Goal: Task Accomplishment & Management: Manage account settings

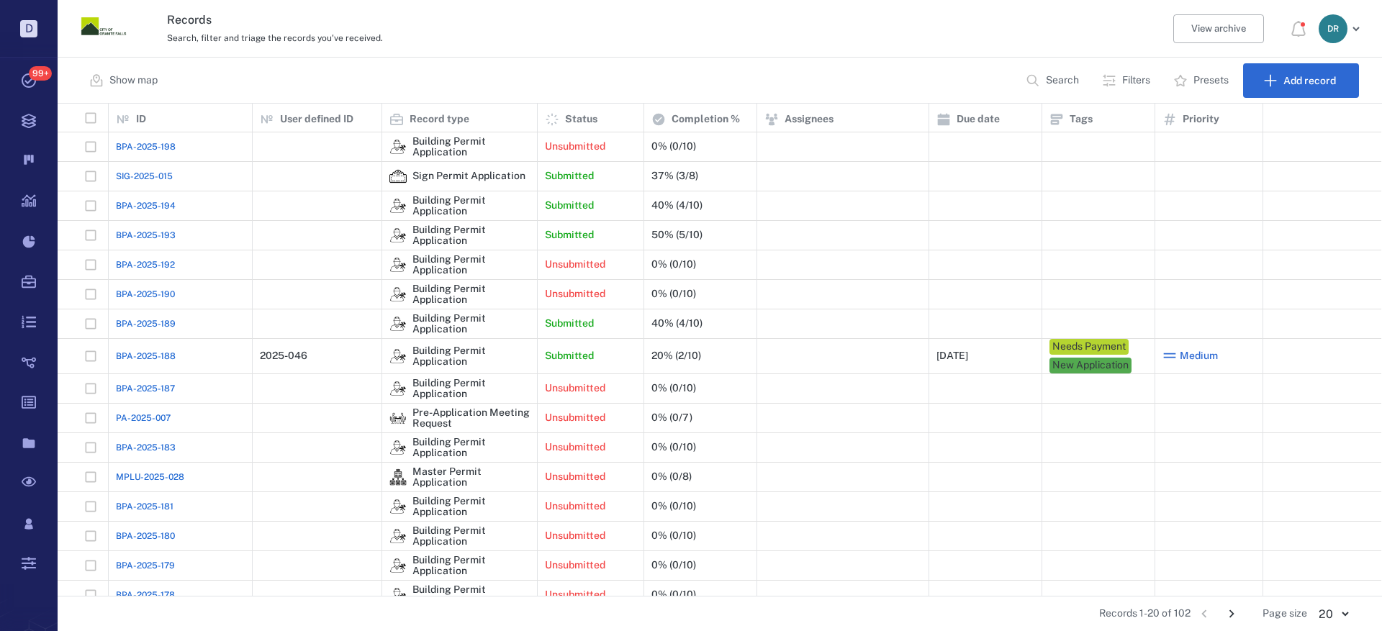
click at [125, 325] on span "BPA-2025-189" at bounding box center [146, 323] width 60 height 13
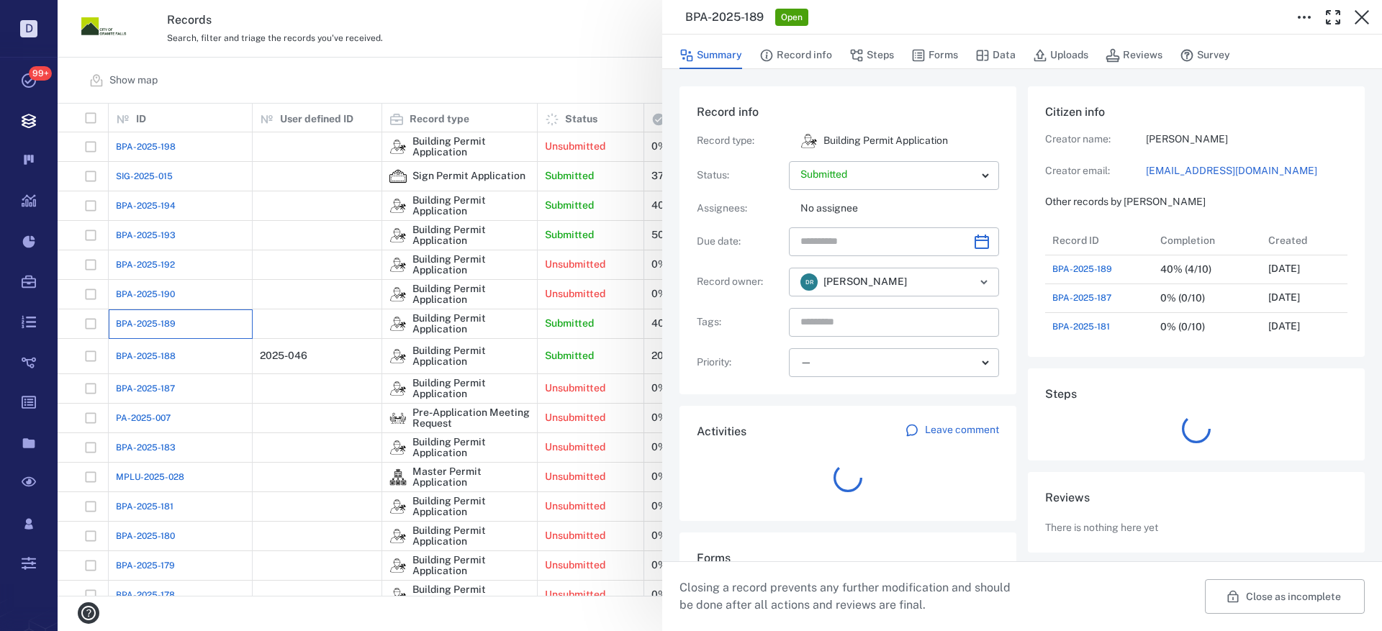
scroll to position [12, 12]
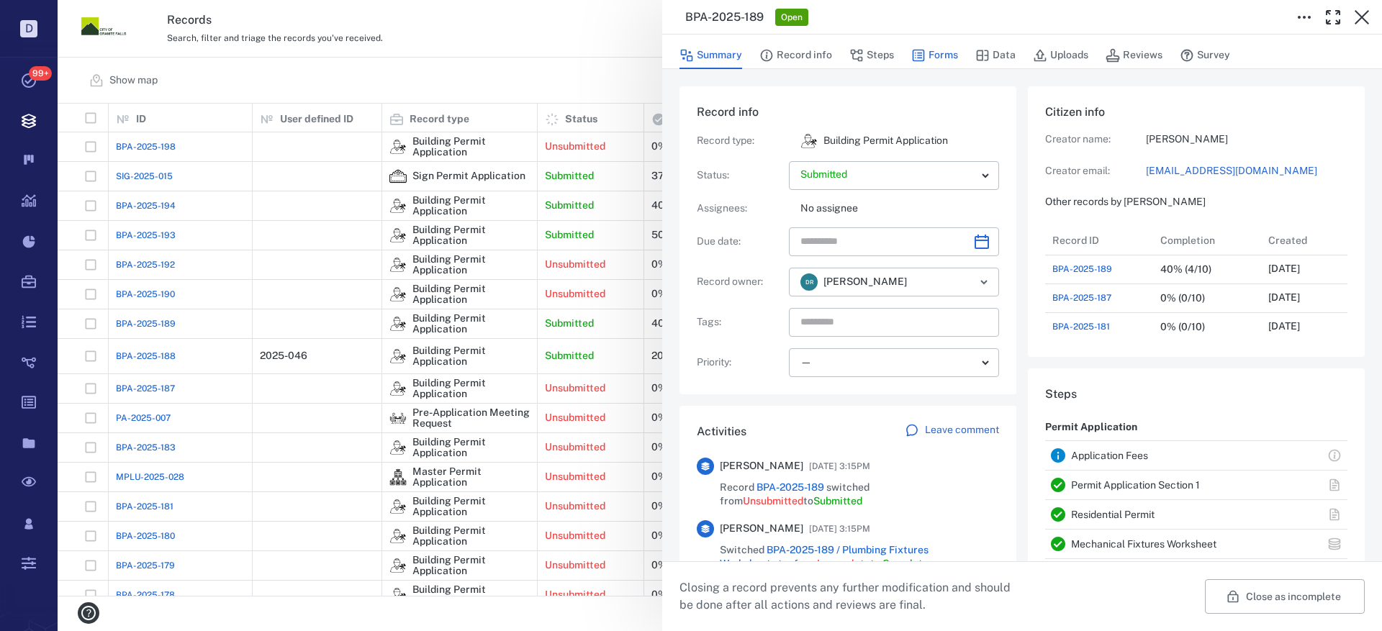
click at [955, 51] on button "Forms" at bounding box center [934, 55] width 47 height 27
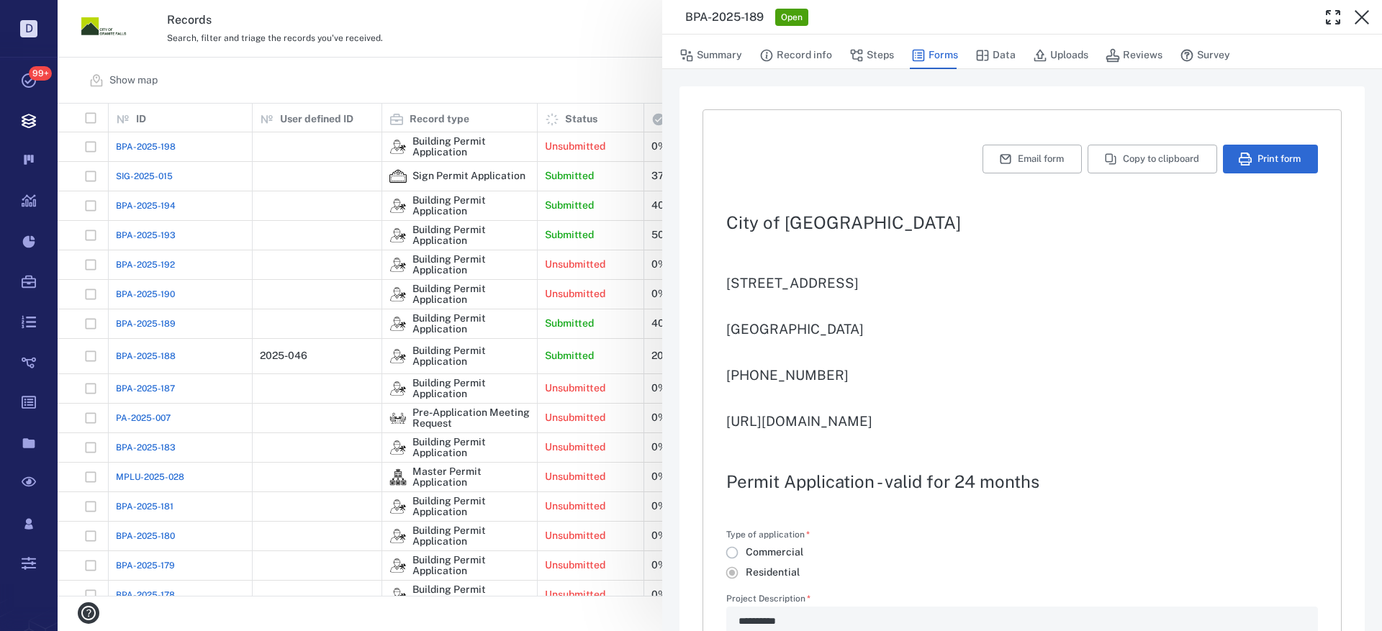
type textarea "*"
type input "**********"
click at [1266, 154] on button "Print form" at bounding box center [1270, 159] width 95 height 29
click at [1368, 15] on icon "button" at bounding box center [1361, 17] width 17 height 17
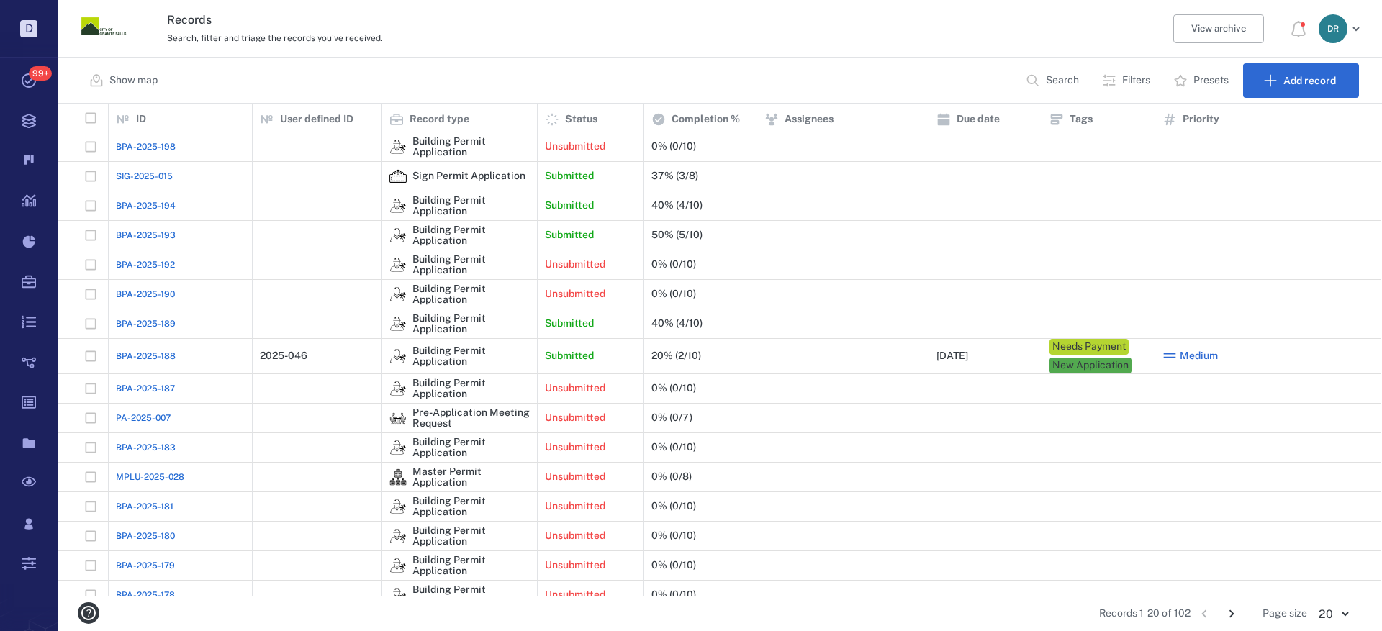
click at [167, 328] on span "BPA-2025-189" at bounding box center [146, 323] width 60 height 13
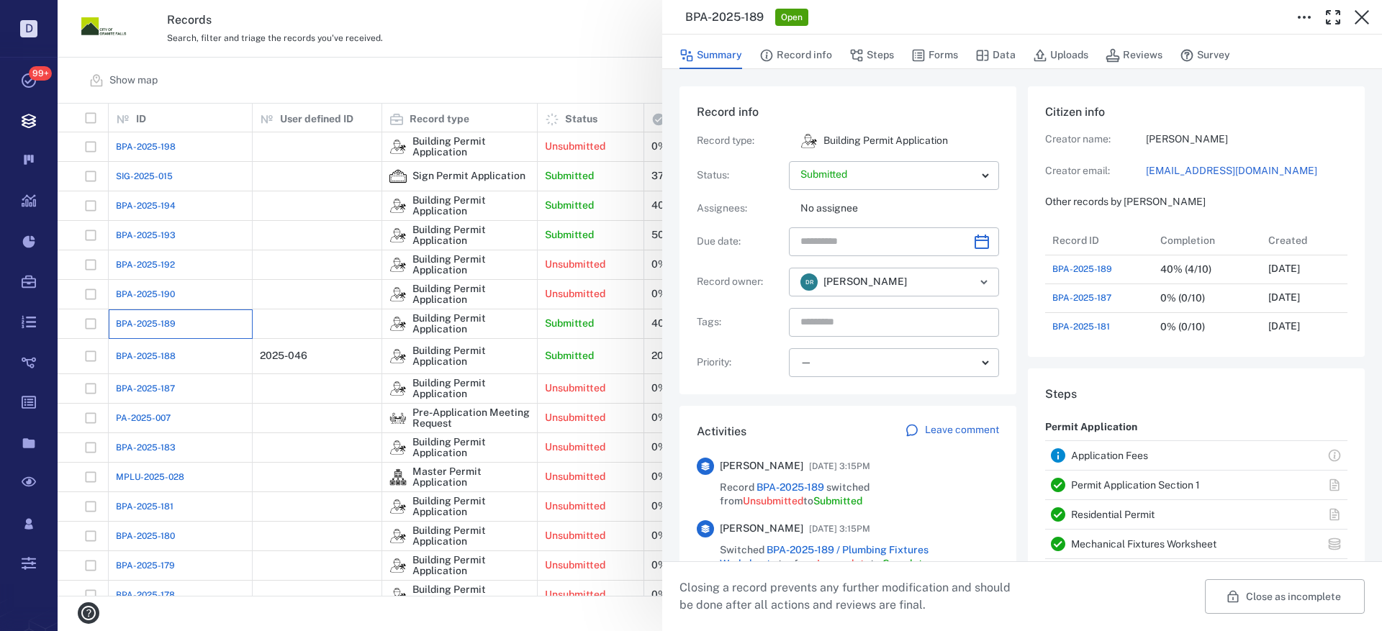
scroll to position [173, 275]
click at [811, 59] on button "Record info" at bounding box center [795, 55] width 73 height 27
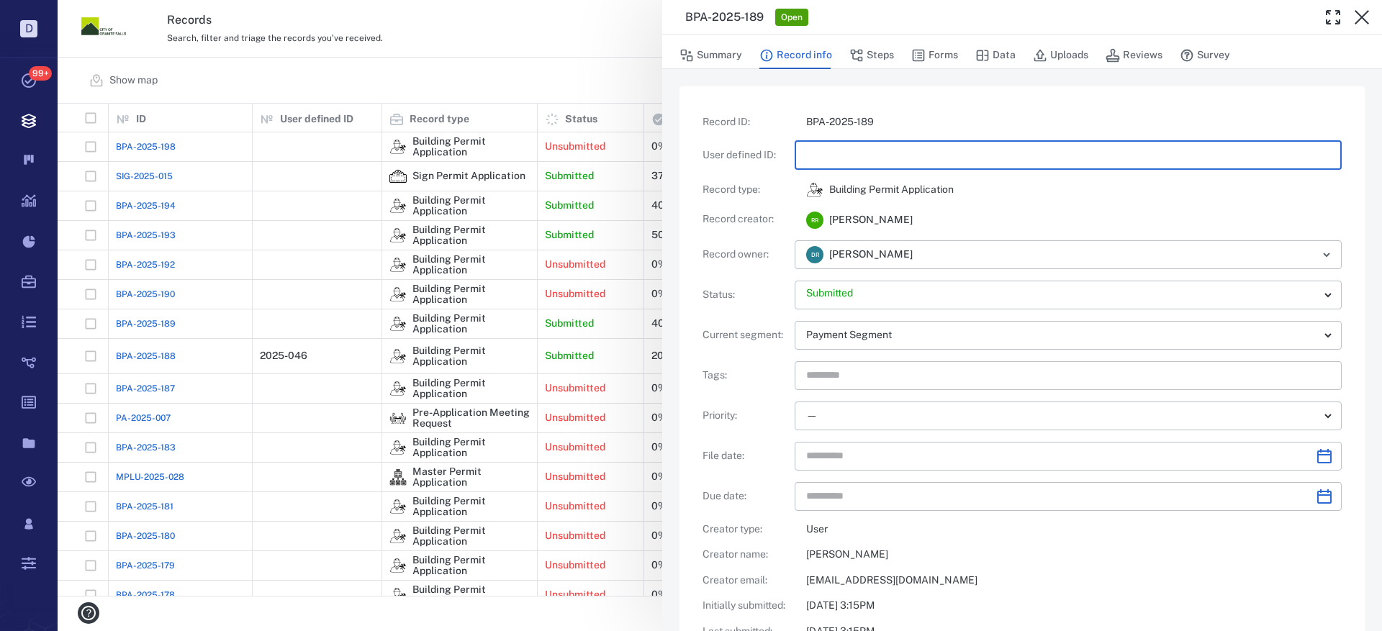
click at [843, 159] on input "text" at bounding box center [1068, 155] width 524 height 29
type input "********"
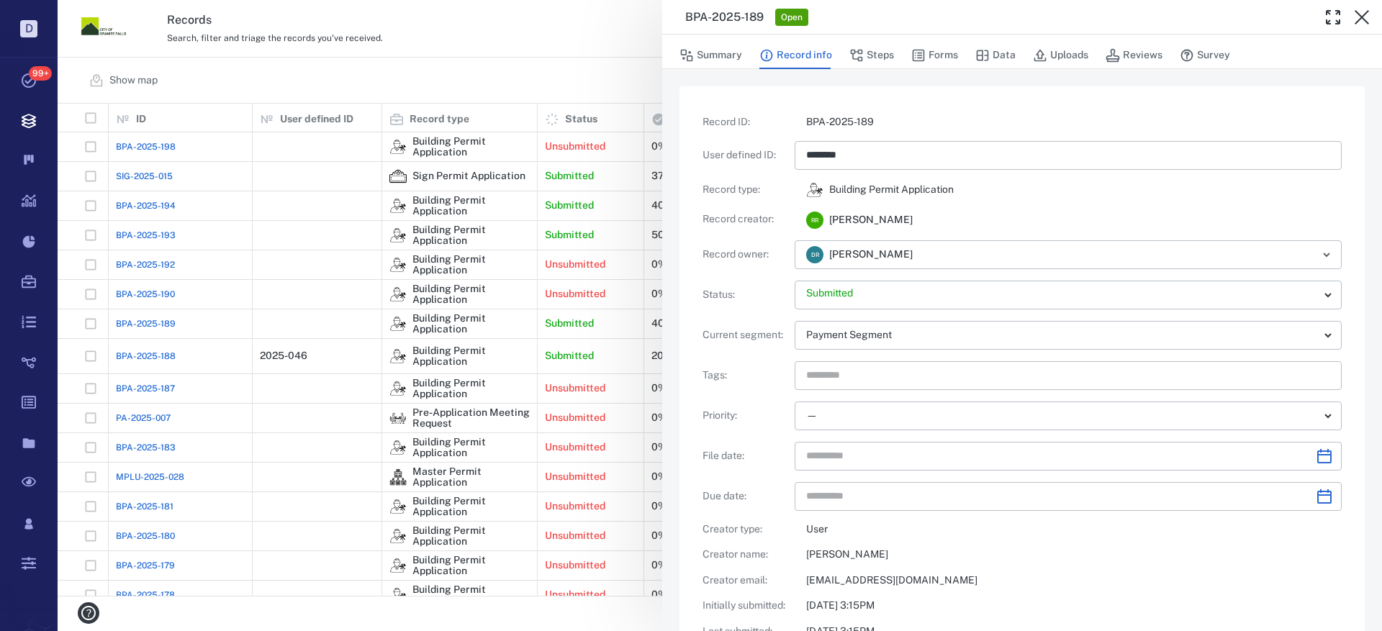
click at [1077, 201] on div "Record ID : BPA-2025-189 User defined ID : ******** ​ Record type : Building Pe…" at bounding box center [1022, 415] width 639 height 600
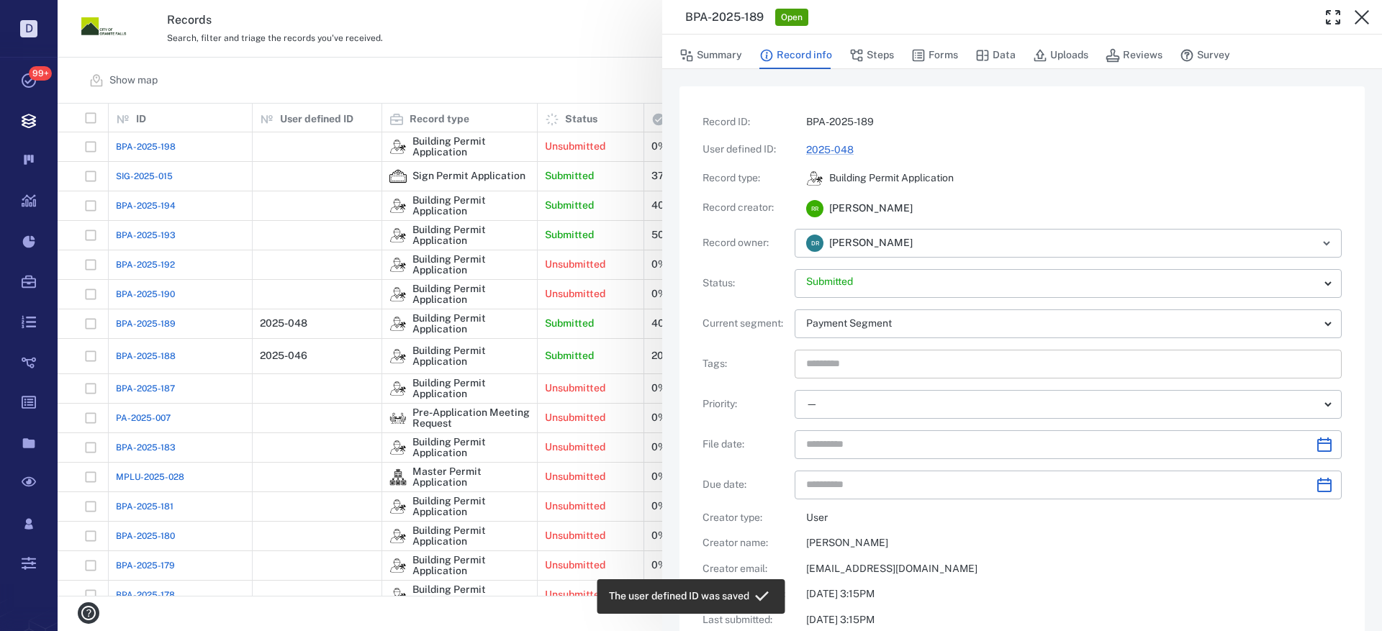
click at [901, 364] on input "text" at bounding box center [1052, 364] width 494 height 20
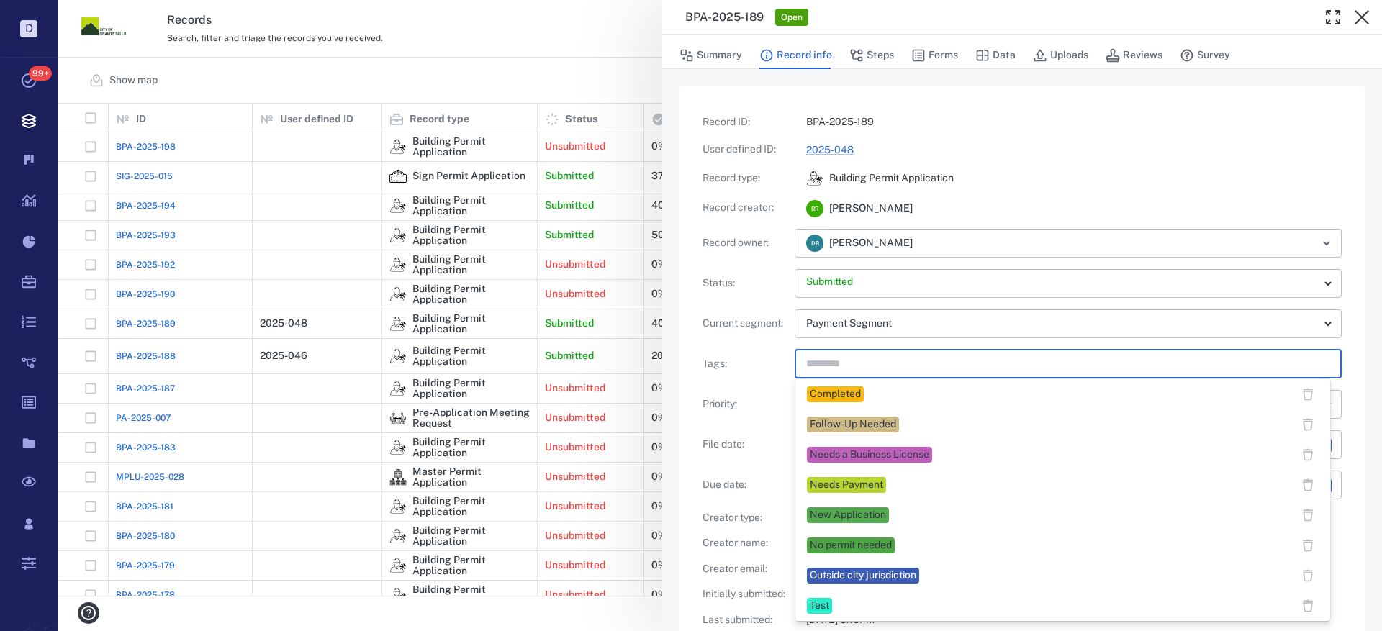
click at [861, 480] on div "Needs Payment" at bounding box center [846, 485] width 73 height 14
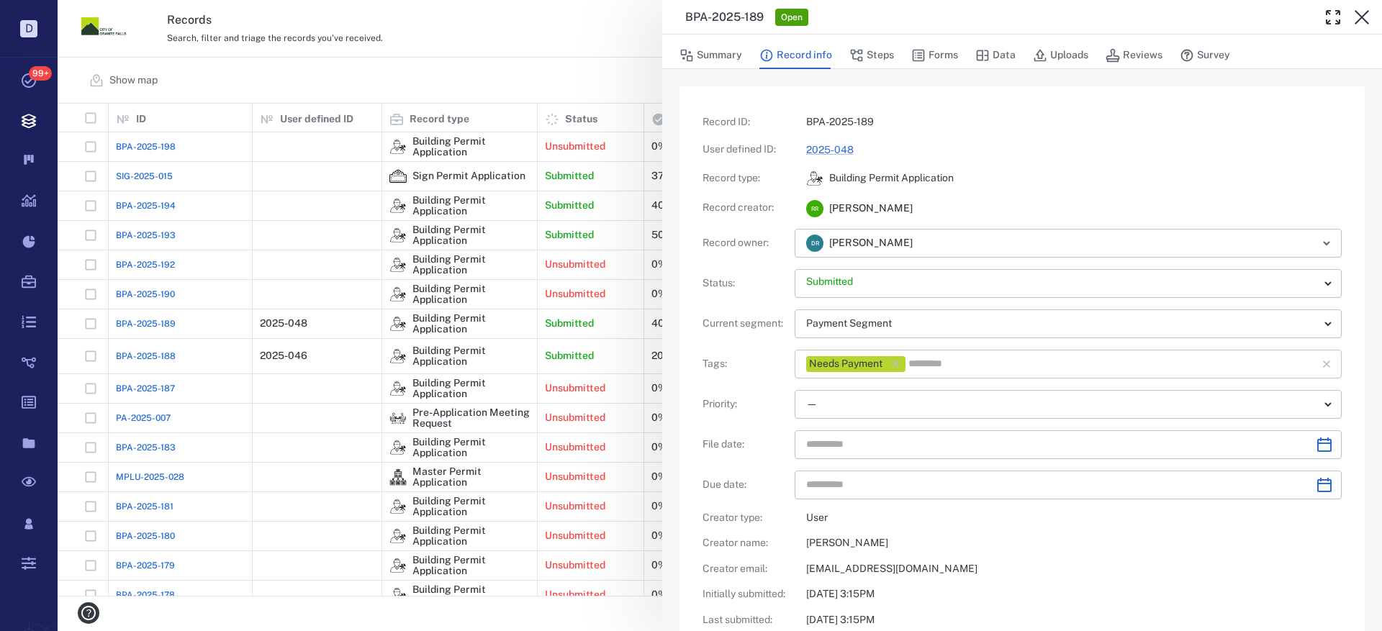
click at [939, 366] on input "text" at bounding box center [1103, 364] width 392 height 20
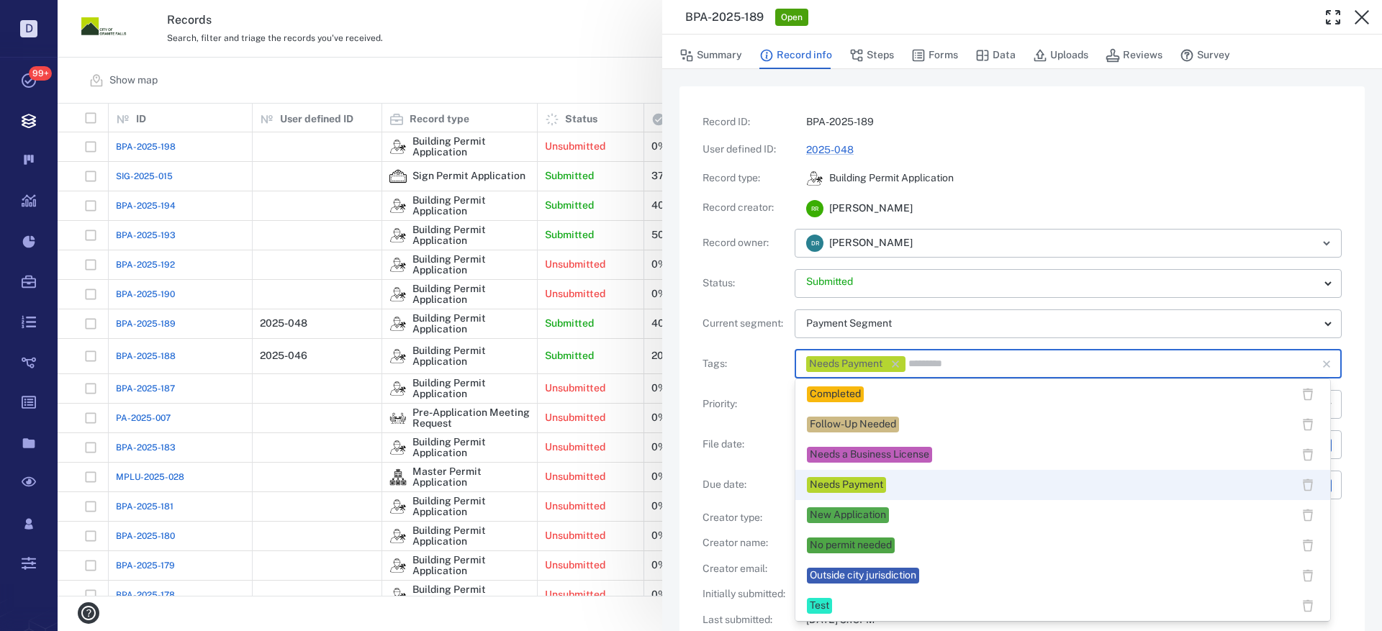
click at [885, 518] on div "New Application" at bounding box center [848, 515] width 76 height 14
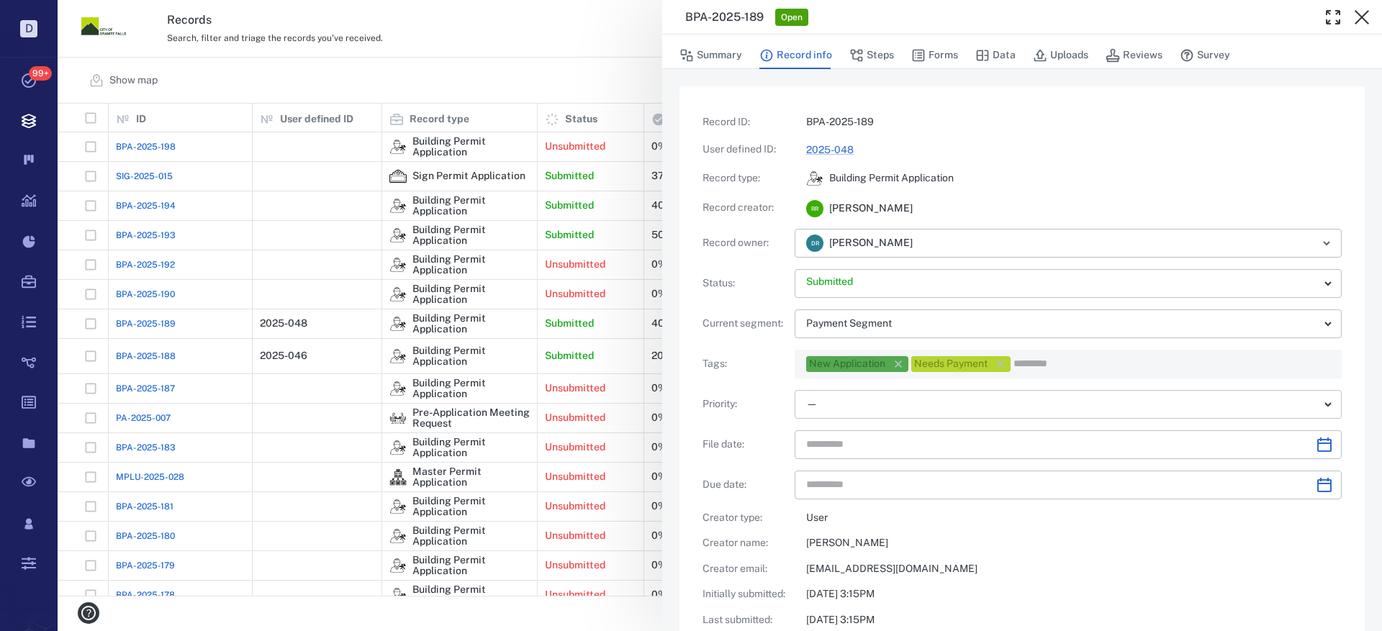
click at [829, 405] on body "D Tasks 99+ Records Boards Dashboard Reports Record types Guide steps Rules For…" at bounding box center [691, 315] width 1382 height 631
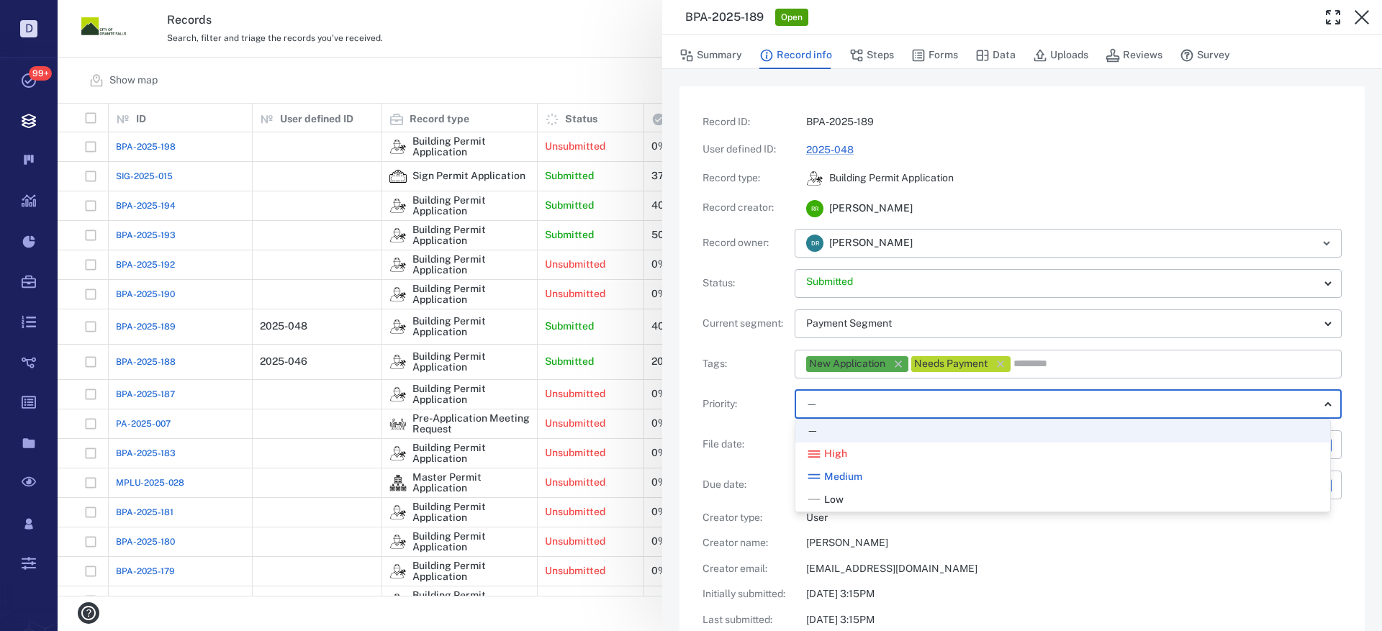
click at [838, 481] on span "Medium" at bounding box center [843, 477] width 38 height 14
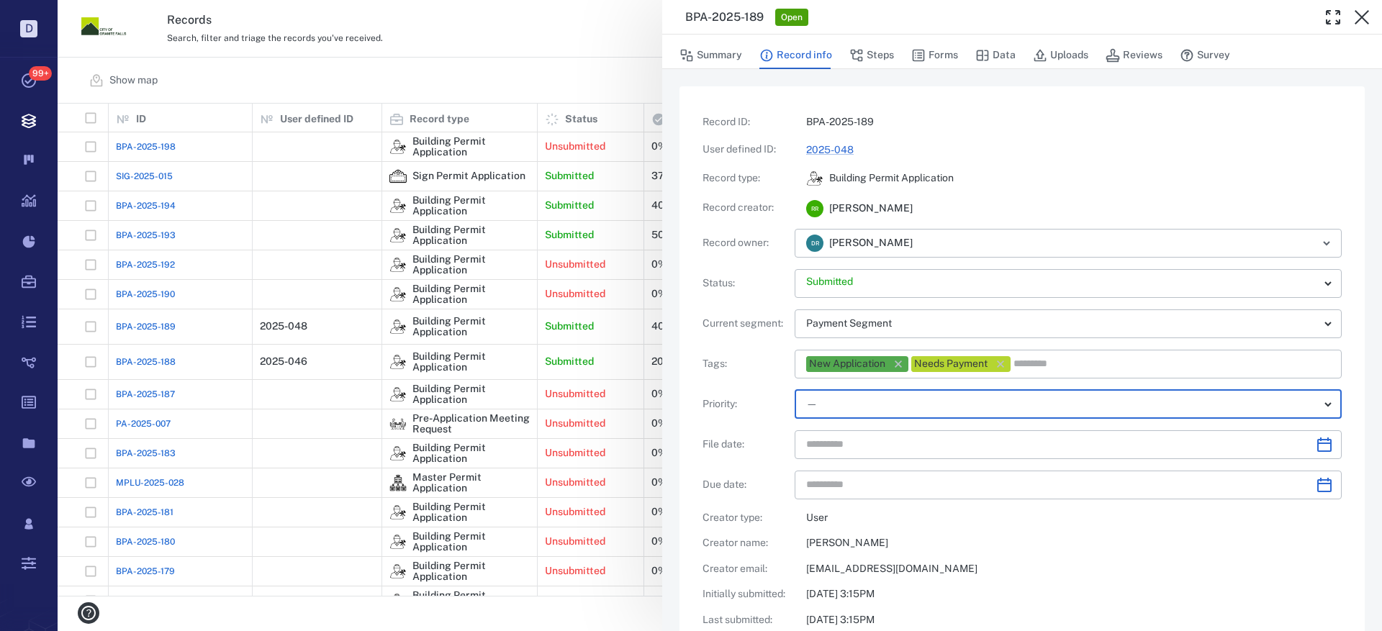
type input "**"
click at [852, 450] on input "text" at bounding box center [1055, 444] width 498 height 29
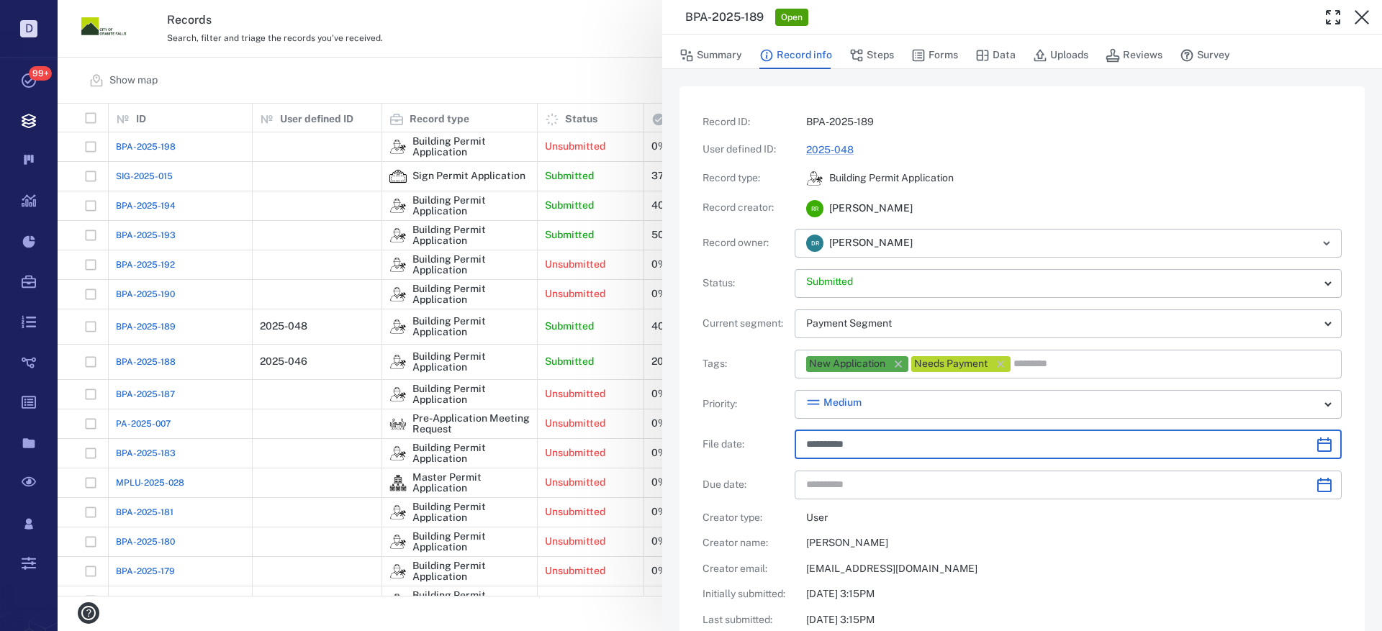
type input "**********"
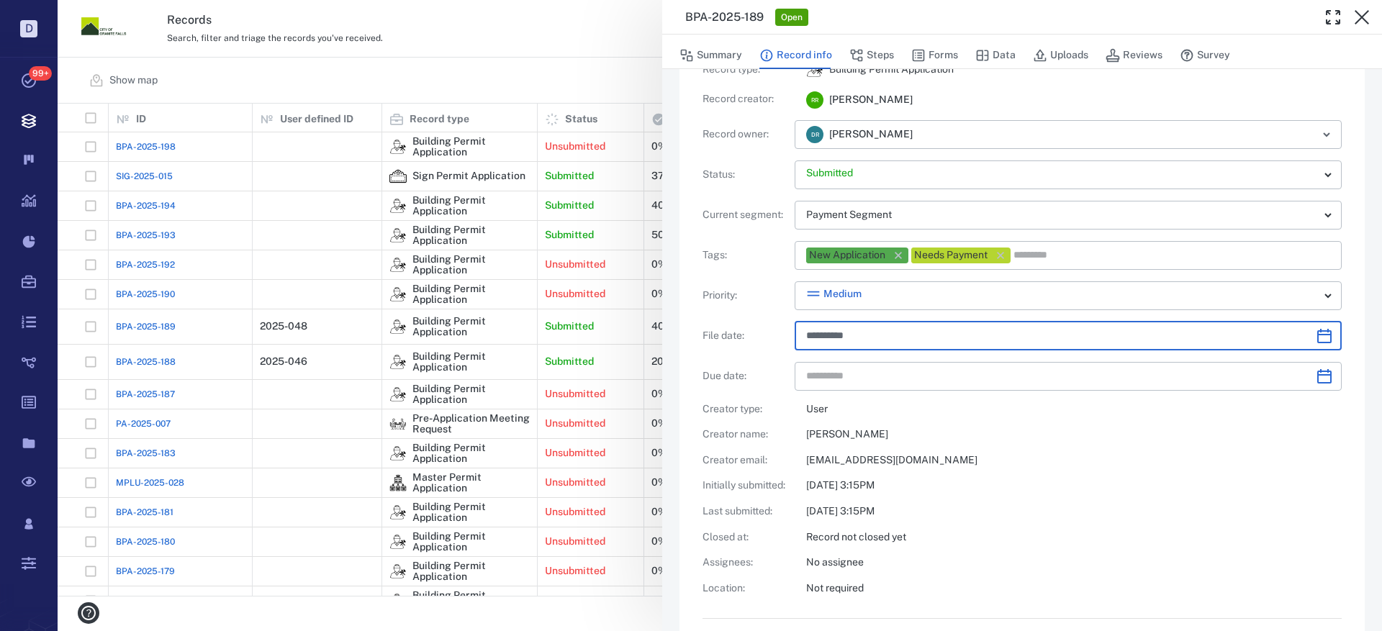
scroll to position [144, 0]
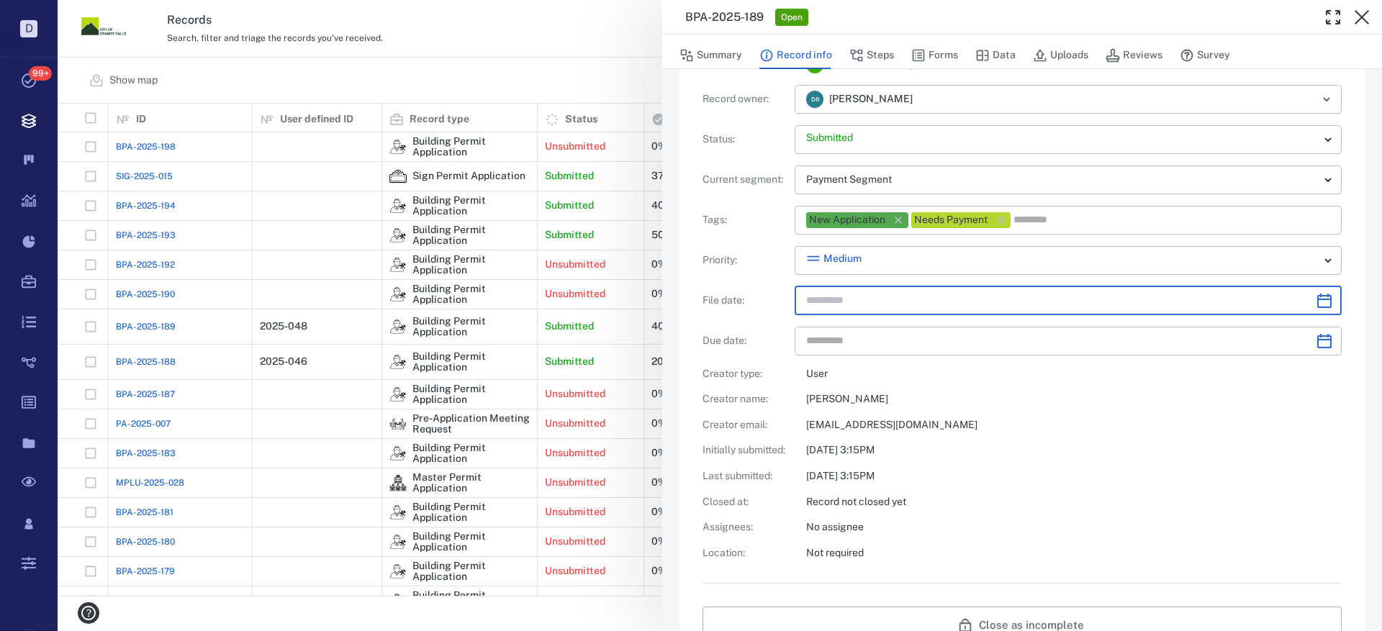
click at [1317, 301] on icon "Choose date" at bounding box center [1324, 301] width 14 height 14
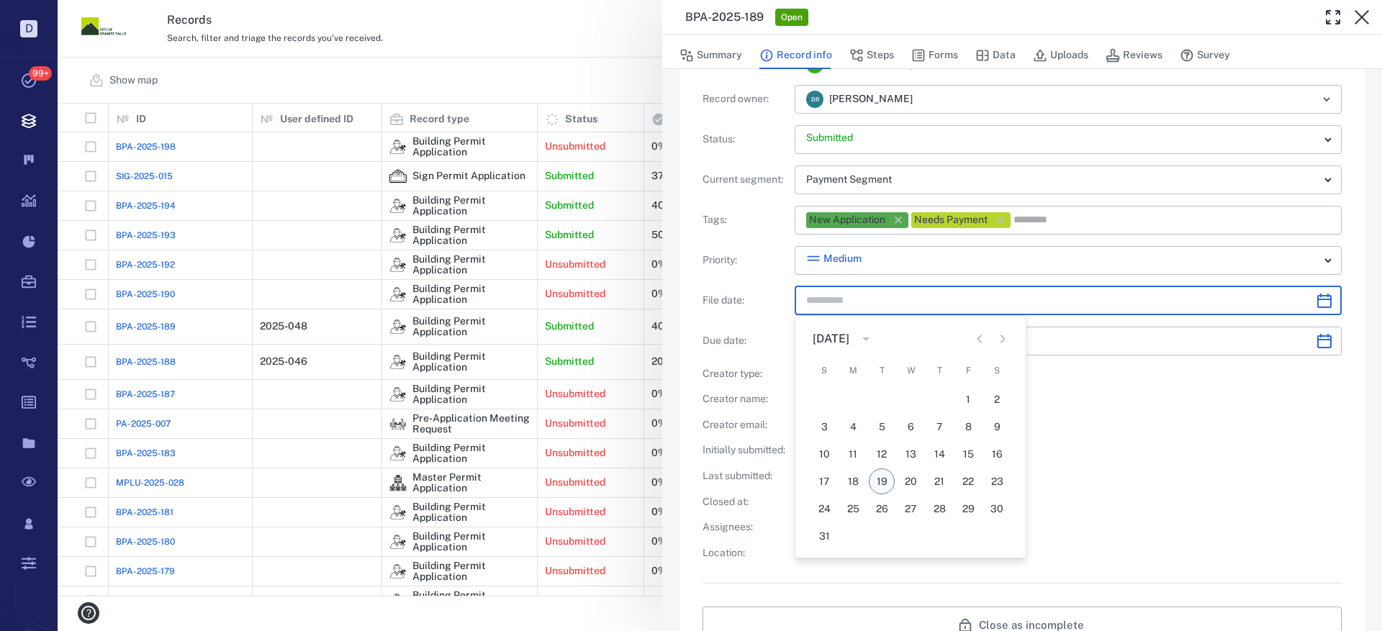
click at [879, 479] on button "19" at bounding box center [882, 482] width 26 height 26
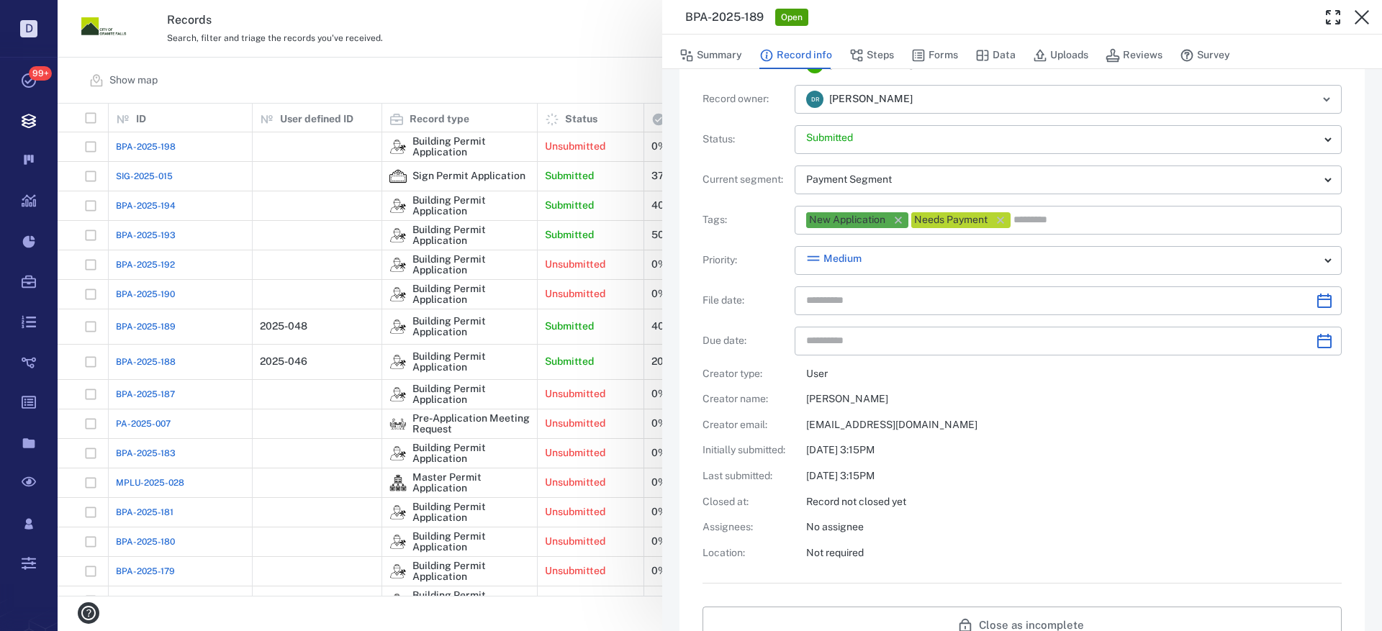
type input "**********"
click at [1319, 342] on icon "Choose date" at bounding box center [1324, 341] width 17 height 17
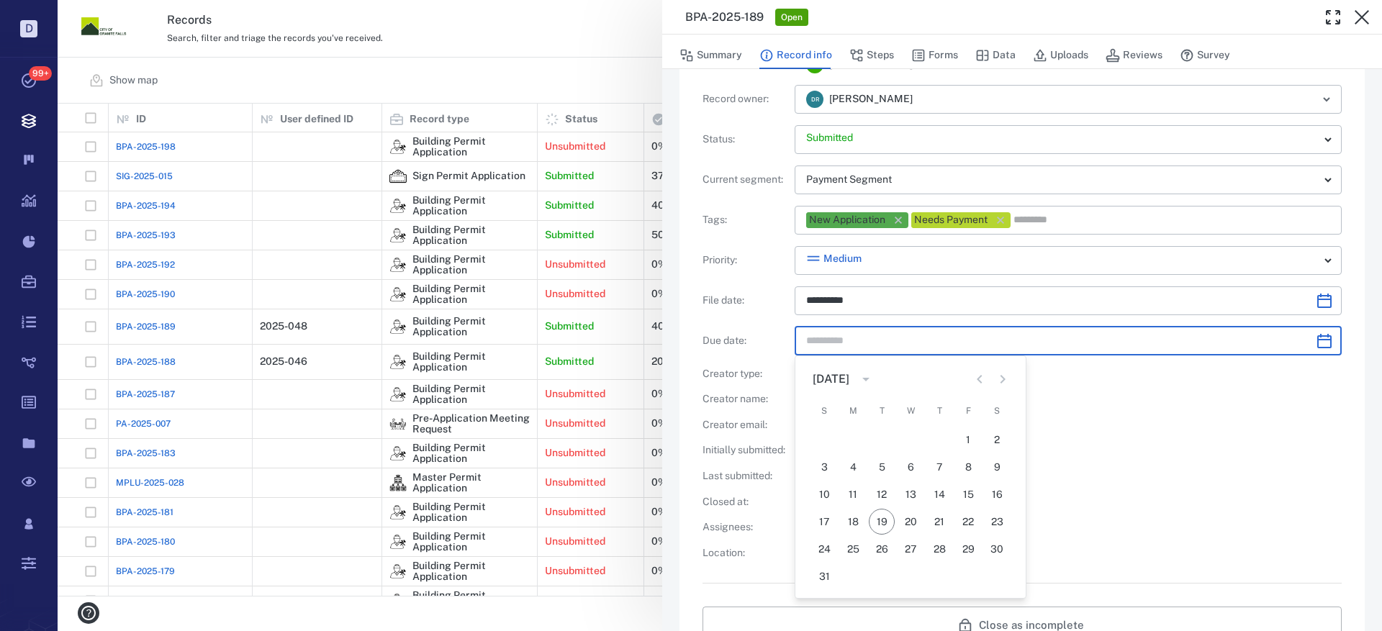
click at [1004, 381] on icon "Next month" at bounding box center [1003, 379] width 5 height 9
click at [881, 439] on button "2" at bounding box center [882, 440] width 26 height 26
type input "**********"
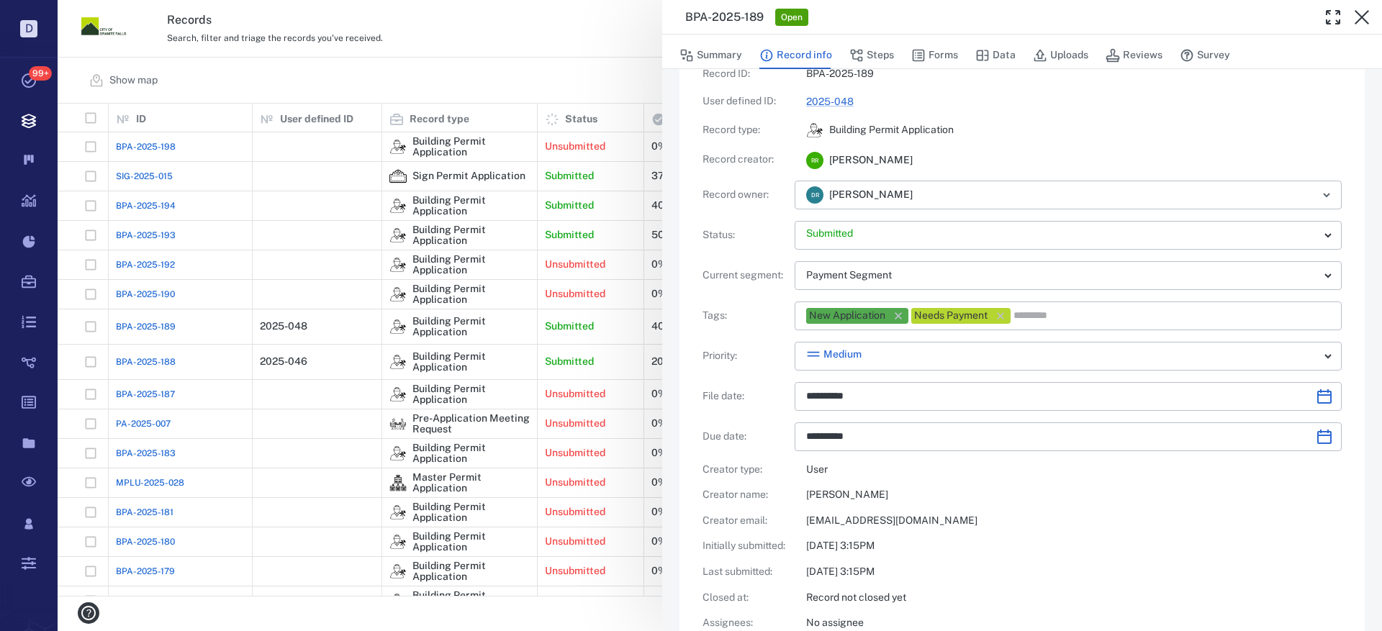
scroll to position [0, 0]
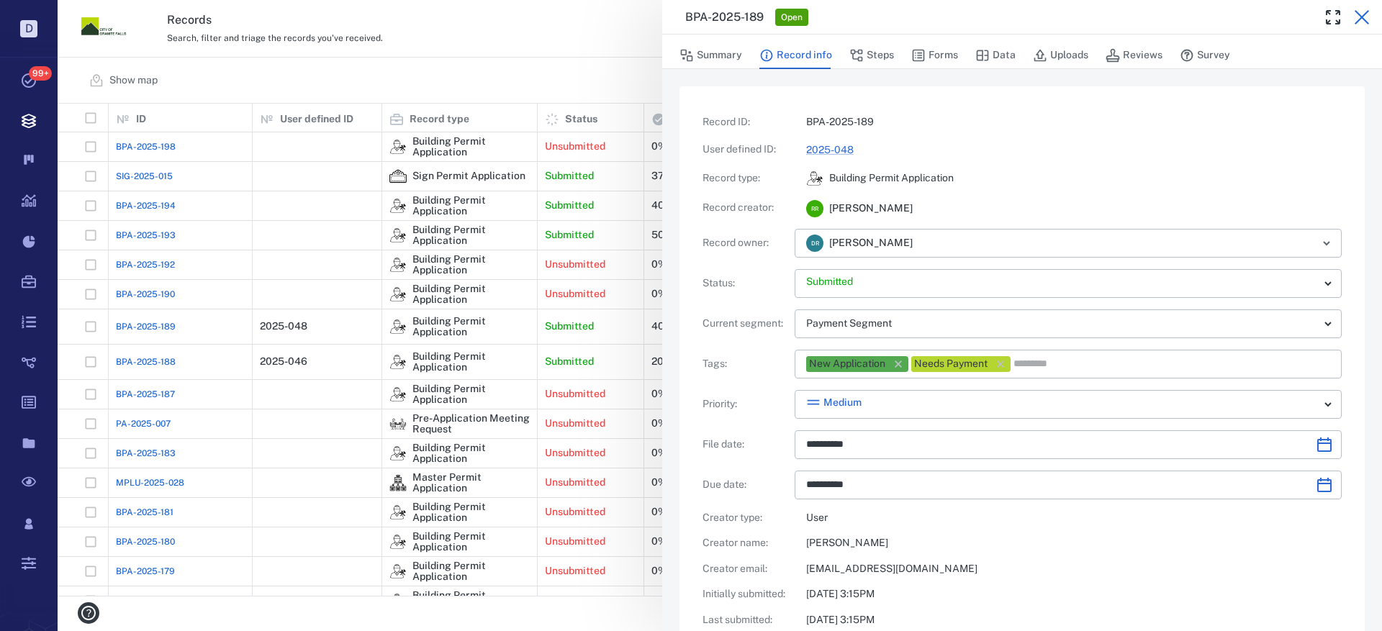
click at [1366, 14] on icon "button" at bounding box center [1362, 17] width 14 height 14
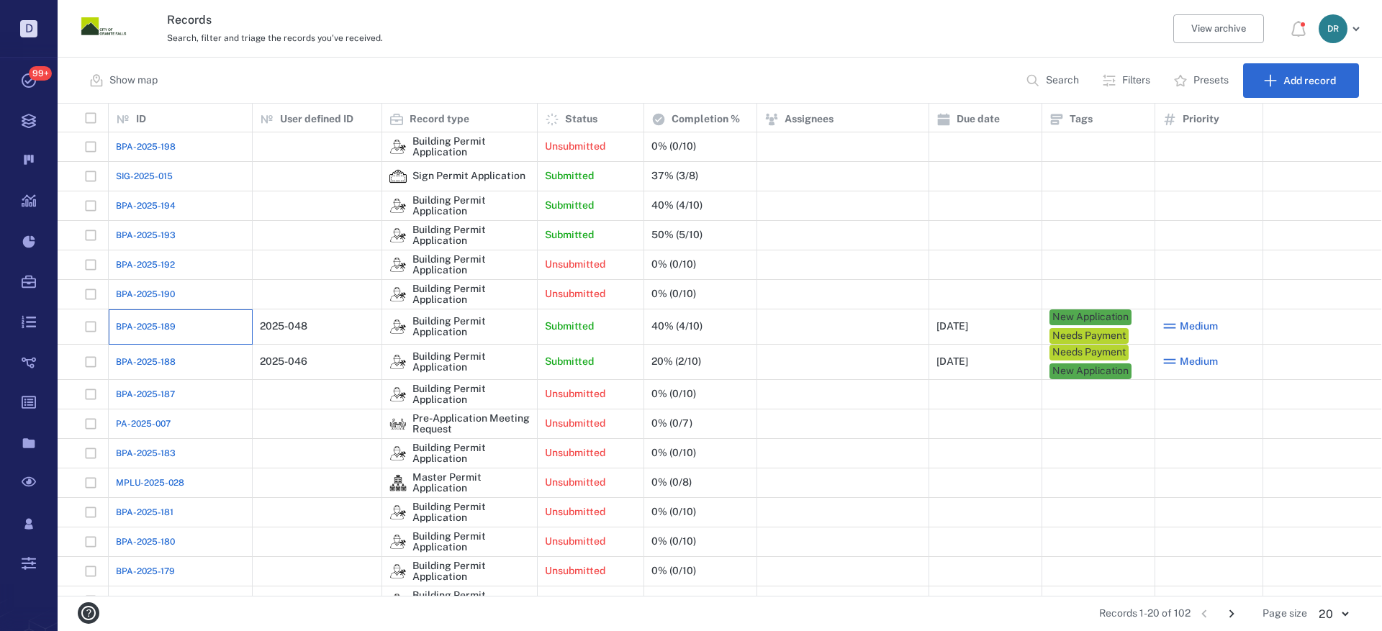
click at [150, 335] on div "BPA-2025-189" at bounding box center [180, 326] width 129 height 29
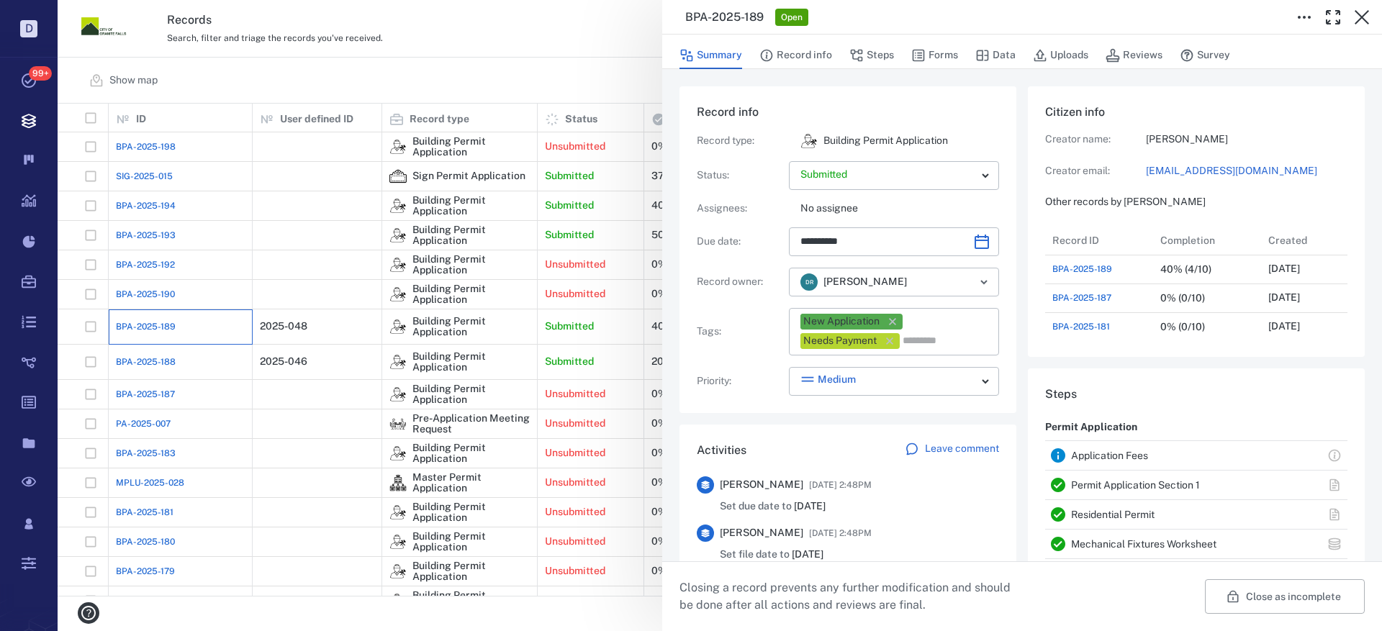
type input "**********"
click at [1063, 48] on button "Uploads" at bounding box center [1060, 55] width 55 height 27
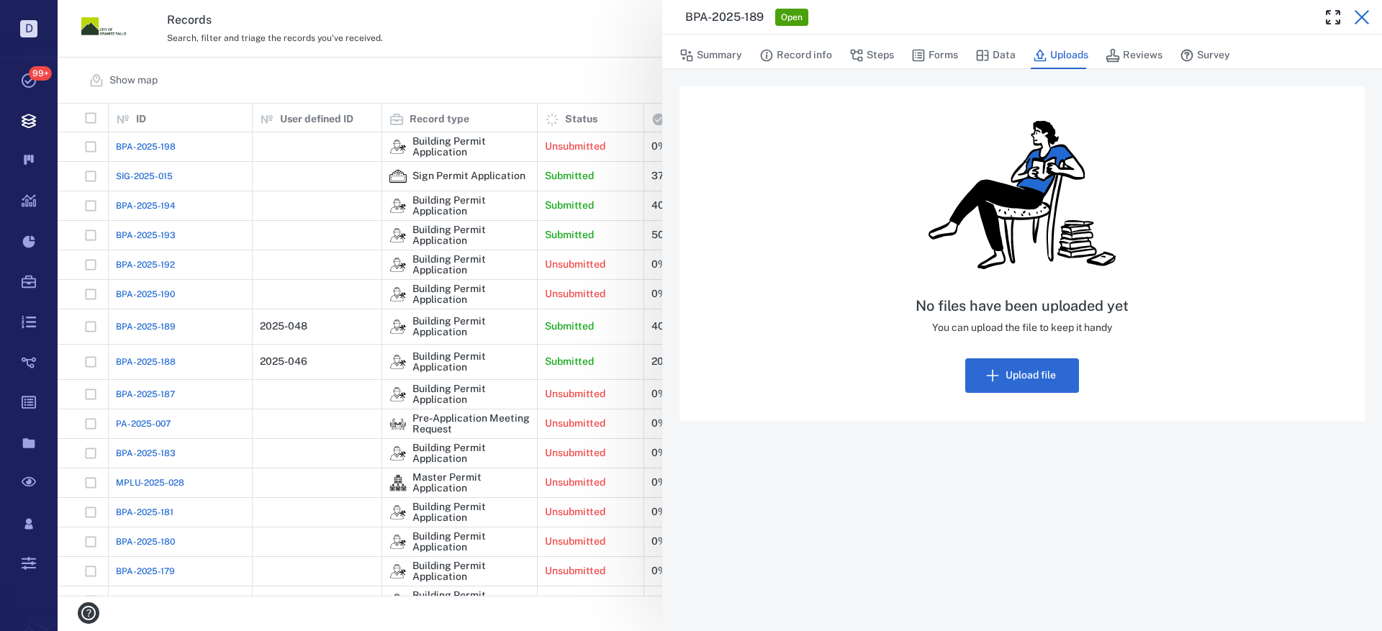
click at [1361, 12] on icon "button" at bounding box center [1361, 17] width 17 height 17
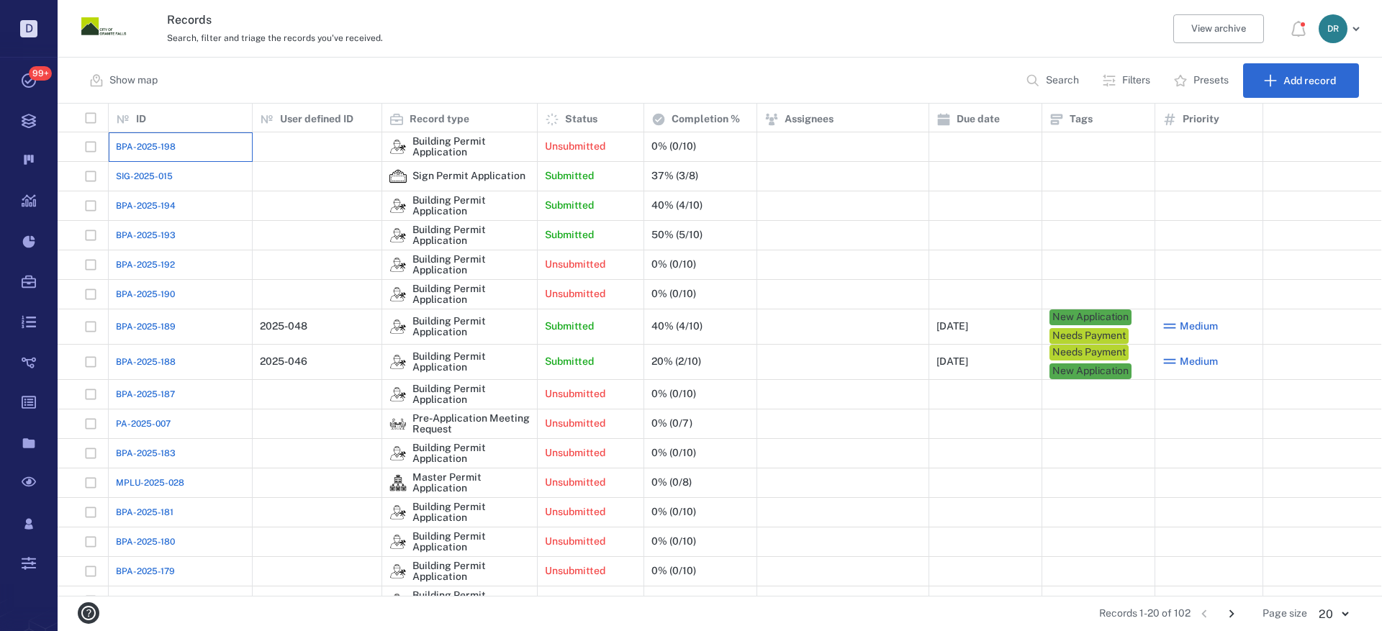
click at [158, 153] on div "BPA-2025-198" at bounding box center [180, 146] width 129 height 29
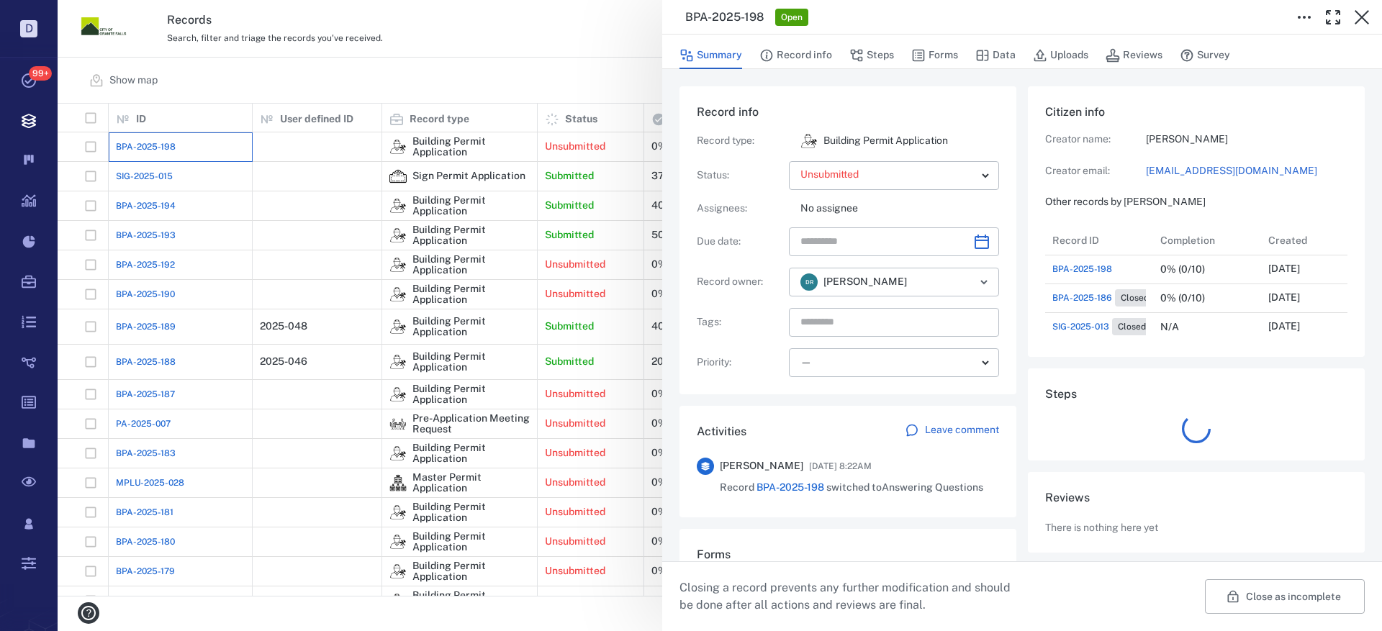
scroll to position [144, 275]
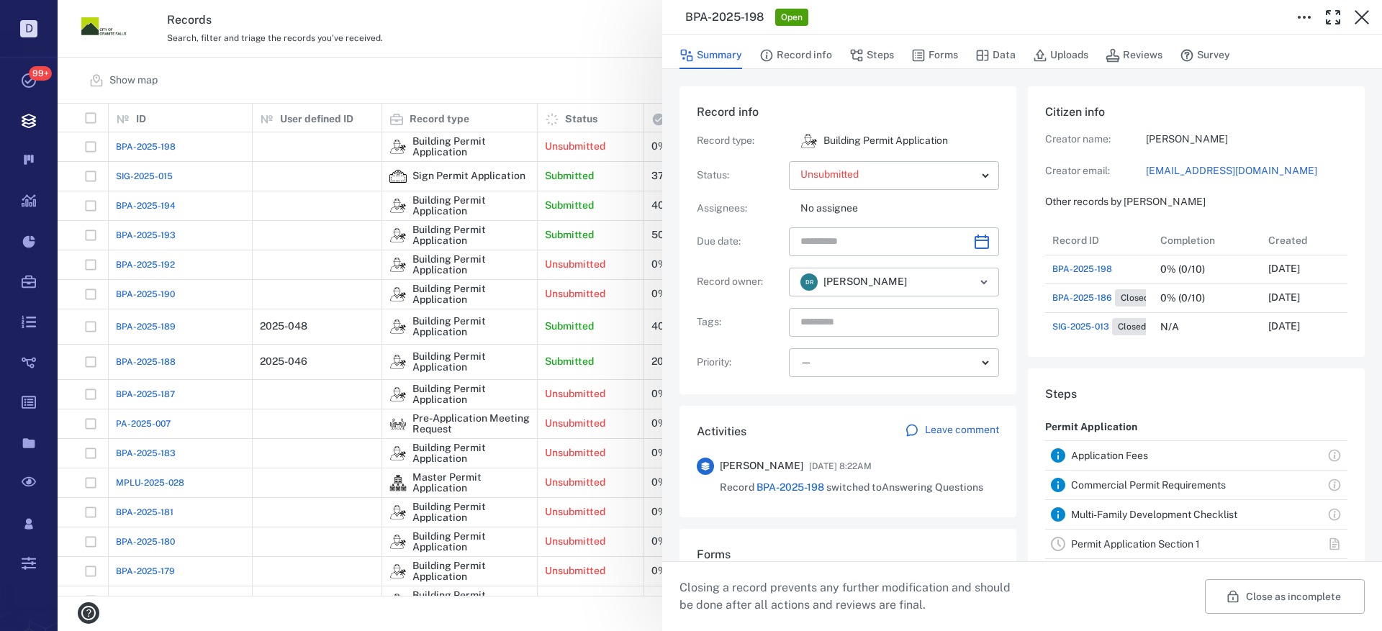
drag, startPoint x: 1364, startPoint y: 12, endPoint x: 1355, endPoint y: 13, distance: 8.8
click at [1364, 12] on icon "button" at bounding box center [1361, 17] width 17 height 17
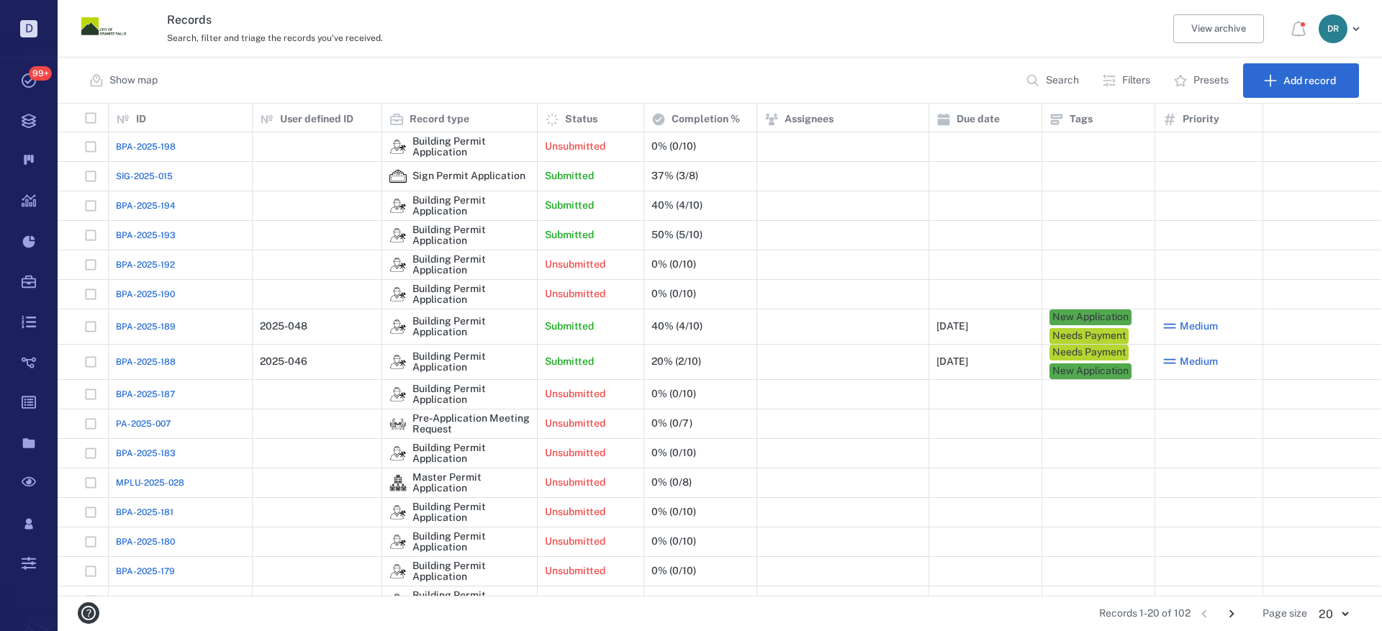
click at [132, 205] on span "BPA-2025-194" at bounding box center [146, 205] width 60 height 13
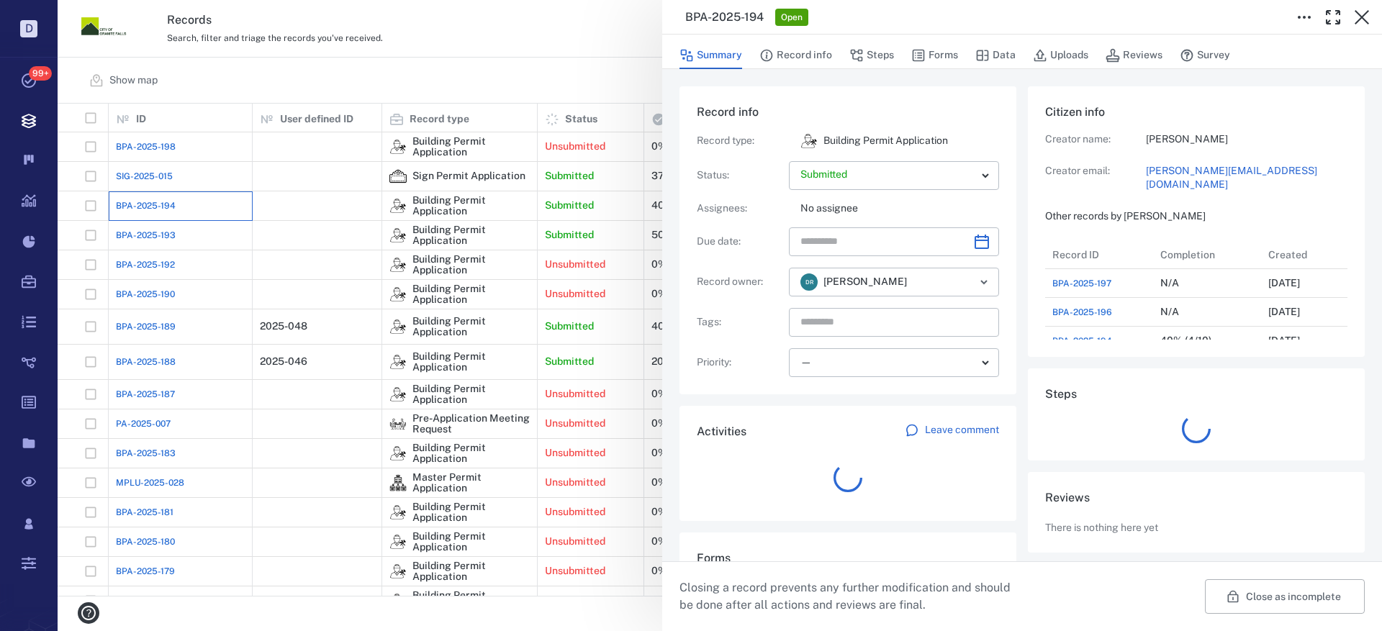
scroll to position [173, 275]
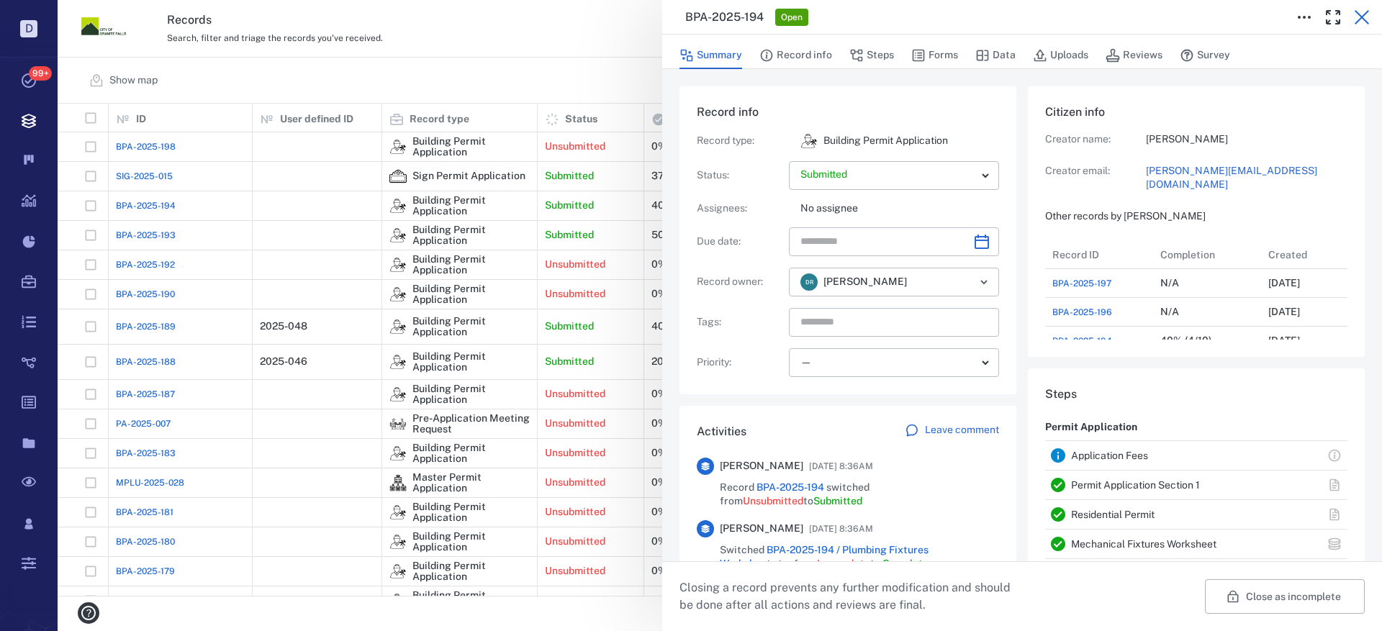
click at [1363, 14] on icon "button" at bounding box center [1361, 17] width 17 height 17
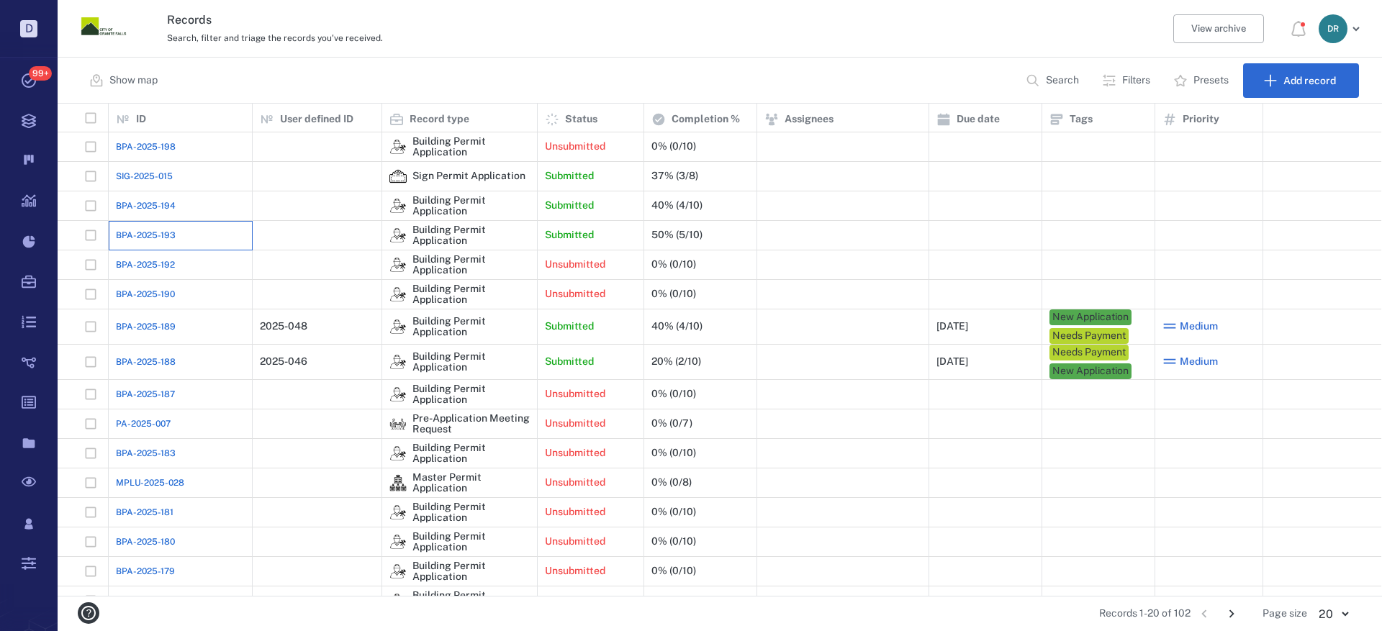
click at [130, 227] on div "BPA-2025-193" at bounding box center [180, 235] width 129 height 29
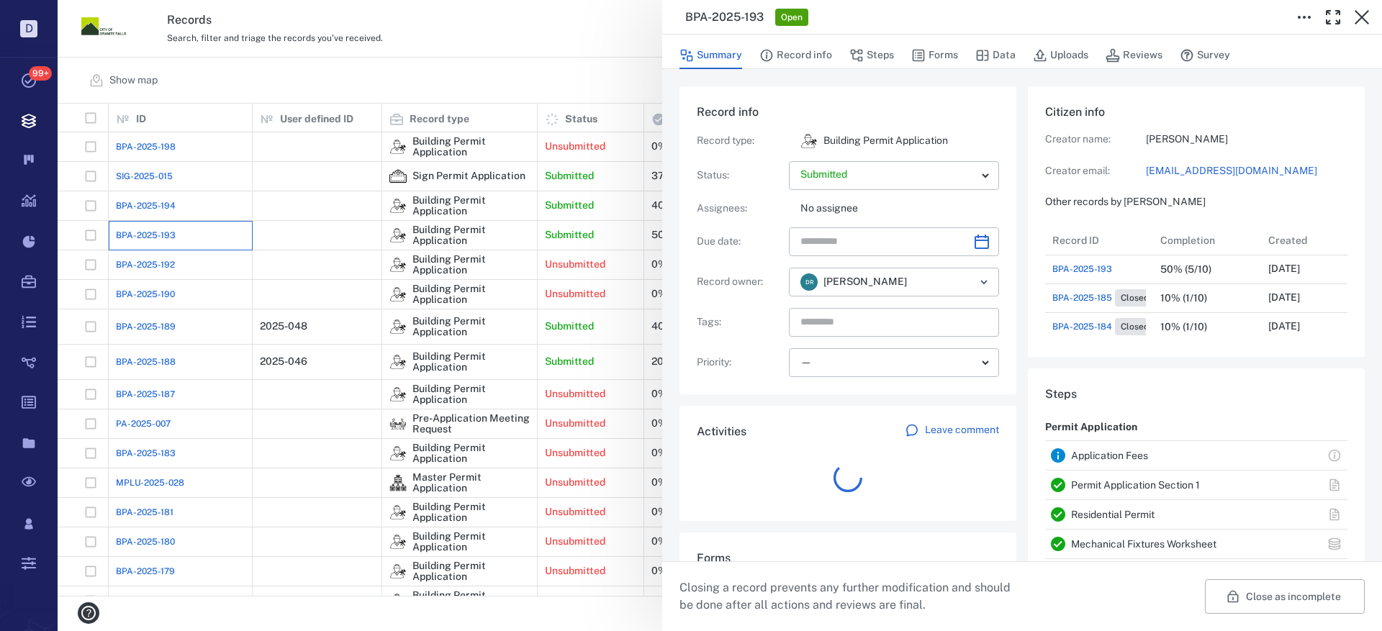
scroll to position [144, 275]
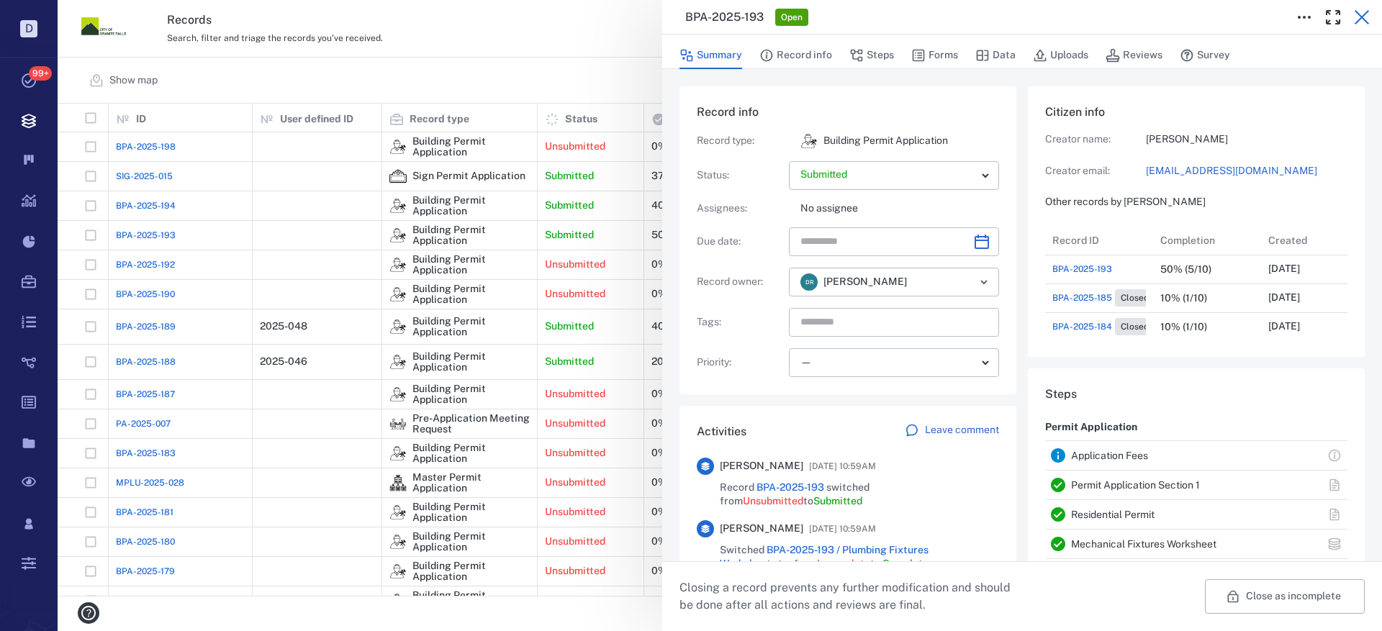
click at [1363, 9] on icon "button" at bounding box center [1361, 17] width 17 height 17
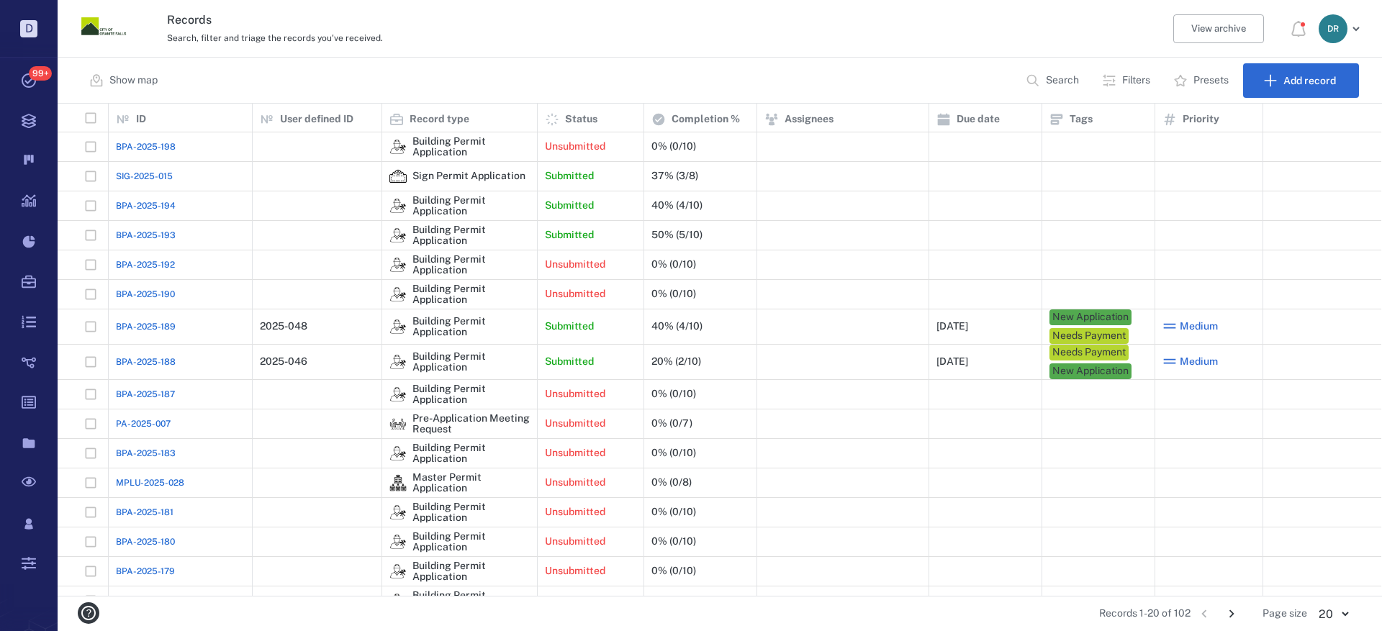
click at [166, 212] on div "BPA-2025-194" at bounding box center [180, 205] width 129 height 29
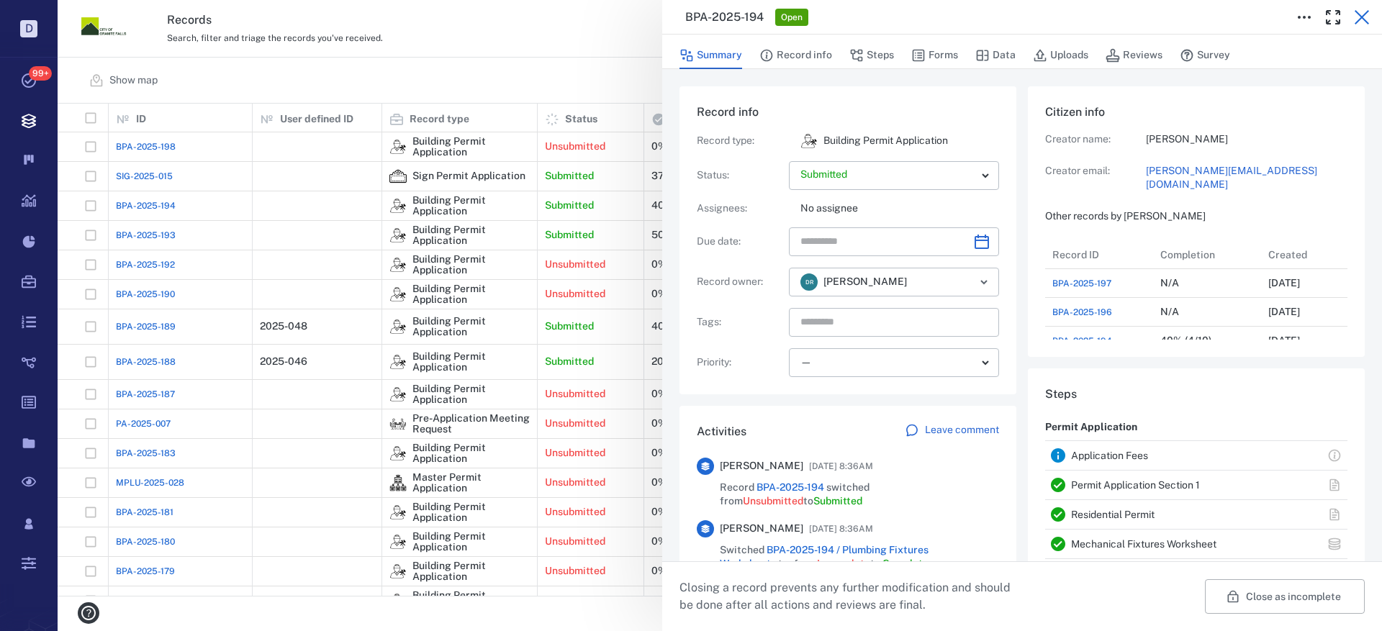
click at [1367, 11] on icon "button" at bounding box center [1361, 17] width 17 height 17
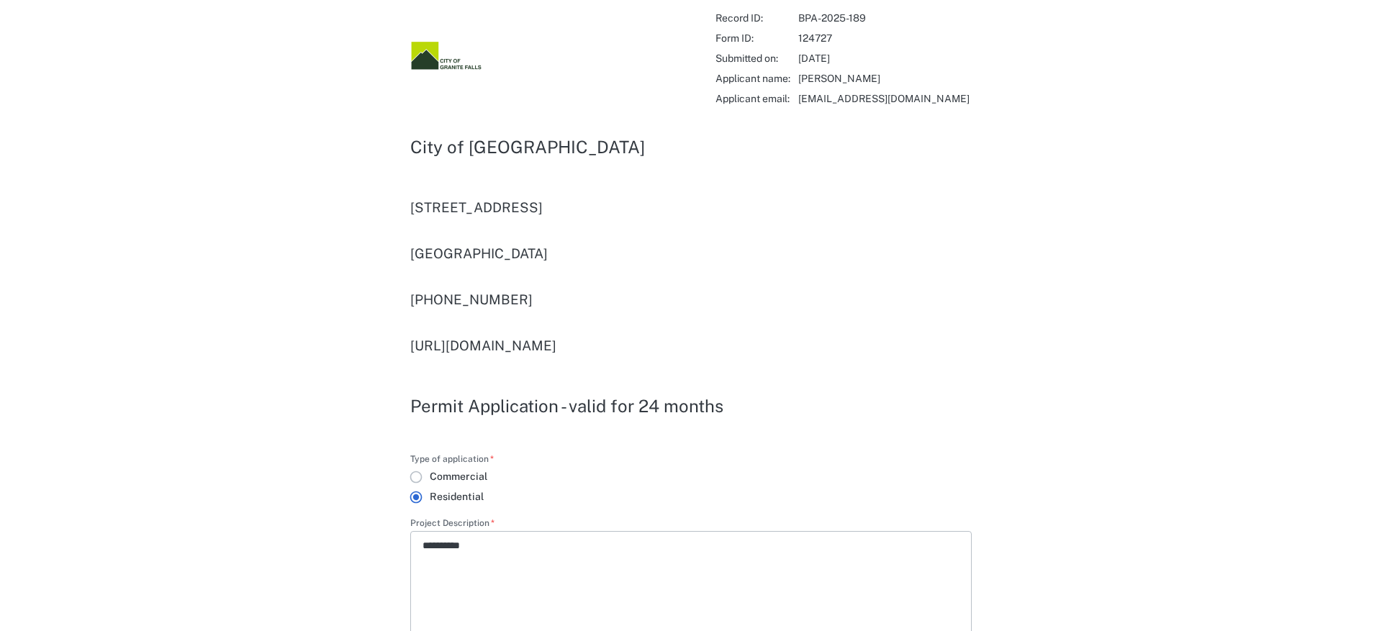
type input "**********"
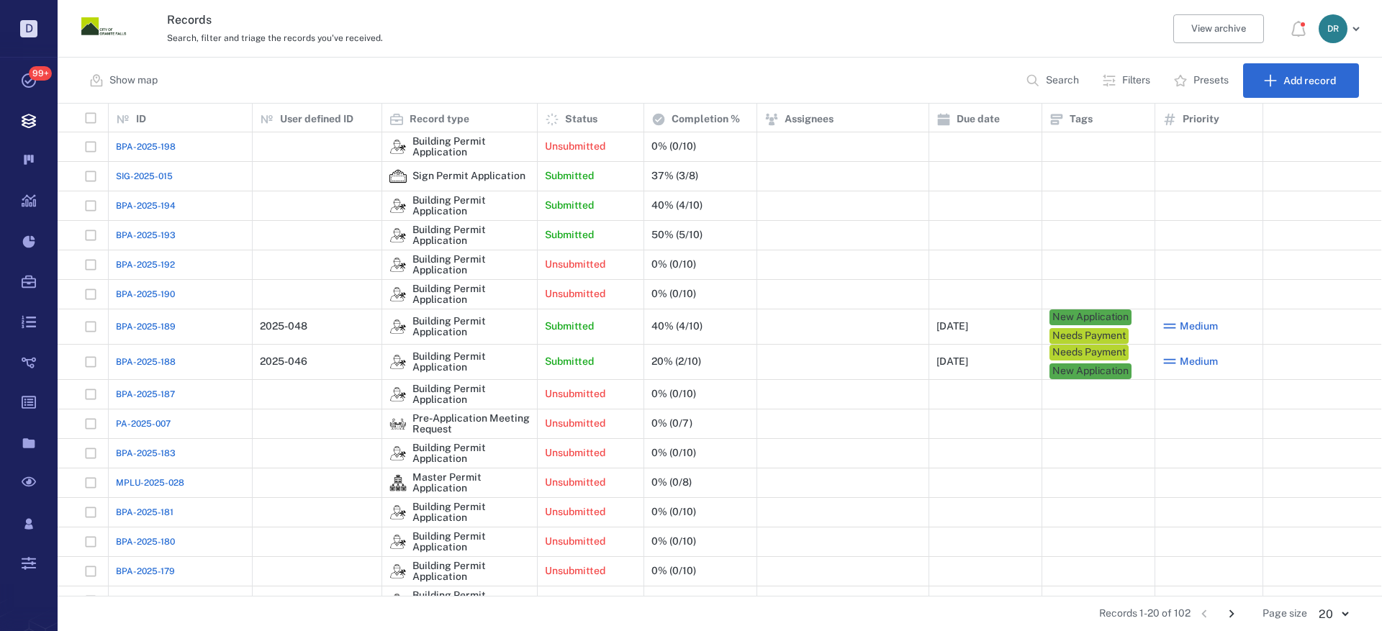
click at [128, 237] on span "BPA-2025-193" at bounding box center [146, 235] width 60 height 13
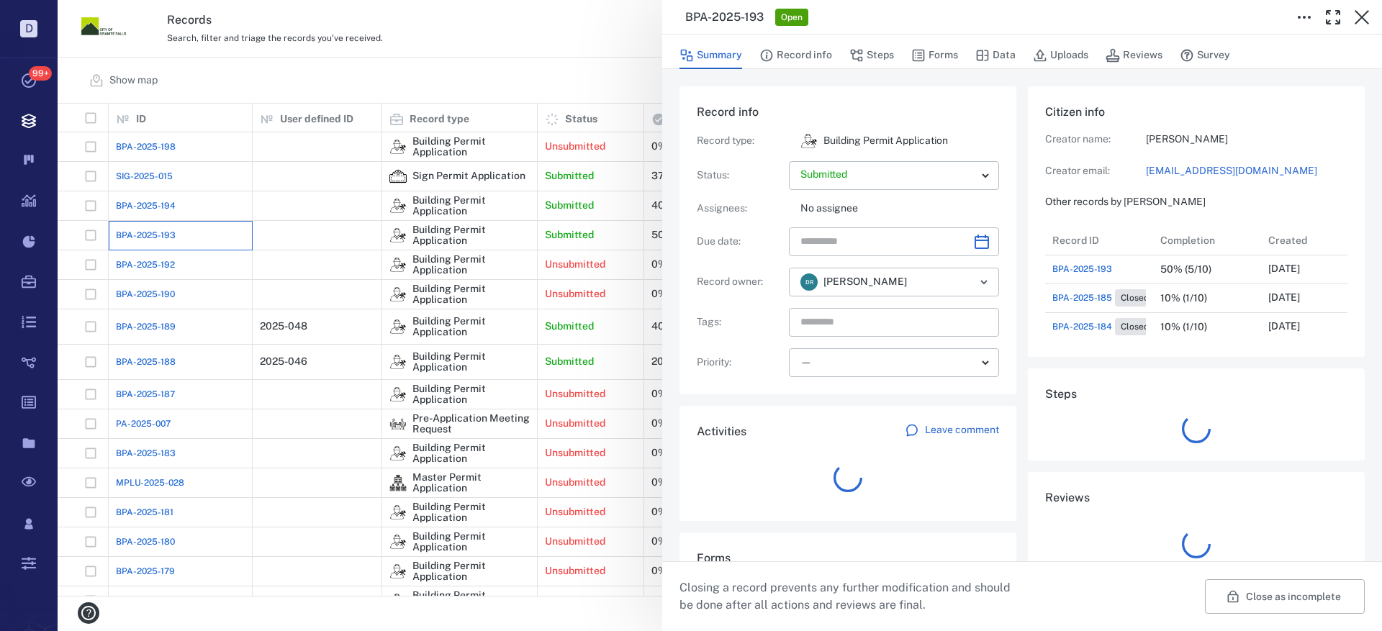
scroll to position [144, 275]
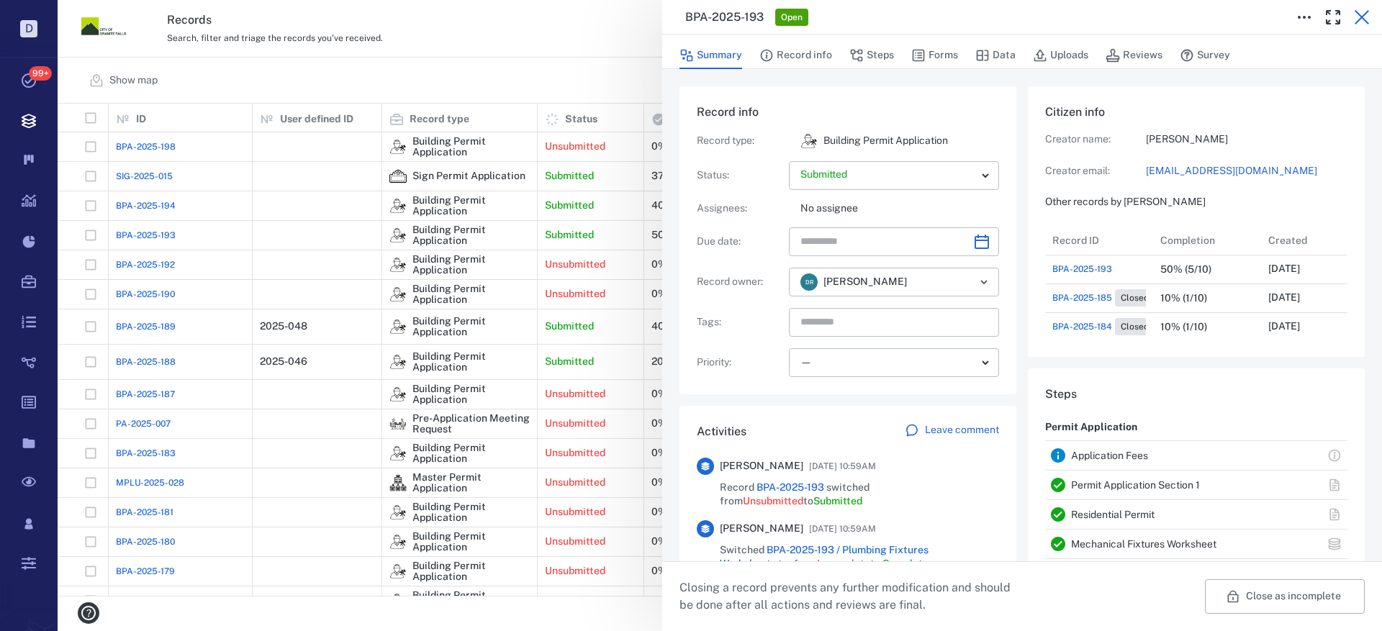
click at [1364, 15] on icon "button" at bounding box center [1362, 17] width 14 height 14
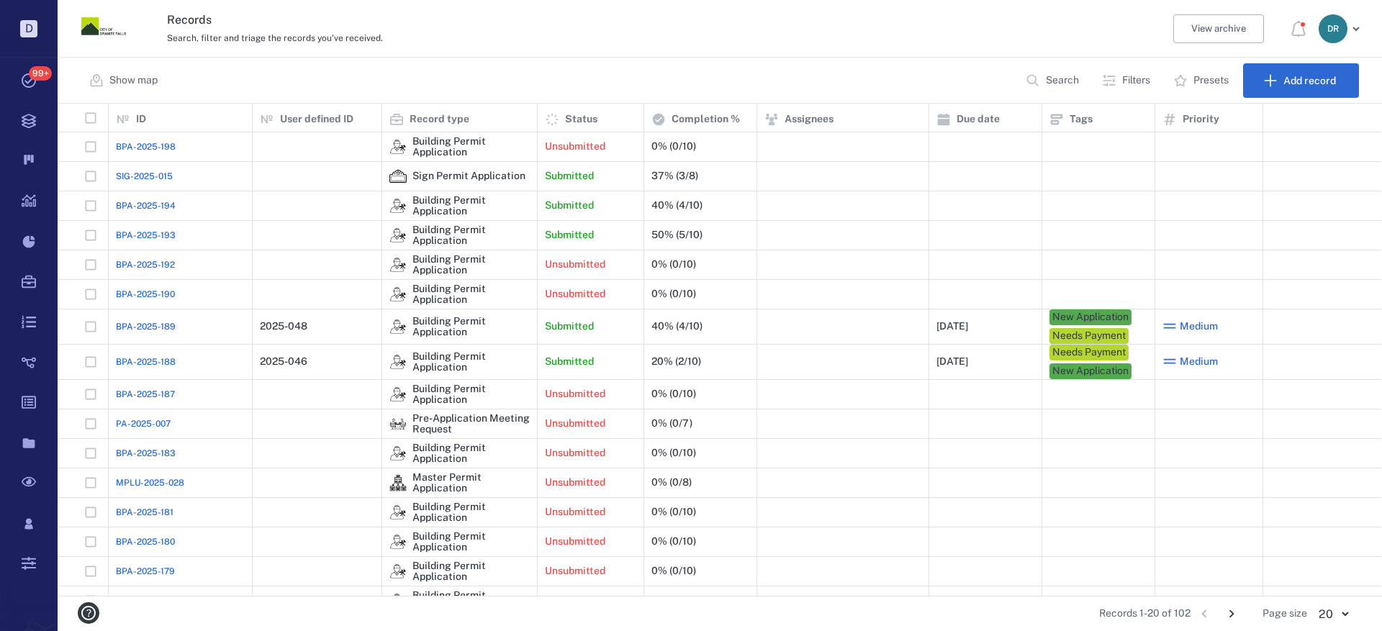
click at [132, 360] on span "BPA-2025-188" at bounding box center [146, 362] width 60 height 13
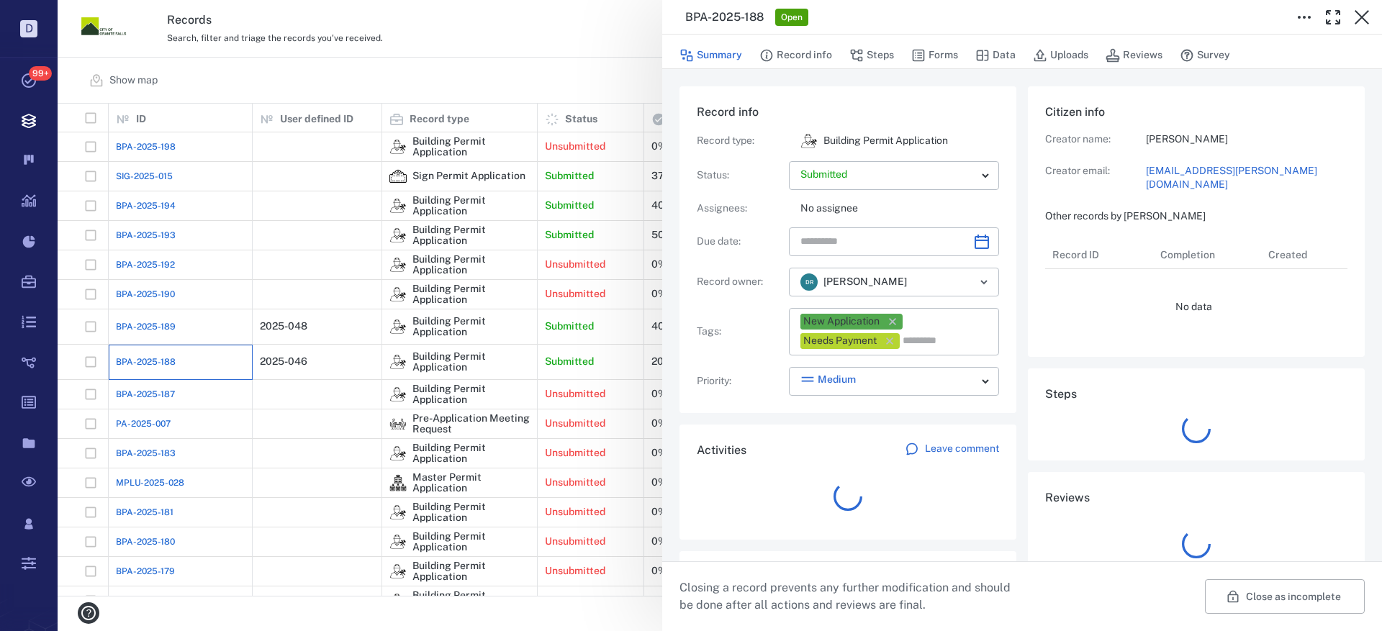
type input "**********"
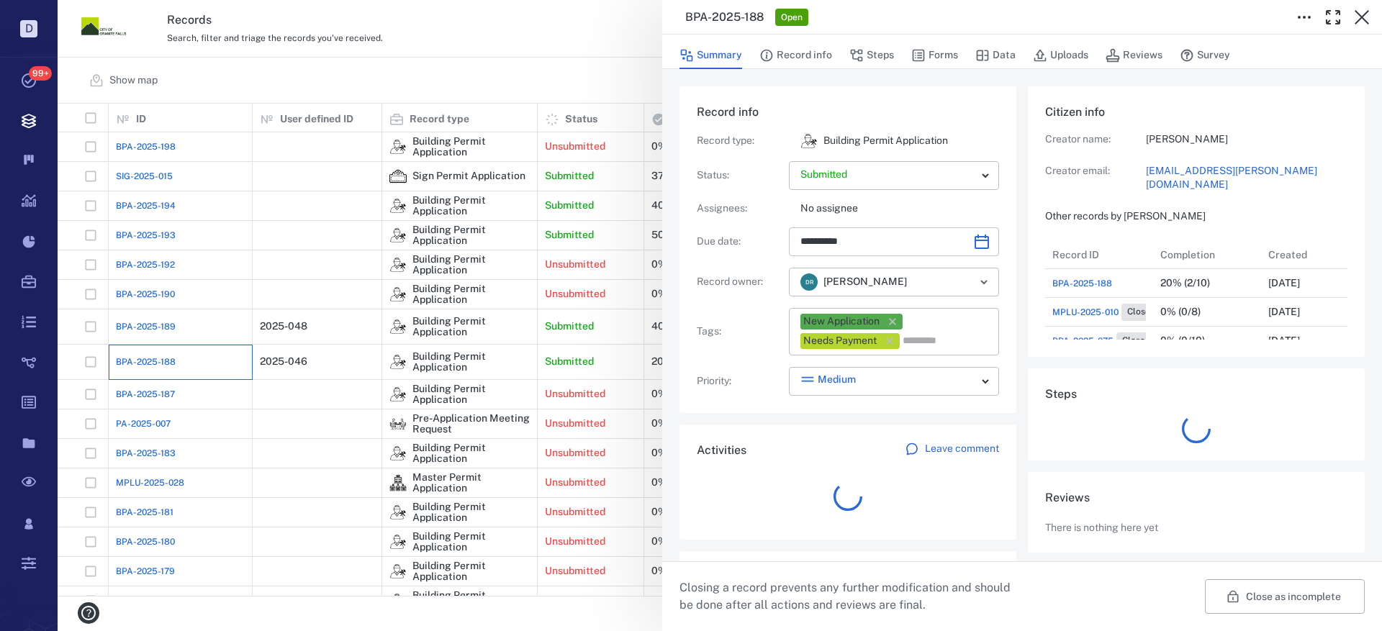
scroll to position [144, 275]
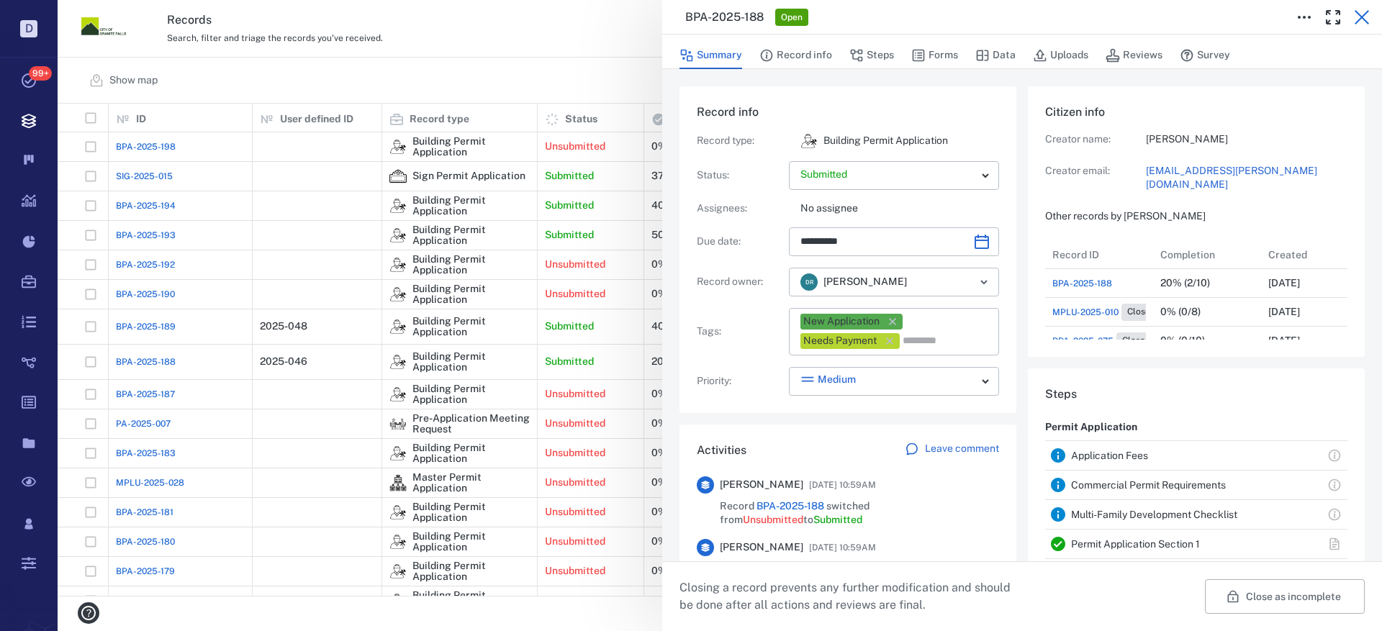
click at [1358, 12] on icon "button" at bounding box center [1361, 17] width 17 height 17
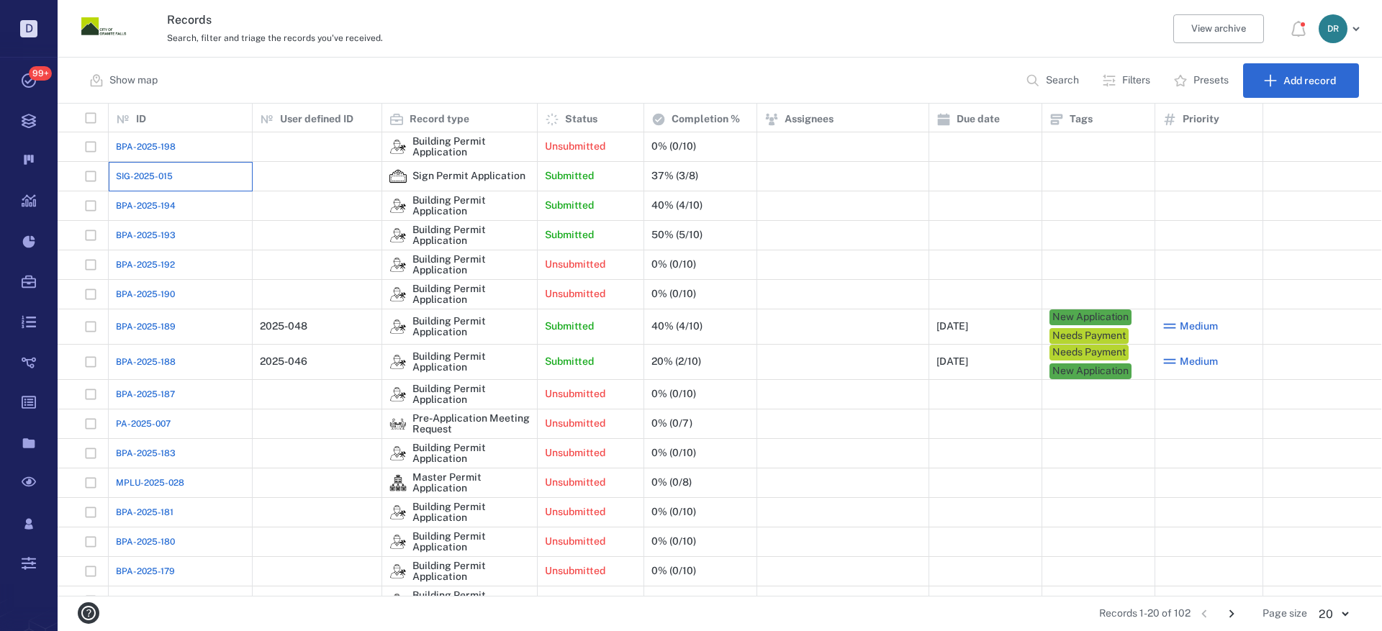
click at [173, 180] on div "SIG-2025-015" at bounding box center [180, 176] width 129 height 29
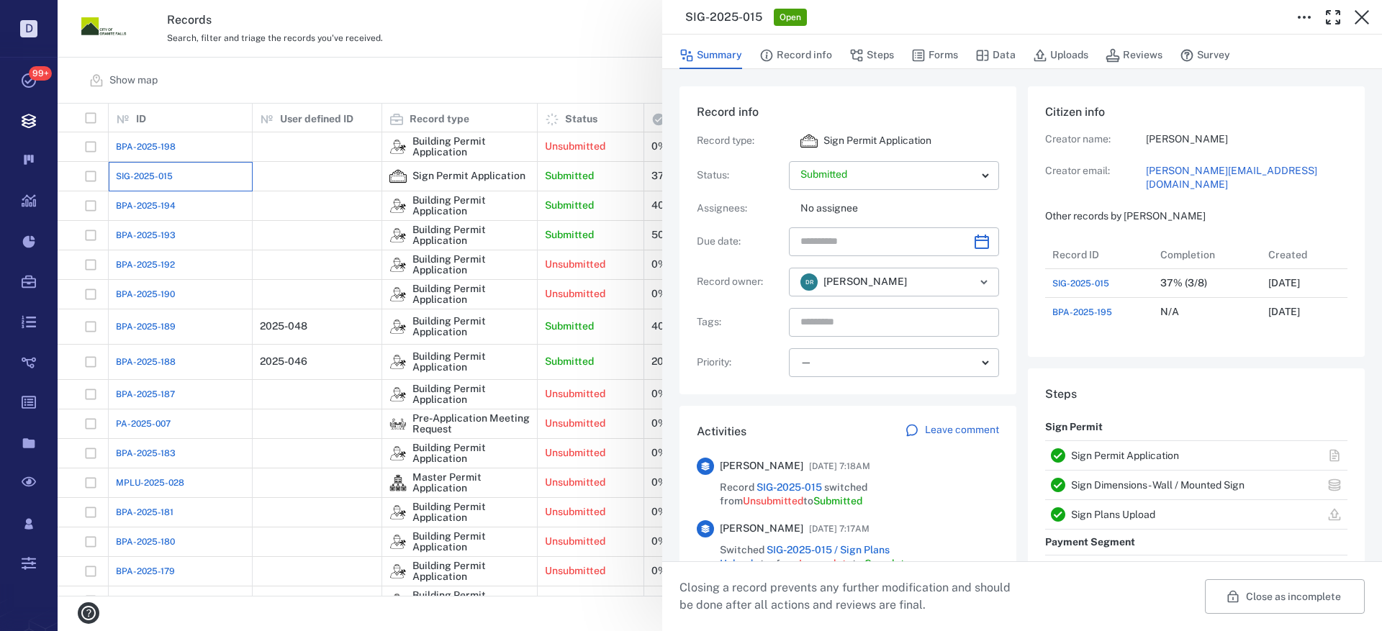
scroll to position [86, 286]
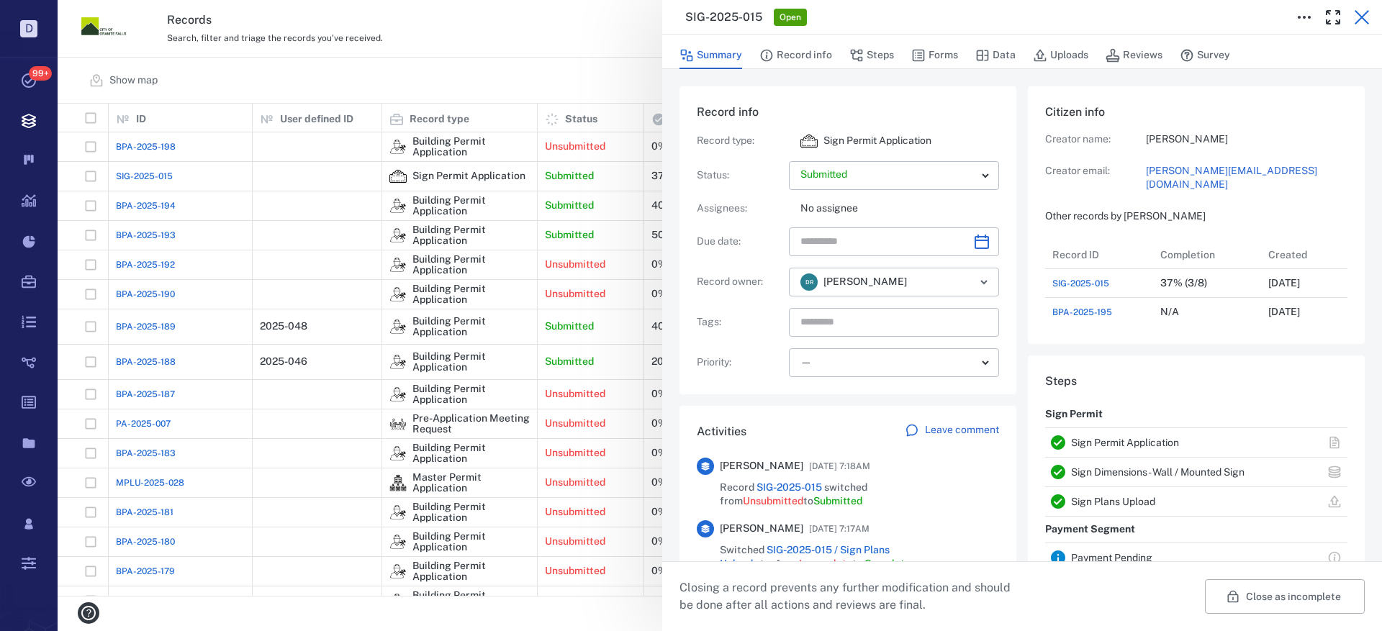
click at [1362, 12] on icon "button" at bounding box center [1361, 17] width 17 height 17
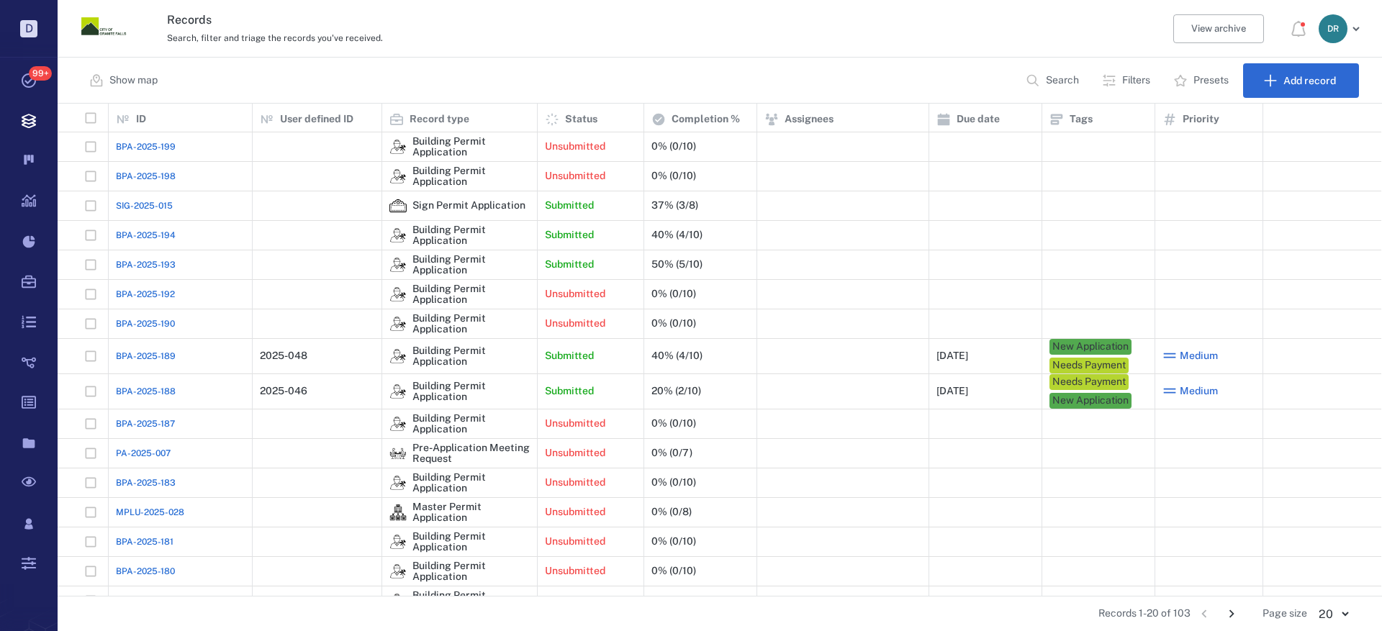
click at [132, 174] on span "BPA-2025-198" at bounding box center [146, 176] width 60 height 13
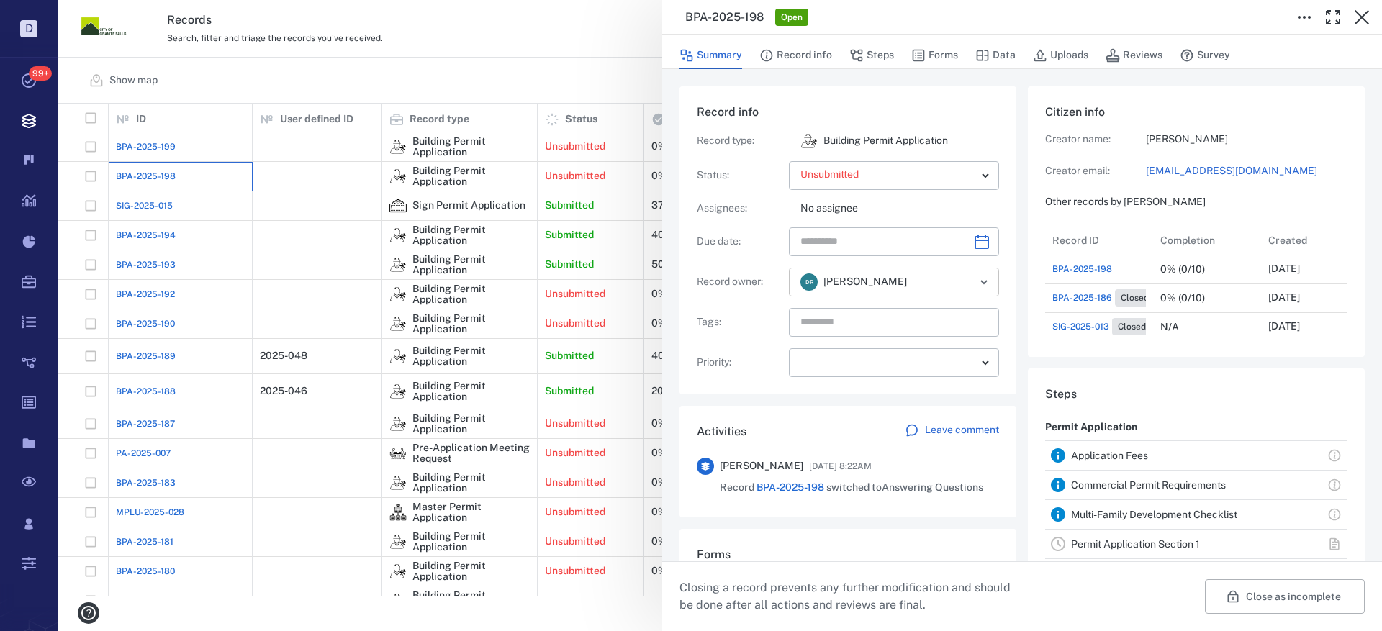
scroll to position [144, 275]
click at [1361, 8] on button "button" at bounding box center [1362, 17] width 29 height 29
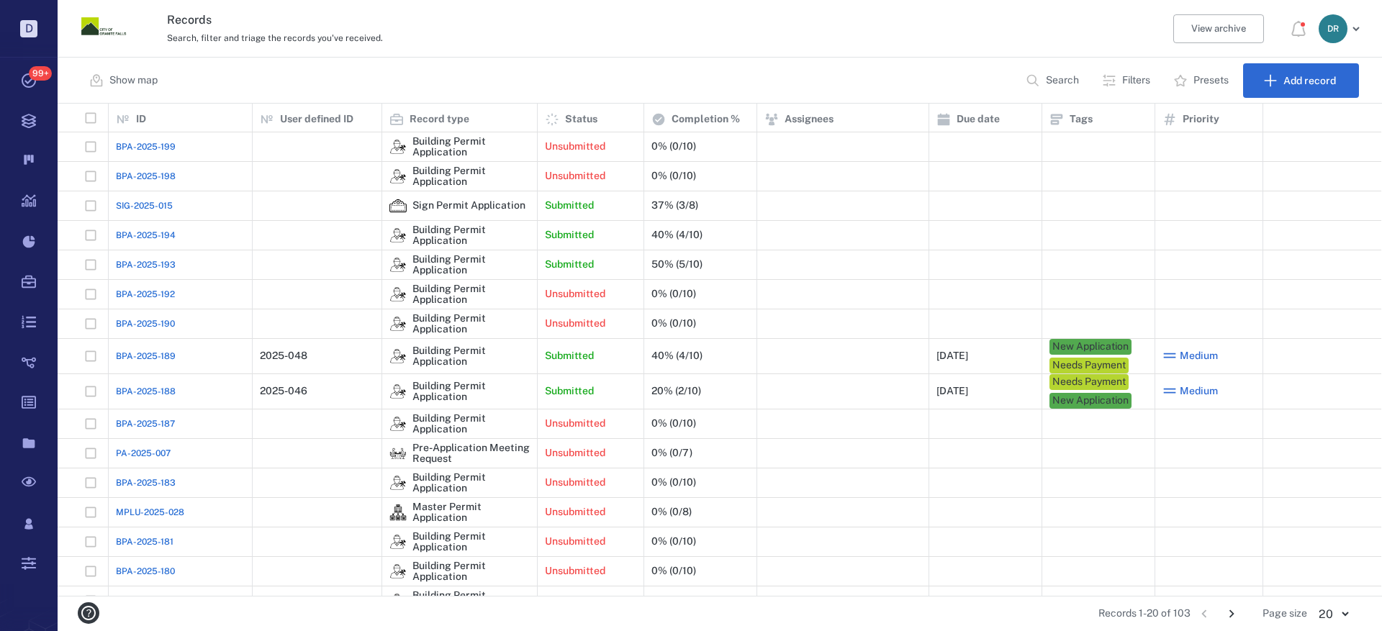
drag, startPoint x: 112, startPoint y: 158, endPoint x: 129, endPoint y: 144, distance: 22.5
click at [129, 144] on span "BPA-2025-199" at bounding box center [146, 146] width 60 height 13
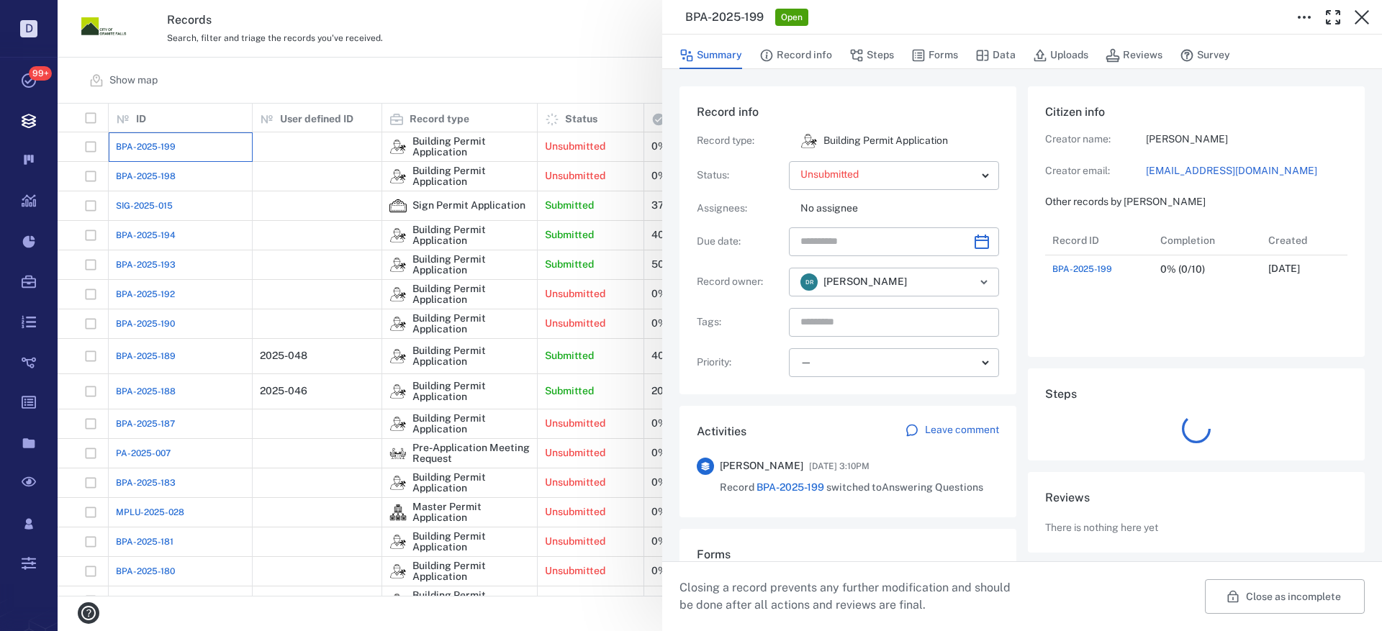
scroll to position [58, 286]
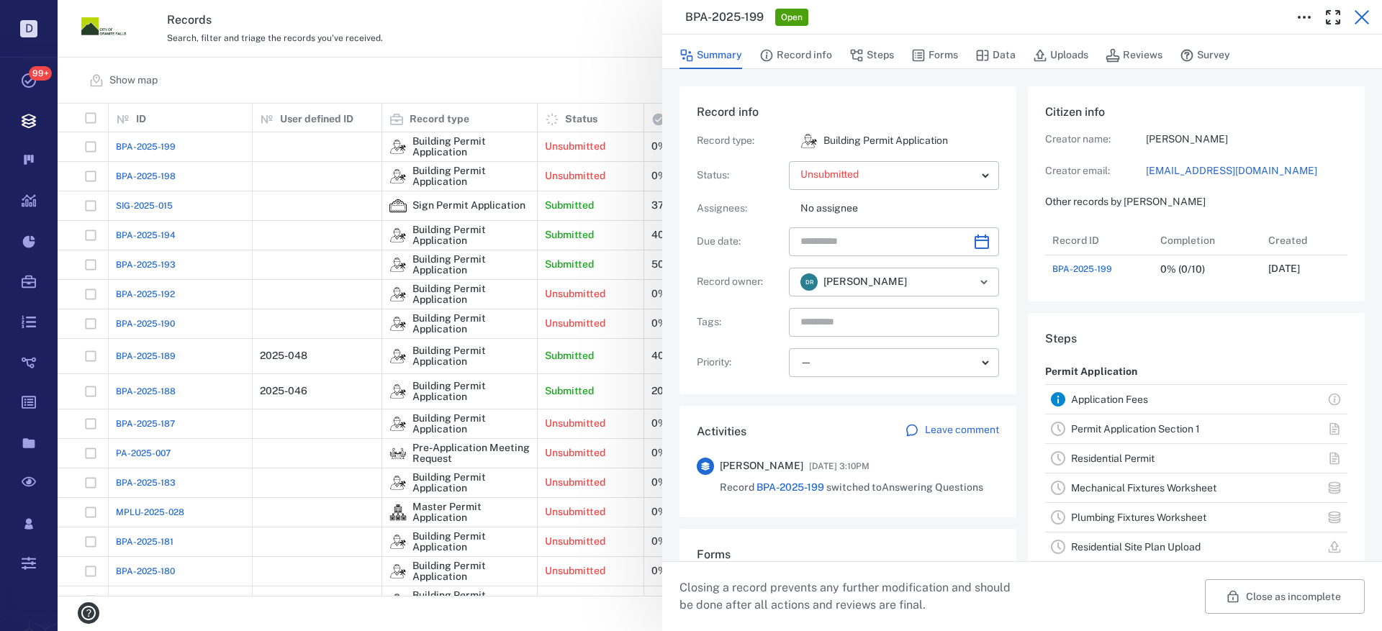
click at [1367, 14] on icon "button" at bounding box center [1361, 17] width 17 height 17
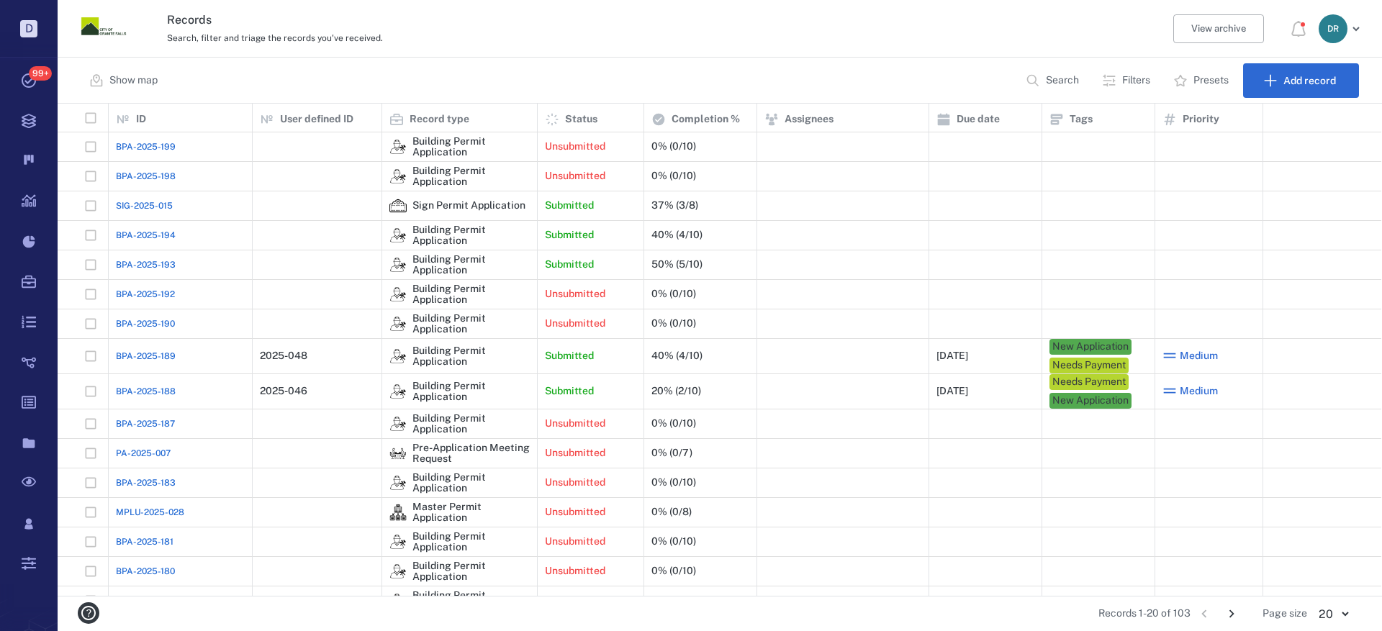
click at [146, 263] on span "BPA-2025-193" at bounding box center [146, 264] width 60 height 13
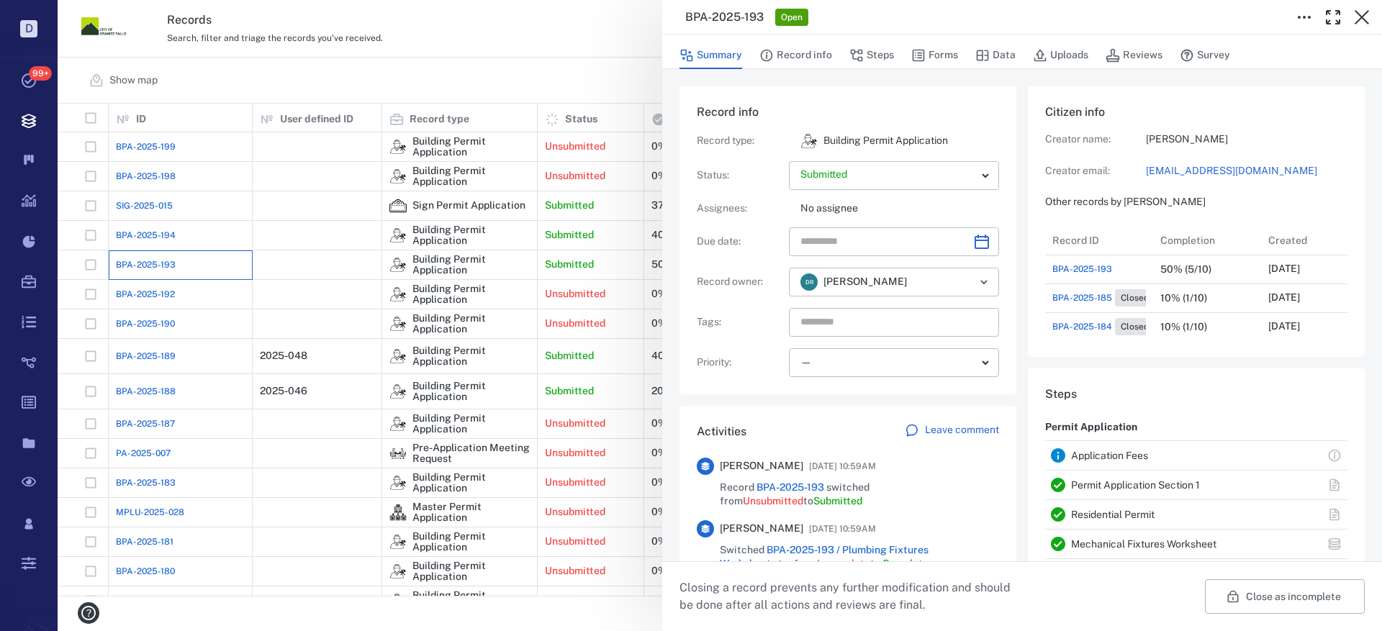
scroll to position [12, 12]
click at [1358, 14] on icon "button" at bounding box center [1362, 17] width 14 height 14
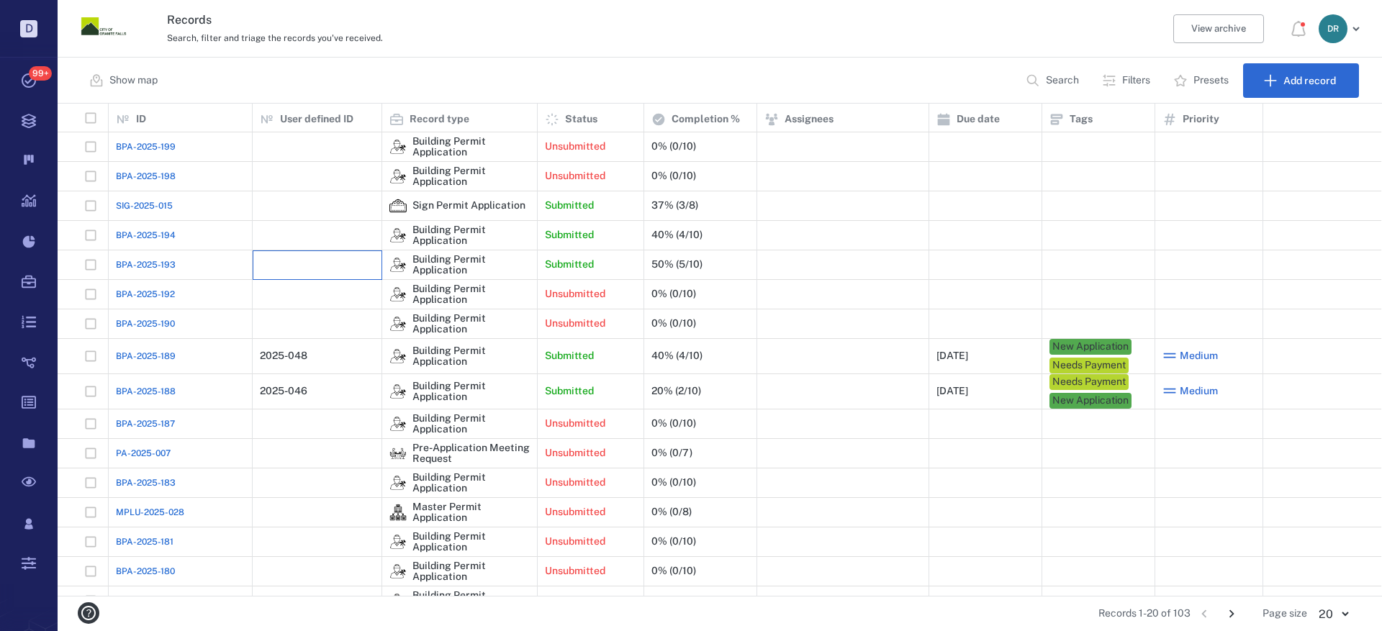
click at [304, 263] on div at bounding box center [317, 265] width 114 height 29
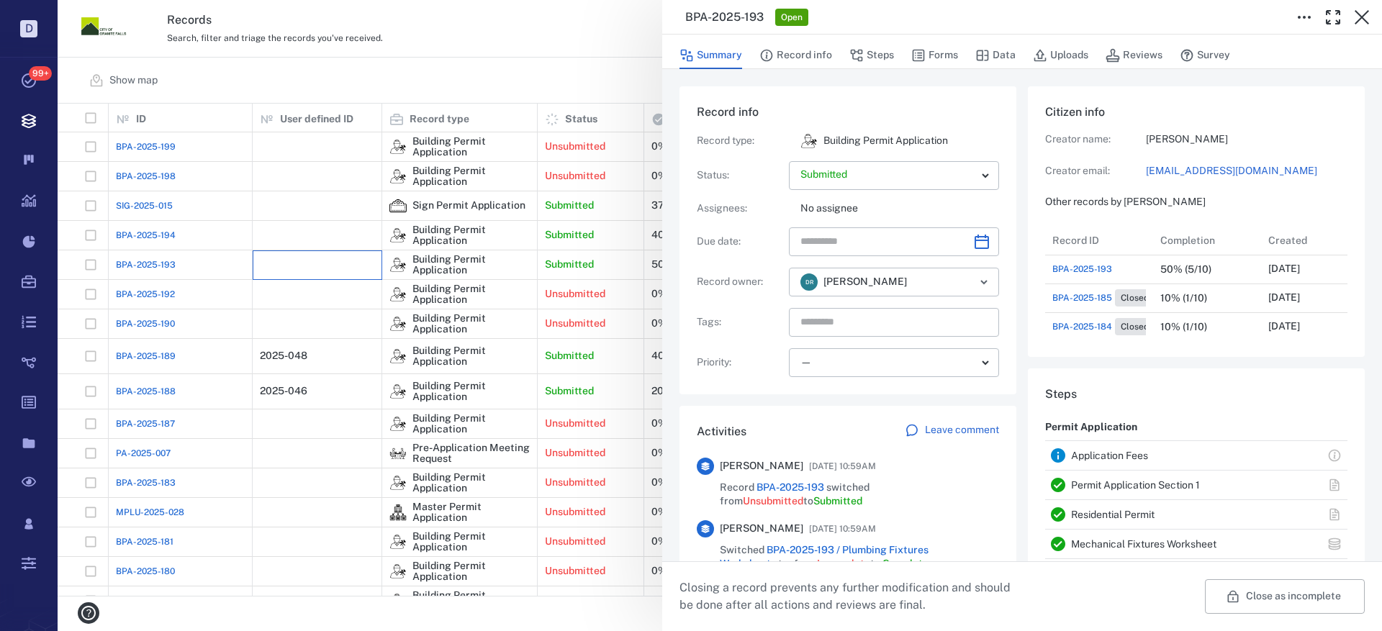
scroll to position [144, 275]
click at [872, 53] on button "Steps" at bounding box center [871, 55] width 45 height 27
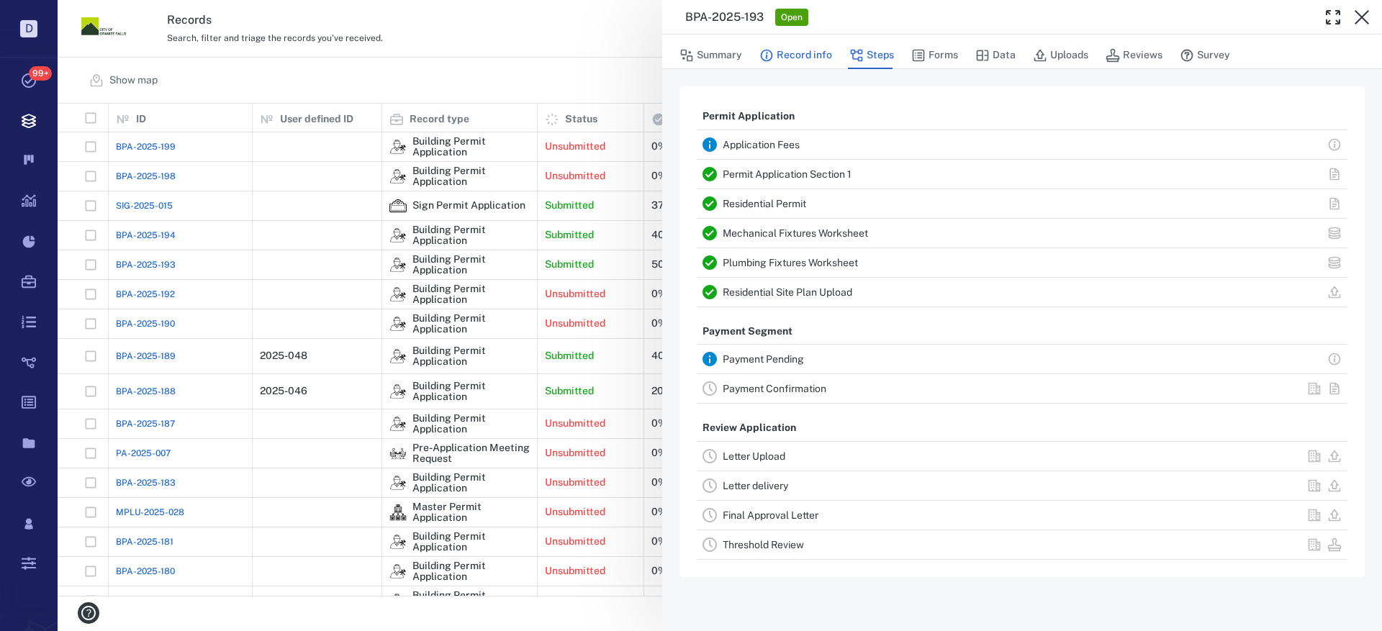
click at [818, 60] on button "Record info" at bounding box center [795, 55] width 73 height 27
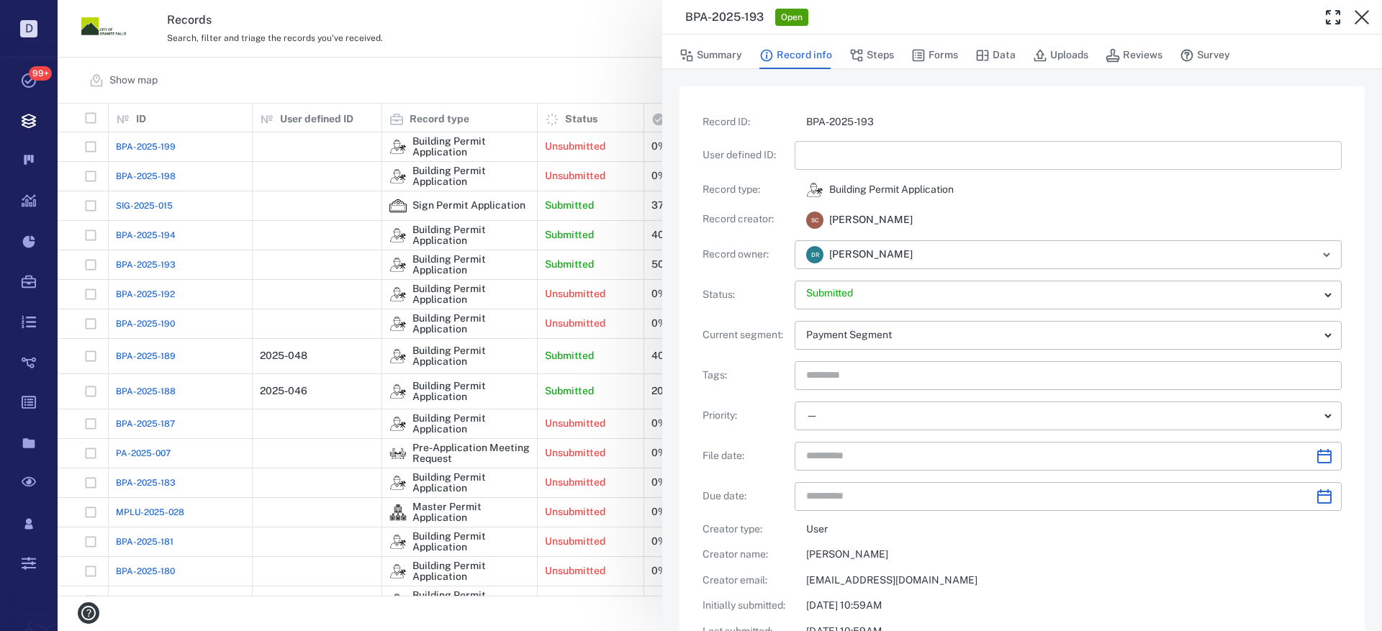
drag, startPoint x: 833, startPoint y: 148, endPoint x: 831, endPoint y: 159, distance: 11.0
click at [833, 149] on input "text" at bounding box center [1068, 155] width 524 height 29
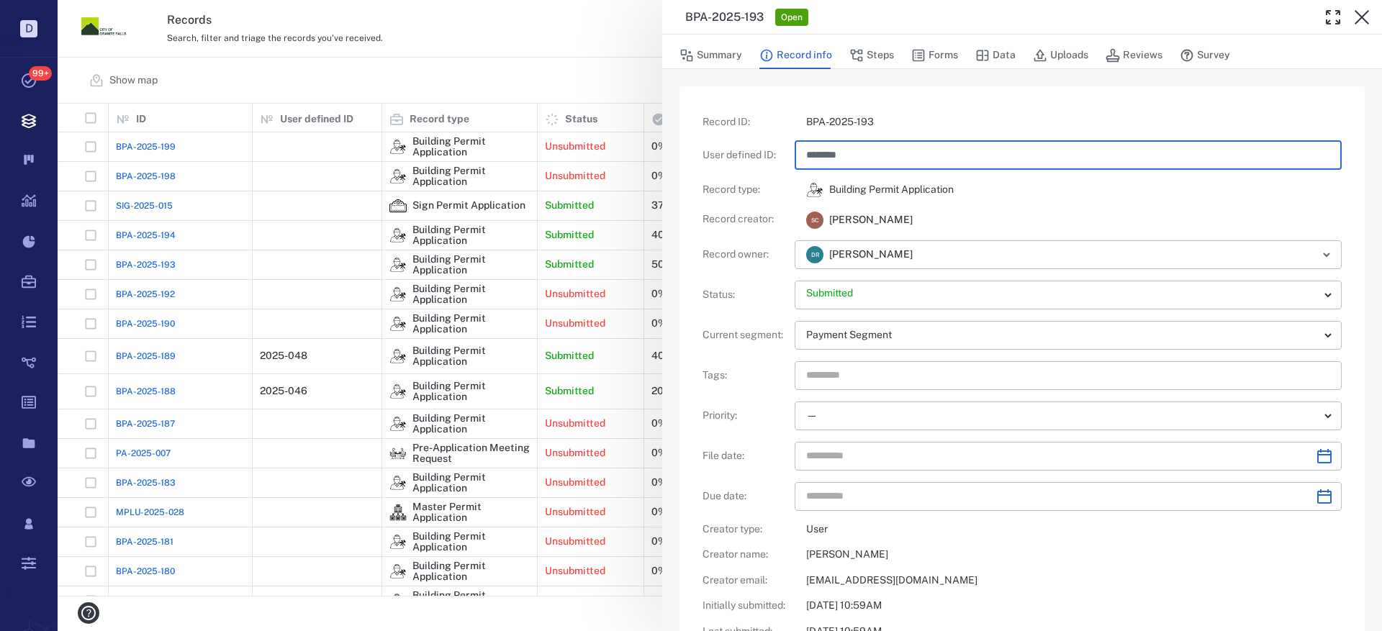
type input "********"
click at [1129, 210] on div "S C Stephanie Callaghan" at bounding box center [1068, 219] width 547 height 19
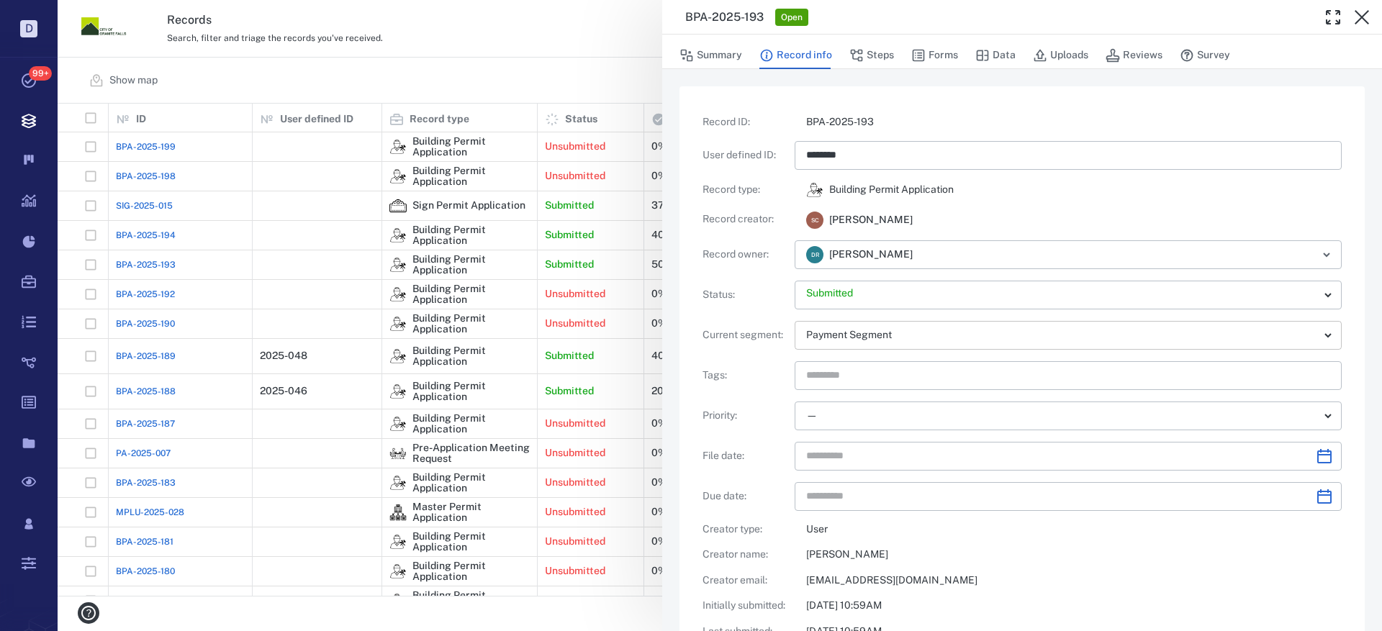
click at [852, 339] on div "Record ID : BPA-2025-193 User defined ID : ******** ​ Record type : Building Pe…" at bounding box center [1022, 415] width 639 height 600
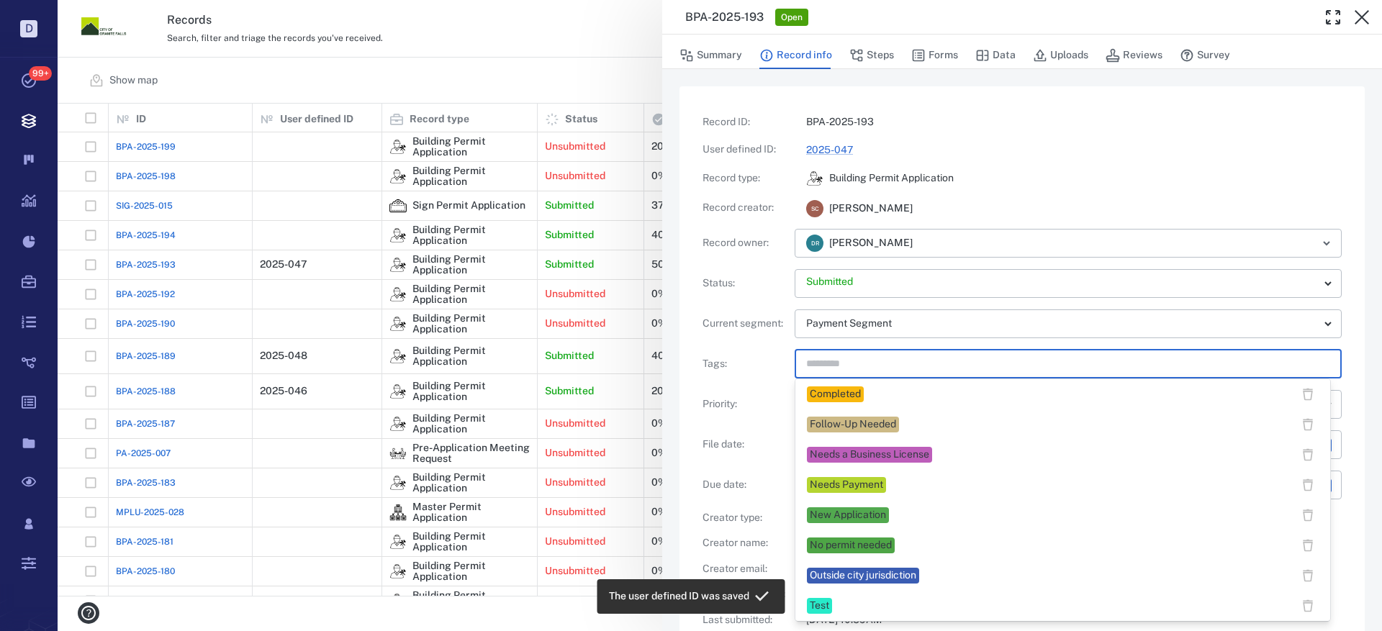
click at [851, 360] on input "text" at bounding box center [1052, 364] width 494 height 20
click at [850, 516] on div "New Application" at bounding box center [848, 515] width 76 height 14
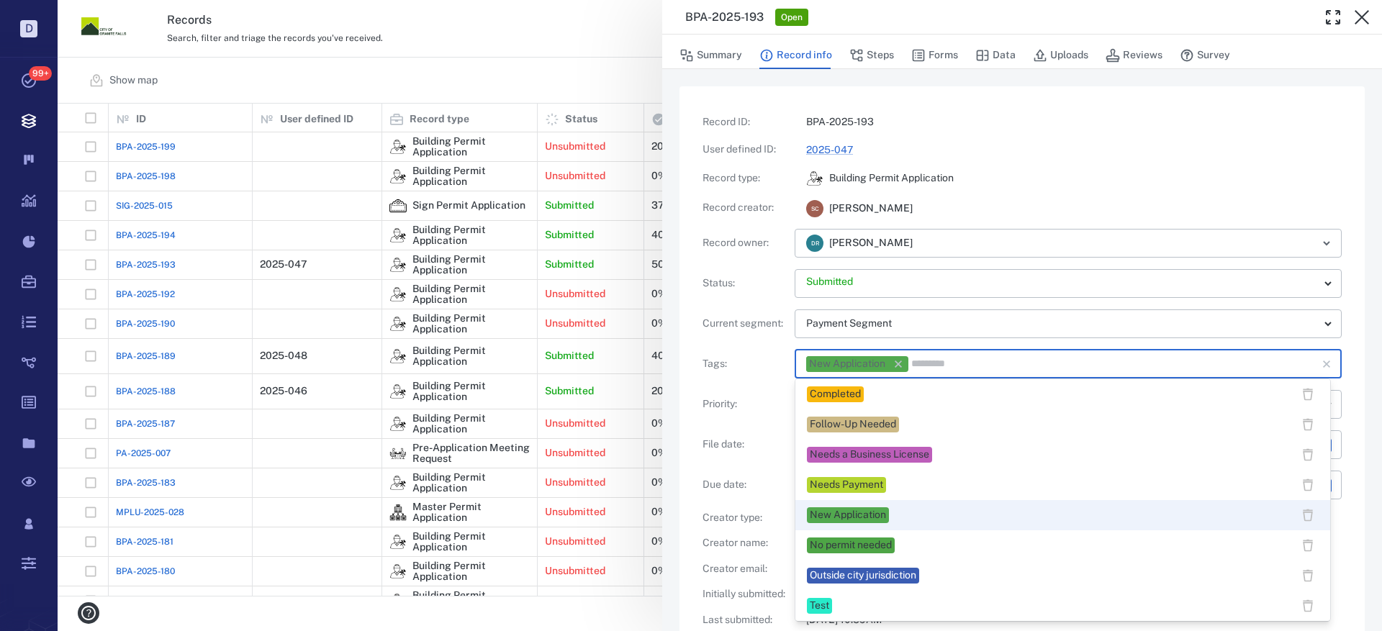
click at [942, 367] on input "text" at bounding box center [1104, 364] width 389 height 20
click at [856, 487] on div "Needs Payment" at bounding box center [846, 485] width 73 height 14
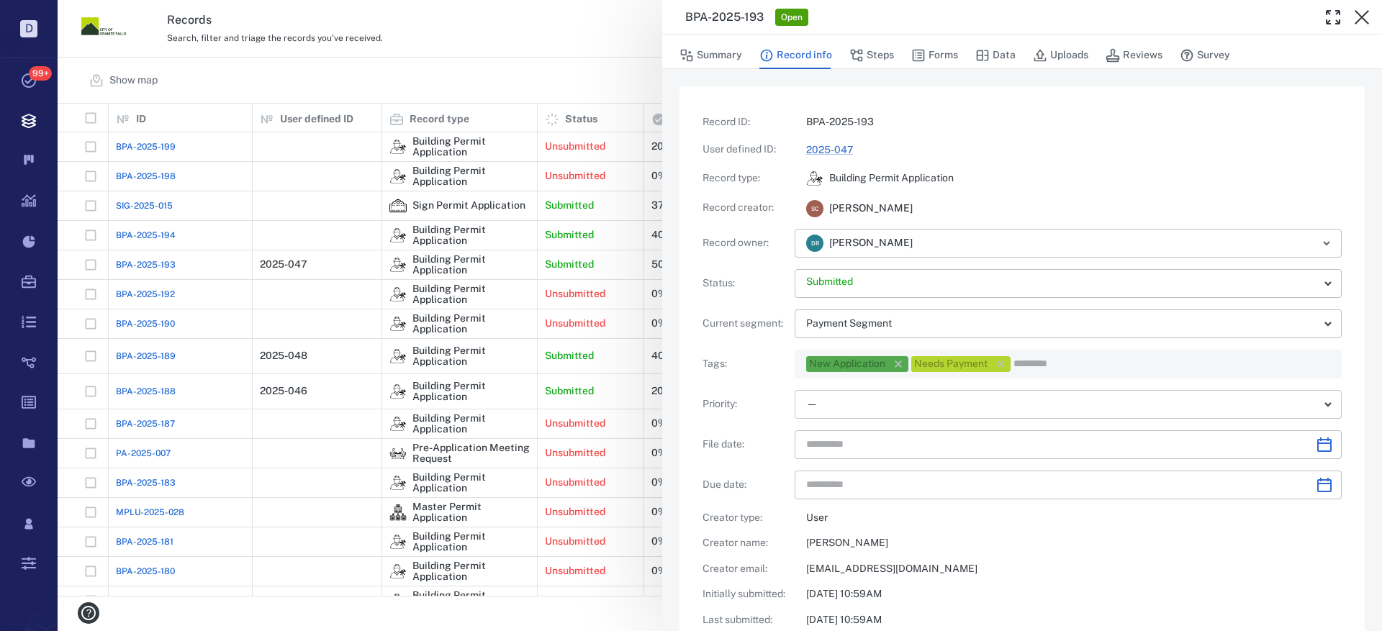
click at [867, 407] on body "D Tasks 99+ Records Boards Dashboard Reports Record types Guide steps Rules For…" at bounding box center [691, 315] width 1382 height 631
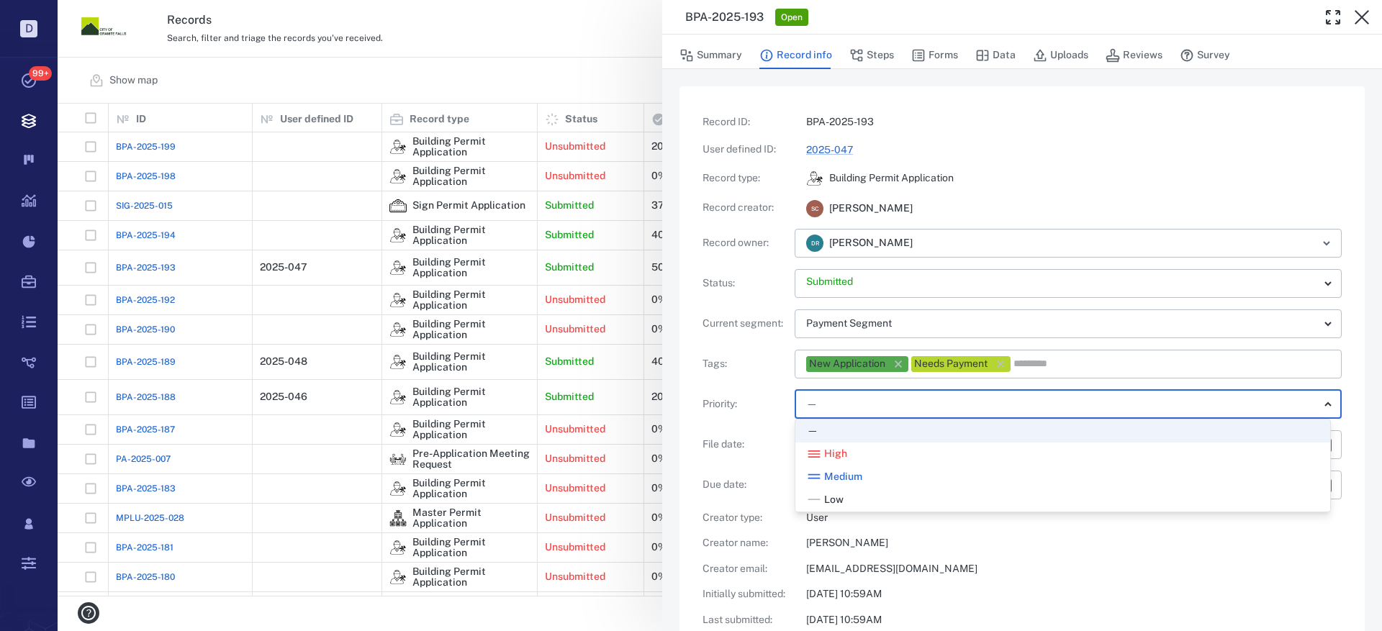
click at [857, 478] on span "Medium" at bounding box center [843, 477] width 38 height 14
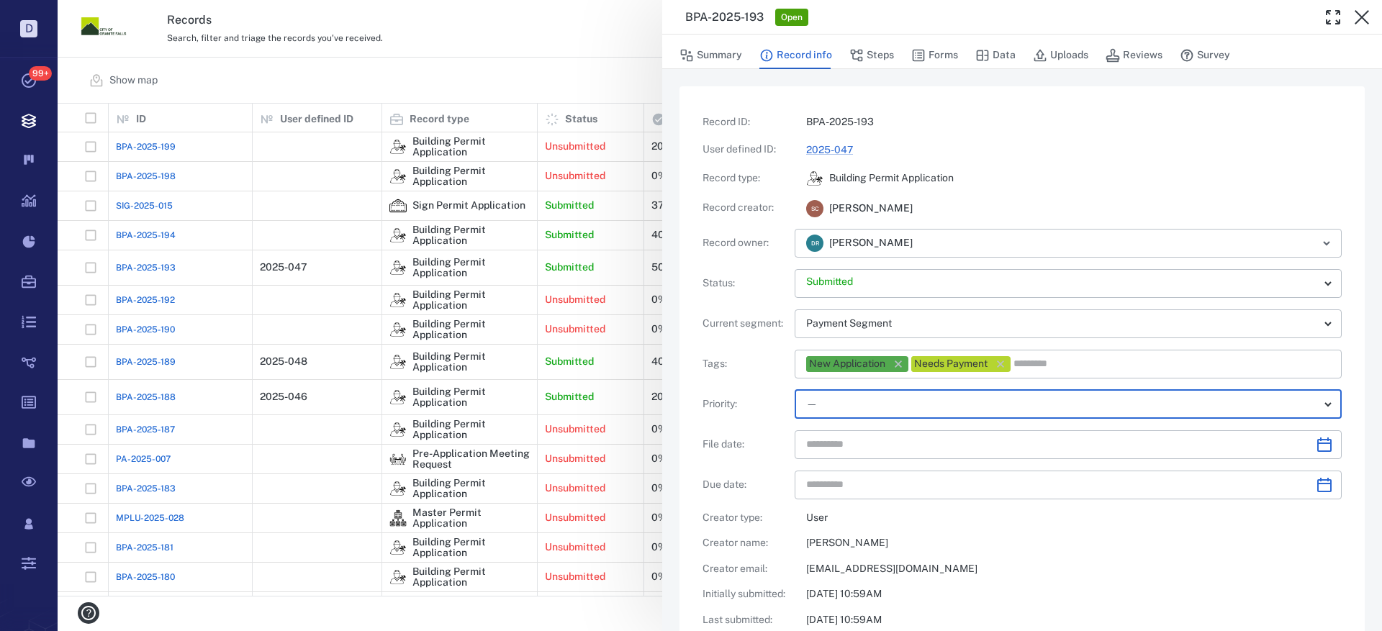
type input "**"
click at [861, 443] on input "text" at bounding box center [1055, 444] width 498 height 29
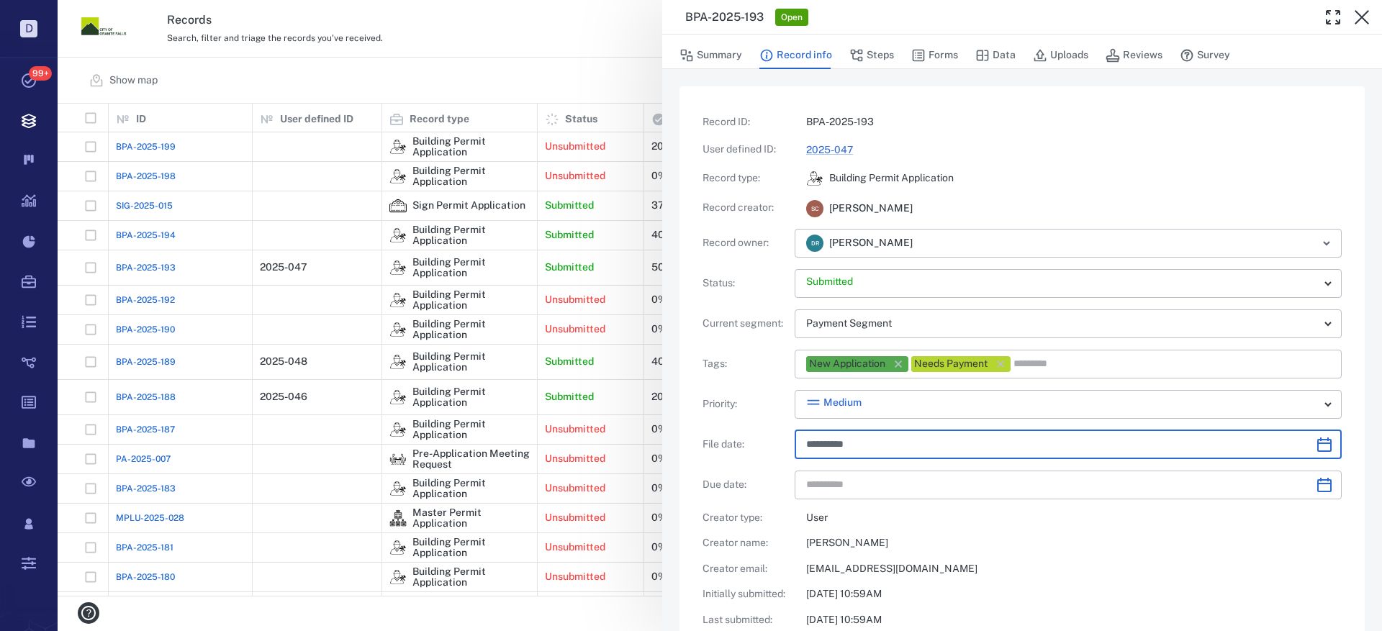
type input "**********"
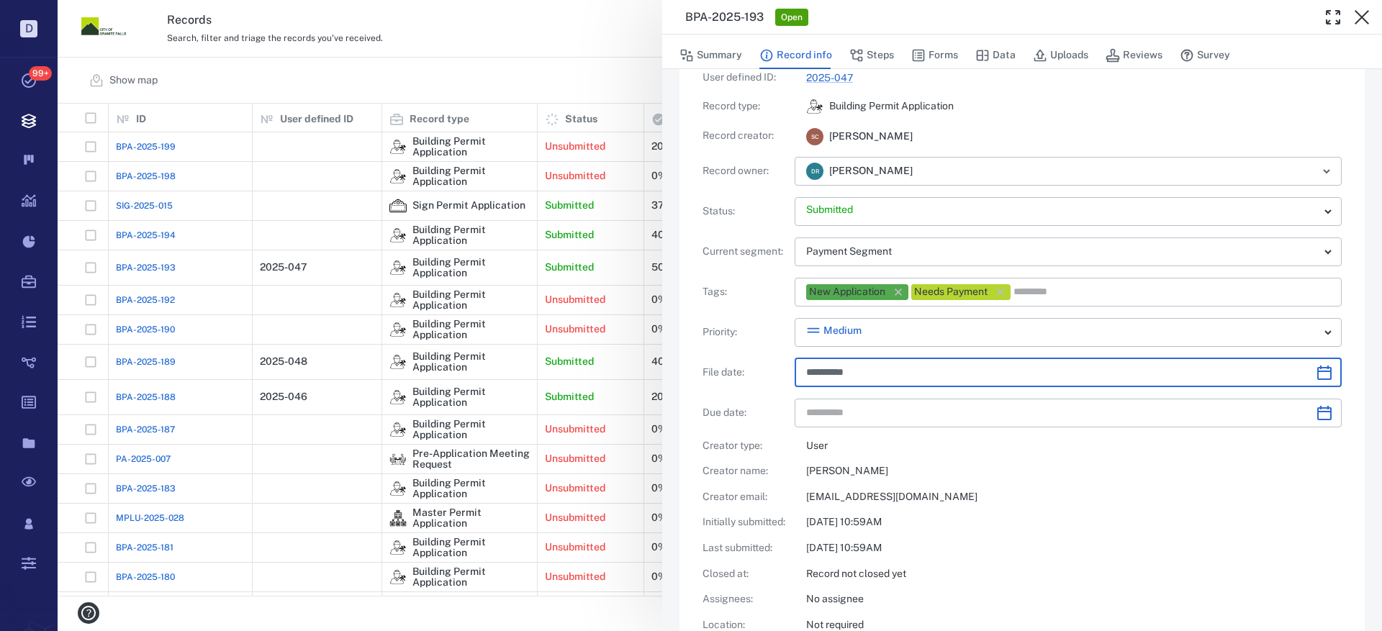
click at [876, 367] on input "**********" at bounding box center [1055, 372] width 498 height 29
click at [813, 375] on input "**********" at bounding box center [1055, 372] width 498 height 29
click at [807, 371] on input "**********" at bounding box center [1055, 372] width 498 height 29
click at [1316, 374] on icon "Choose date" at bounding box center [1324, 372] width 17 height 17
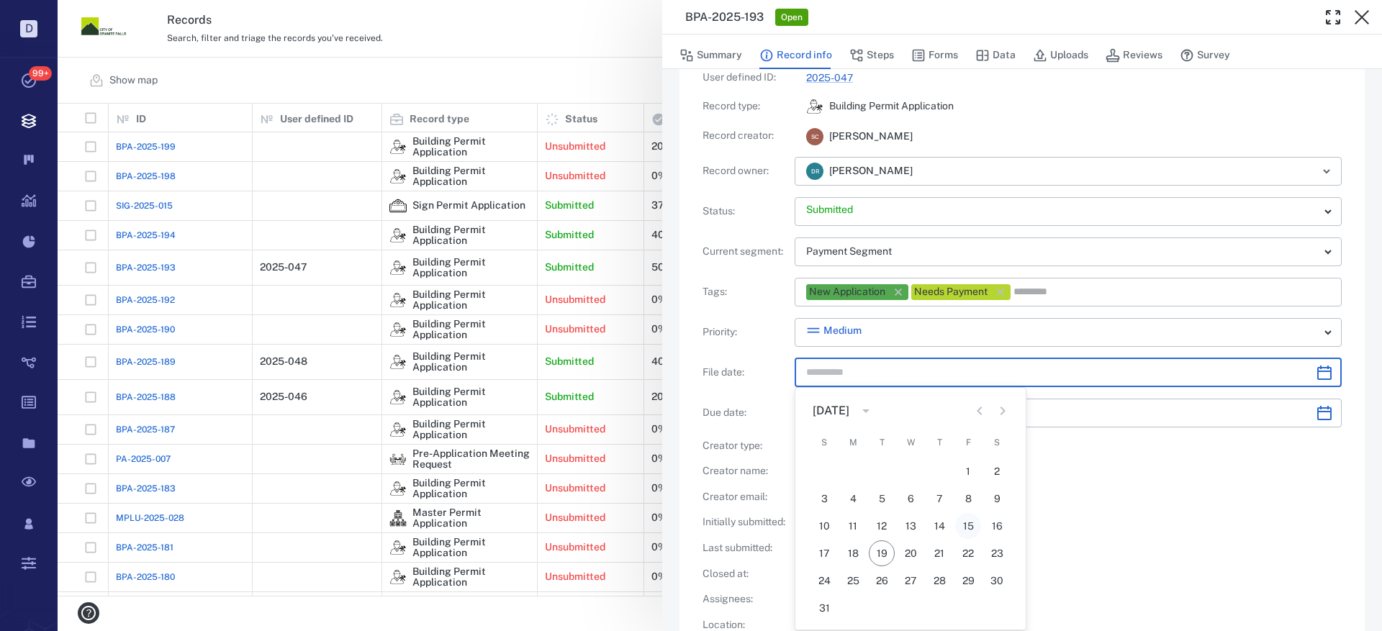
click at [972, 521] on button "15" at bounding box center [968, 526] width 26 height 26
type input "**********"
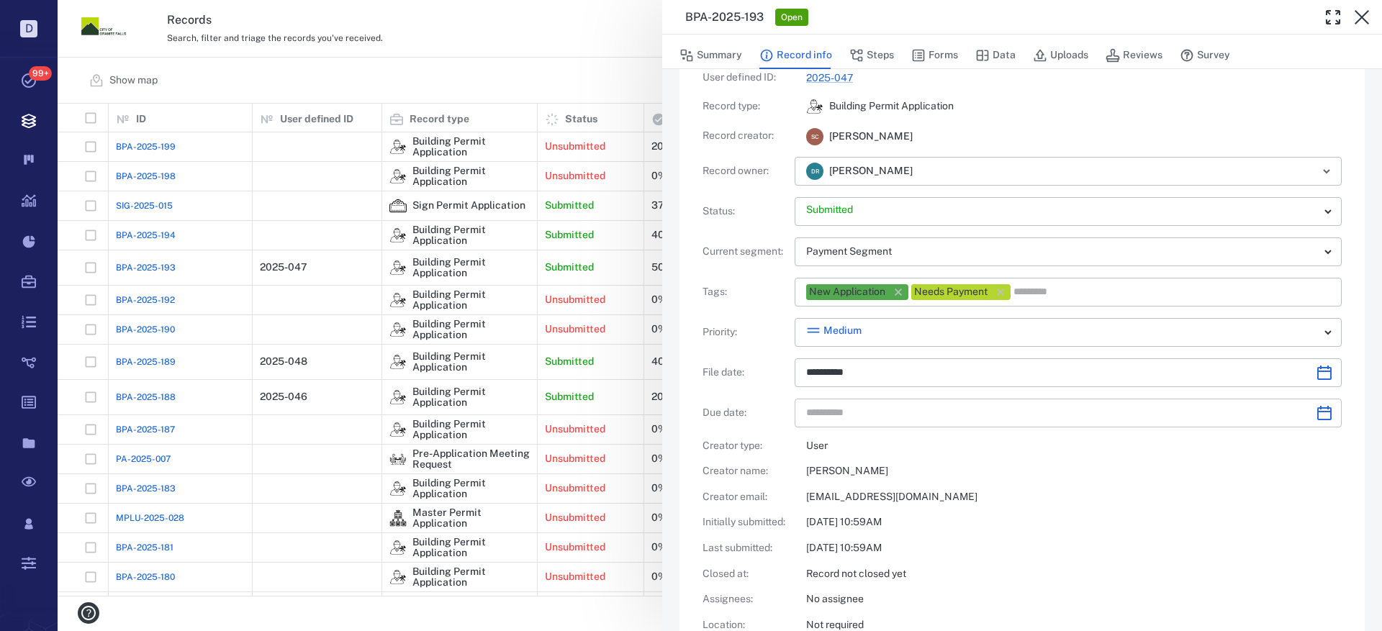
click at [813, 408] on input "text" at bounding box center [1055, 413] width 498 height 29
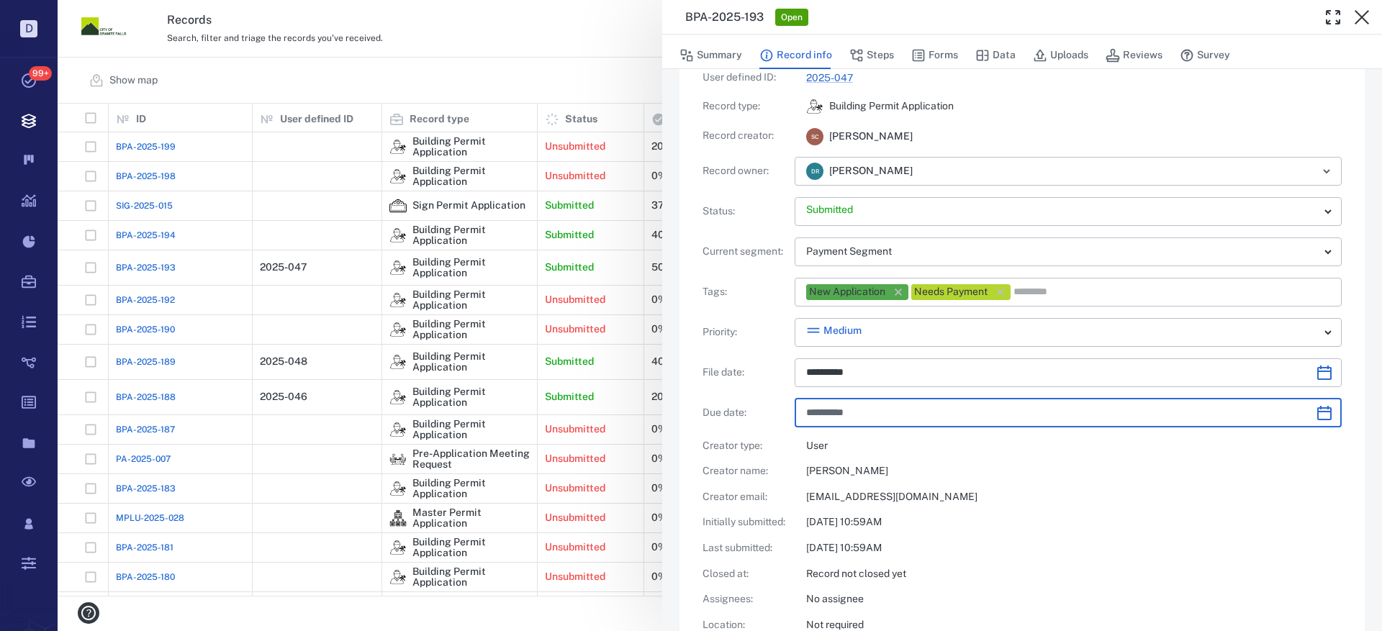
type input "**********"
click at [1316, 412] on icon "Choose date" at bounding box center [1324, 413] width 17 height 17
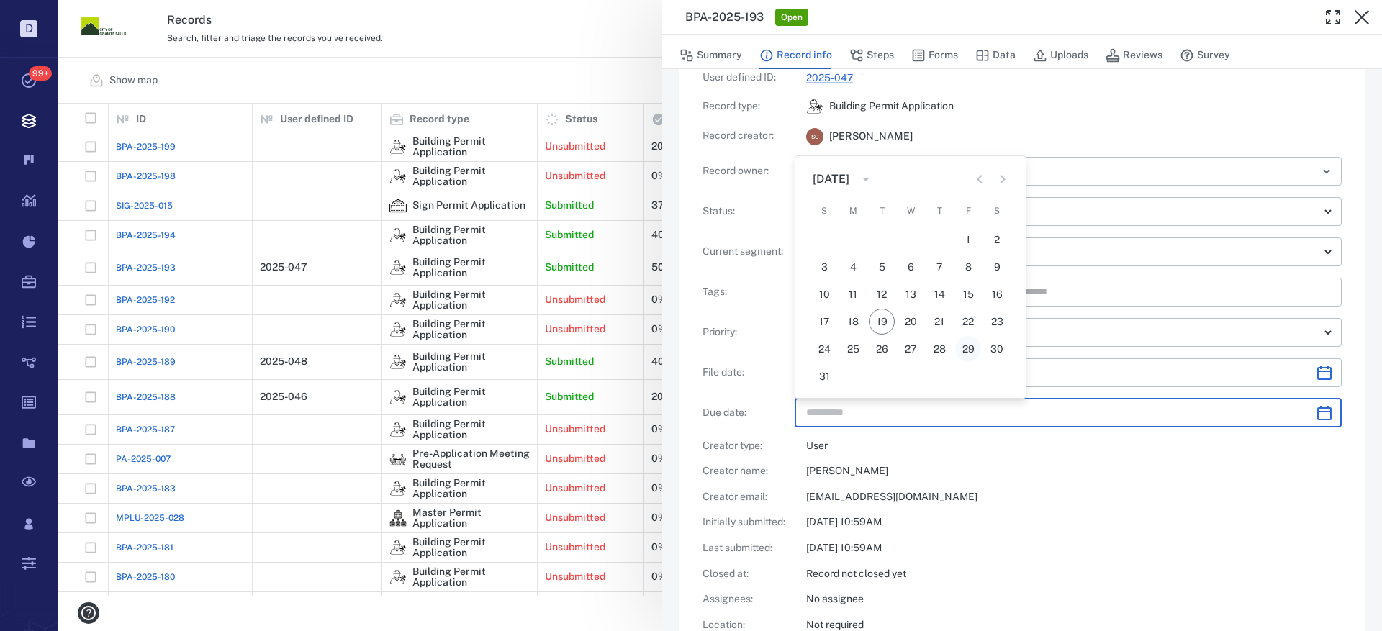
click at [969, 346] on button "29" at bounding box center [968, 349] width 26 height 26
type input "**********"
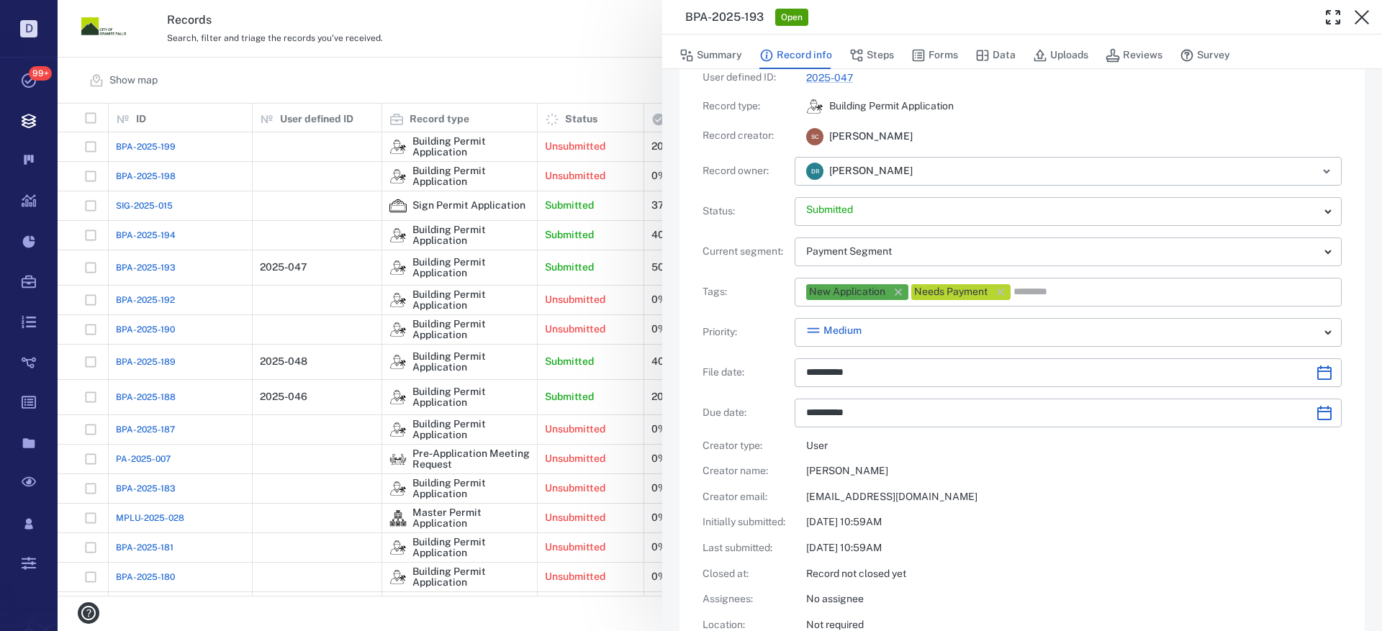
scroll to position [0, 0]
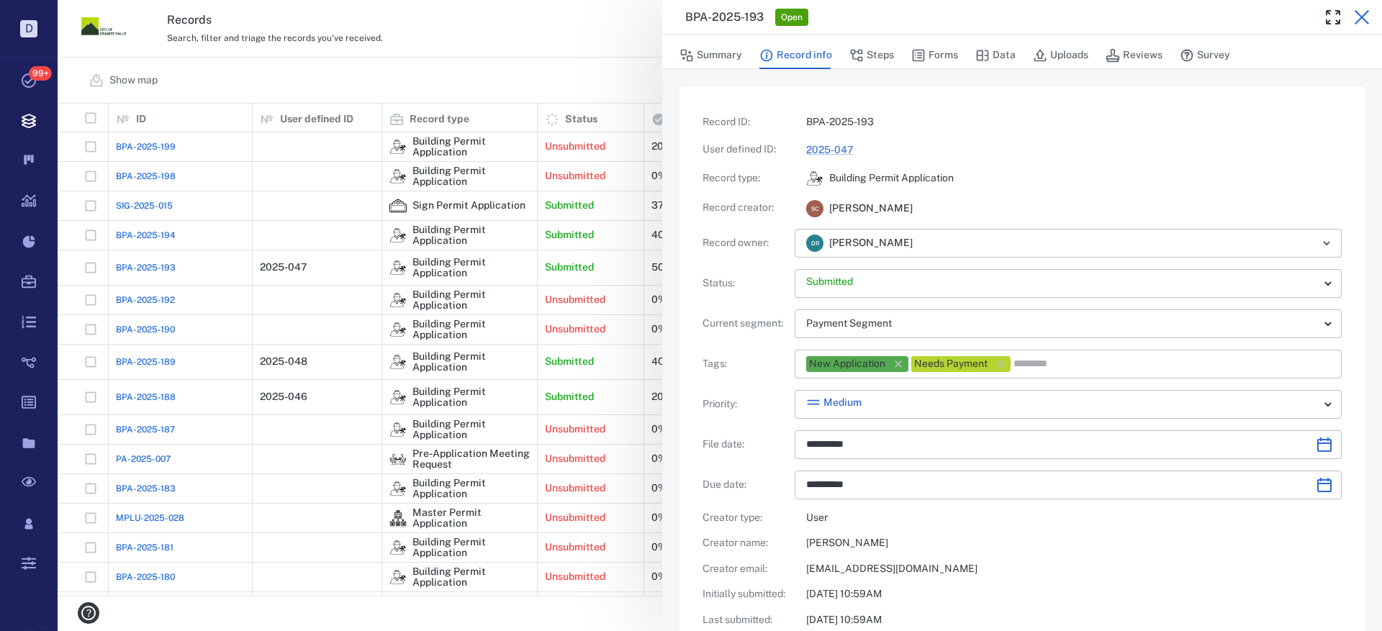
drag, startPoint x: 1363, startPoint y: 18, endPoint x: 336, endPoint y: 404, distance: 1097.3
click at [1363, 19] on icon "button" at bounding box center [1362, 17] width 14 height 14
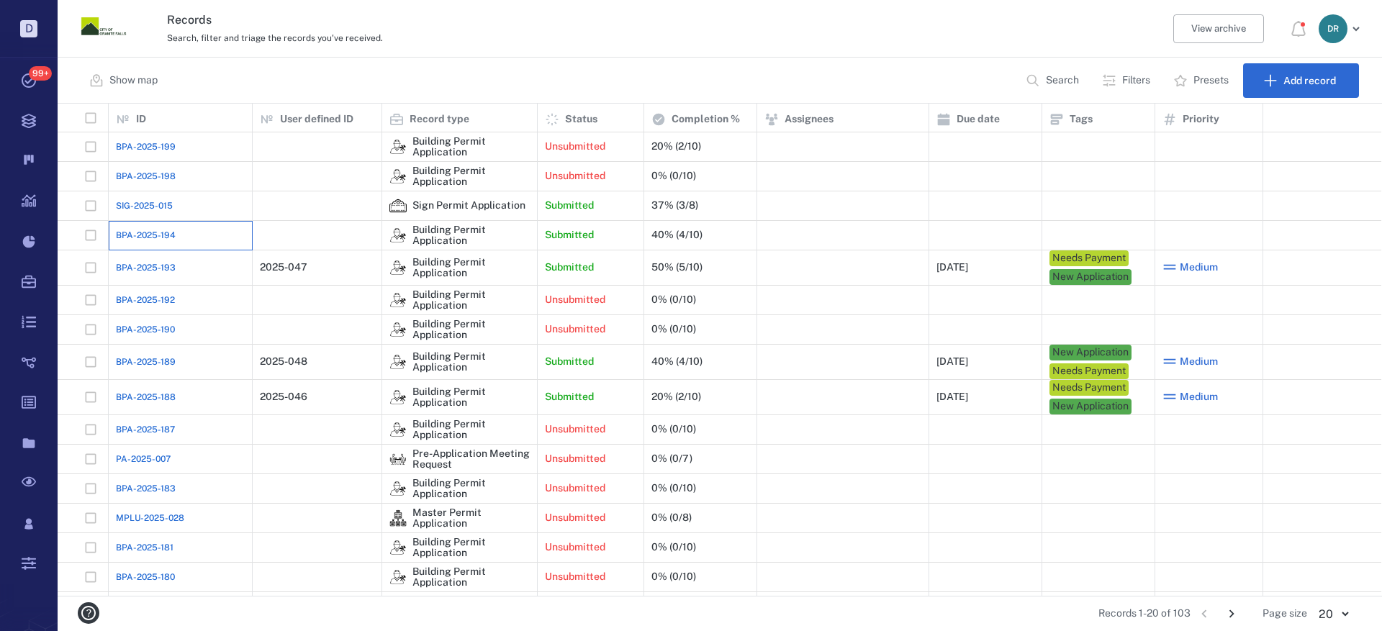
click at [126, 227] on div "BPA-2025-194" at bounding box center [180, 235] width 129 height 29
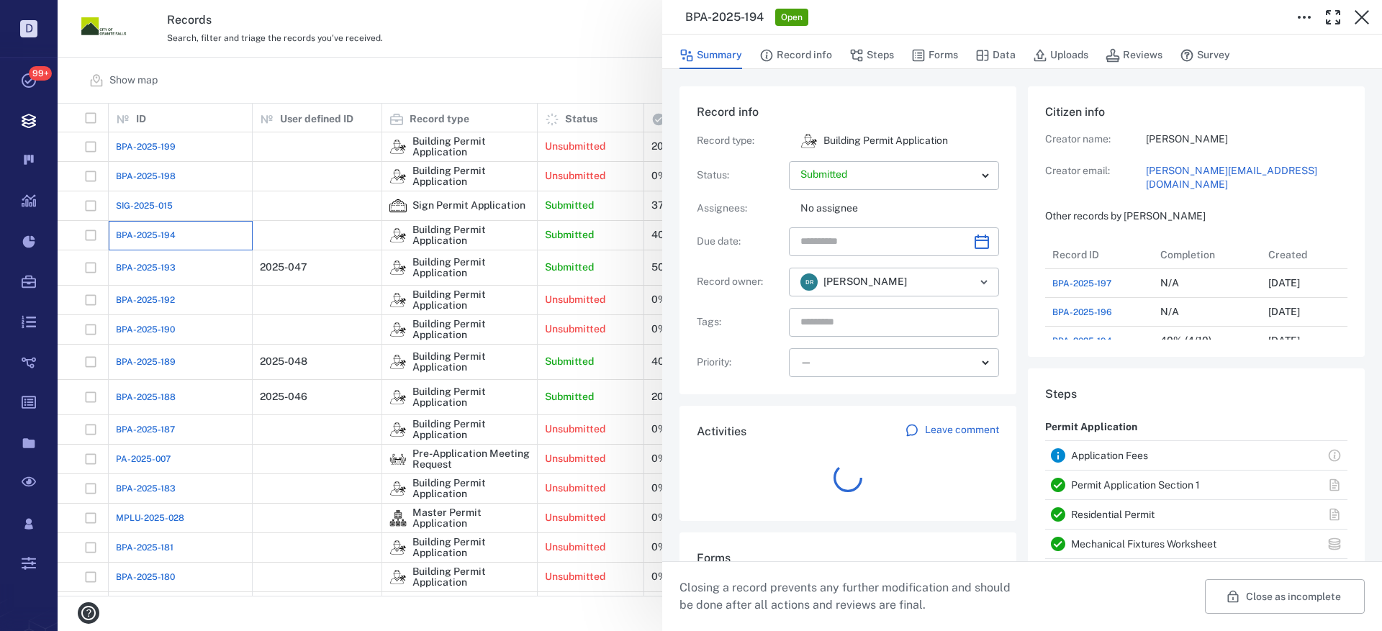
scroll to position [173, 275]
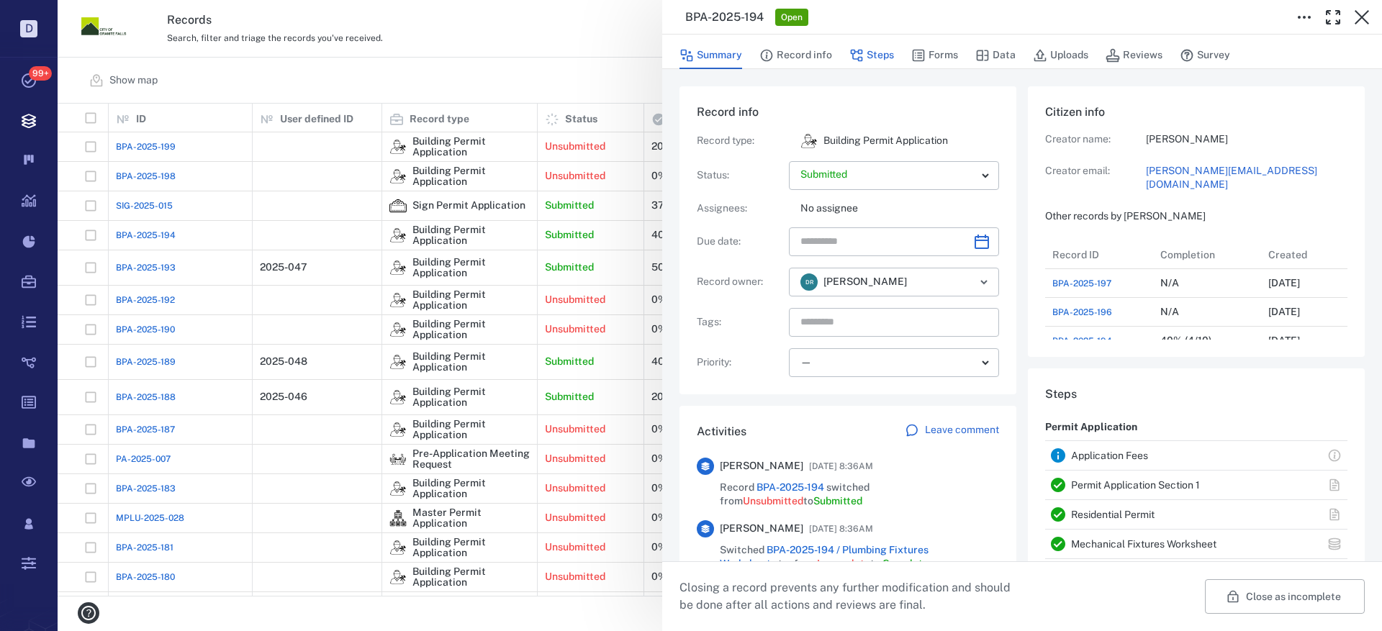
click at [882, 51] on button "Steps" at bounding box center [871, 55] width 45 height 27
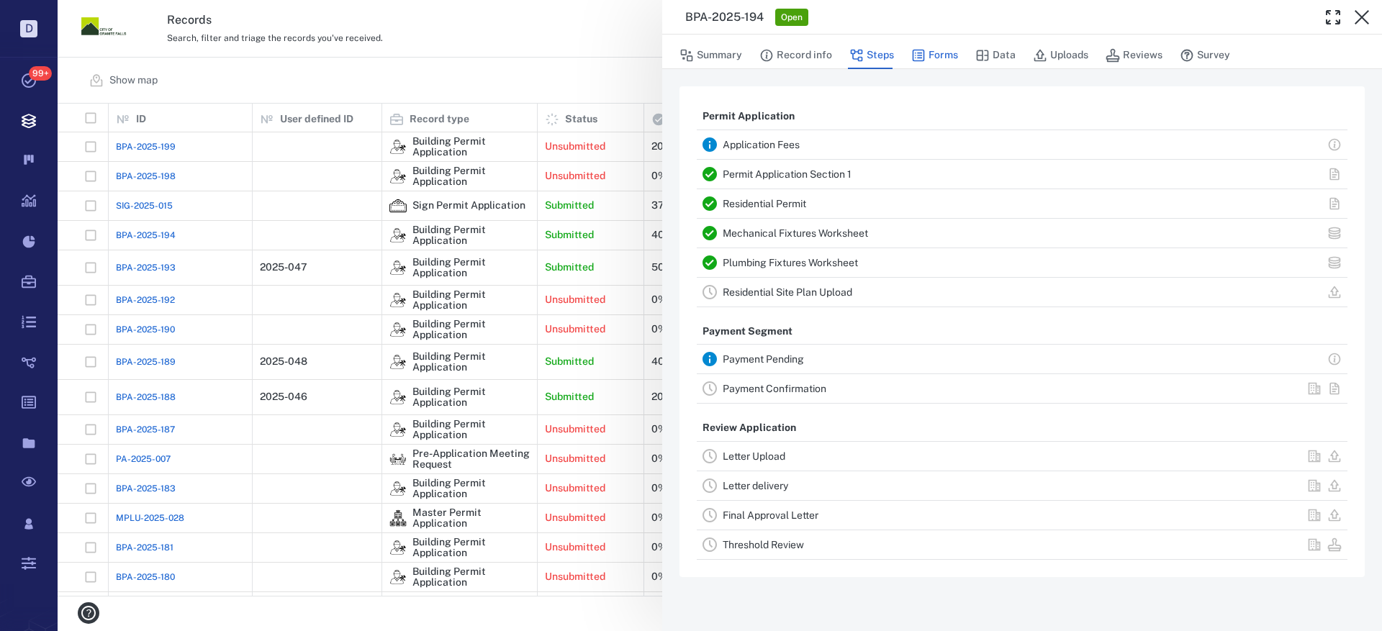
click at [928, 58] on button "Forms" at bounding box center [934, 55] width 47 height 27
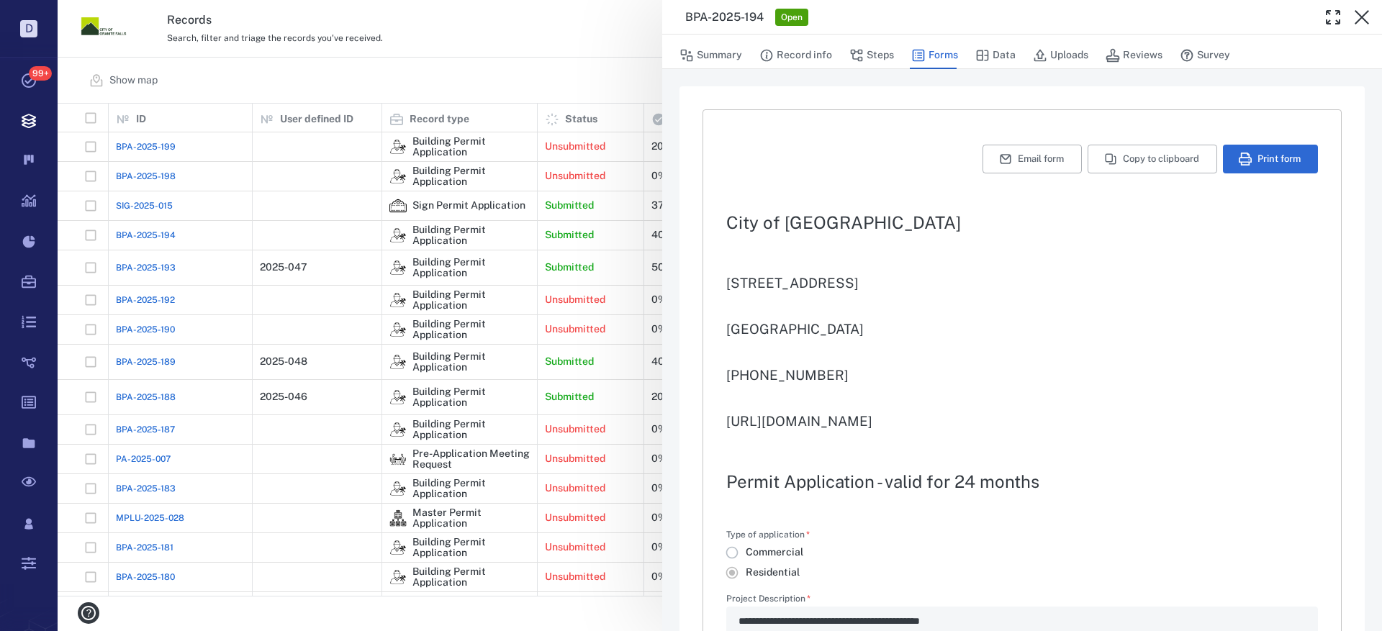
type input "**********"
type textarea "*"
click at [1260, 155] on button "Print form" at bounding box center [1270, 159] width 95 height 29
drag, startPoint x: 1362, startPoint y: 19, endPoint x: 1348, endPoint y: 26, distance: 16.1
click at [1362, 19] on icon "button" at bounding box center [1361, 17] width 17 height 17
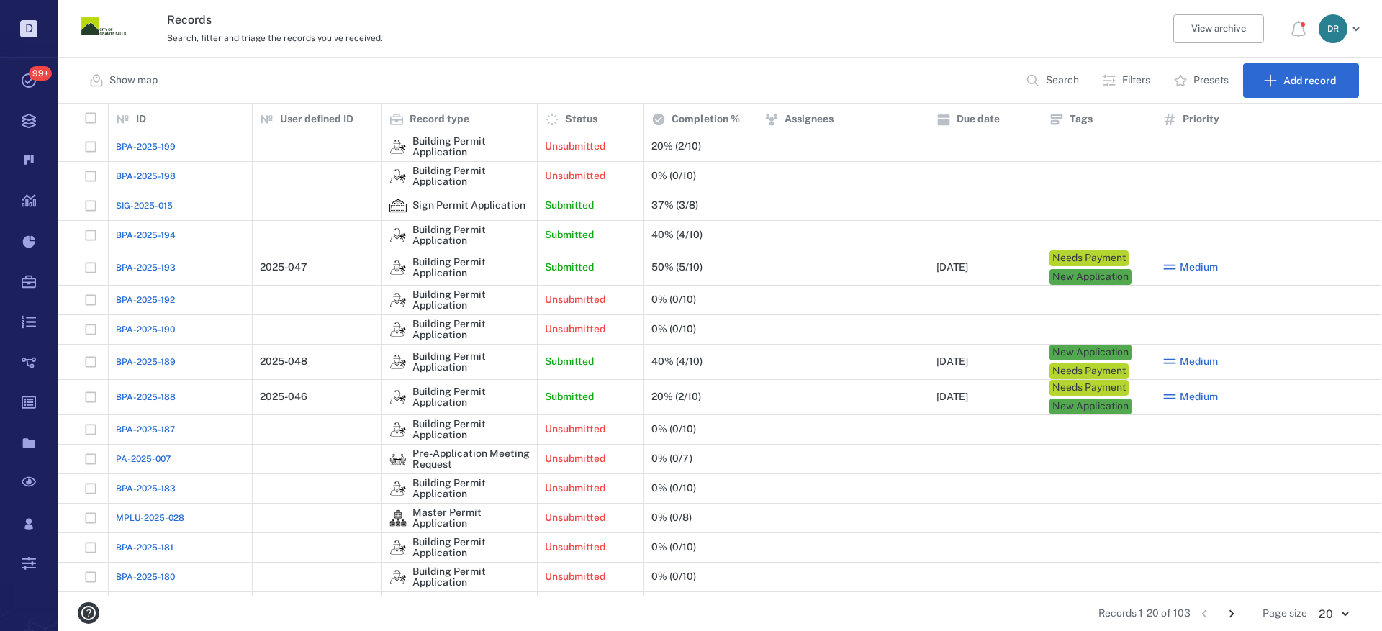
click at [135, 200] on span "SIG-2025-015" at bounding box center [144, 205] width 57 height 13
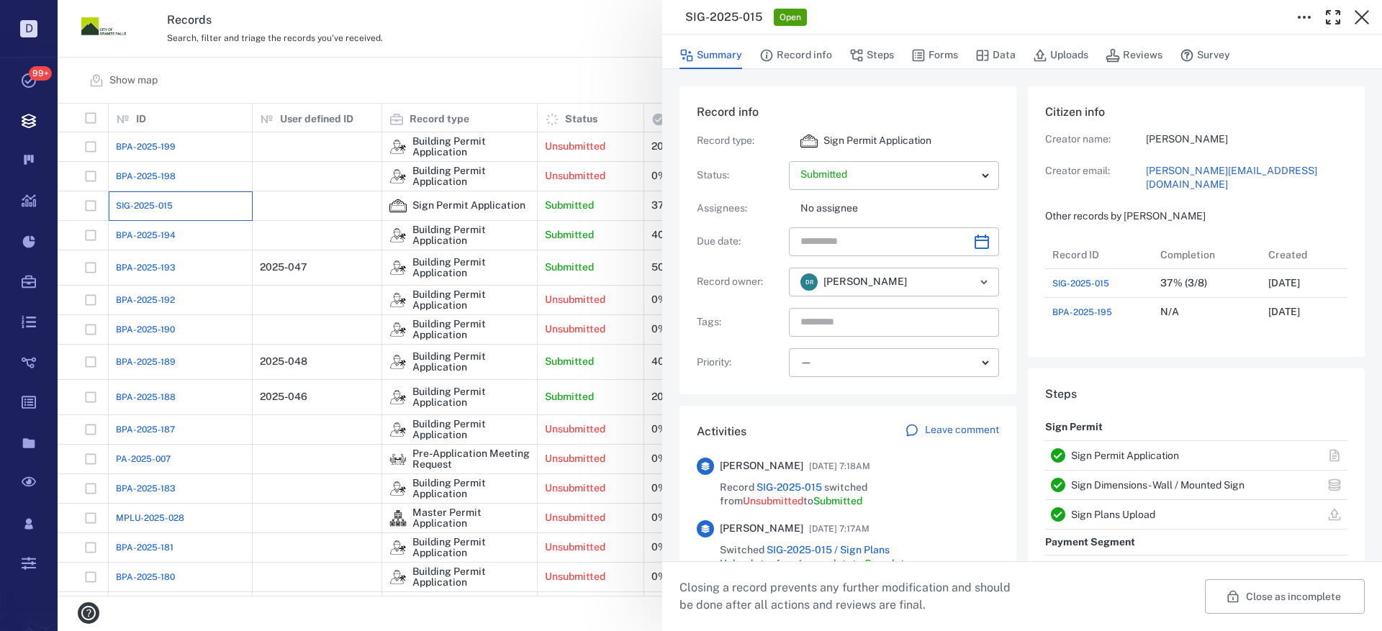
scroll to position [12, 12]
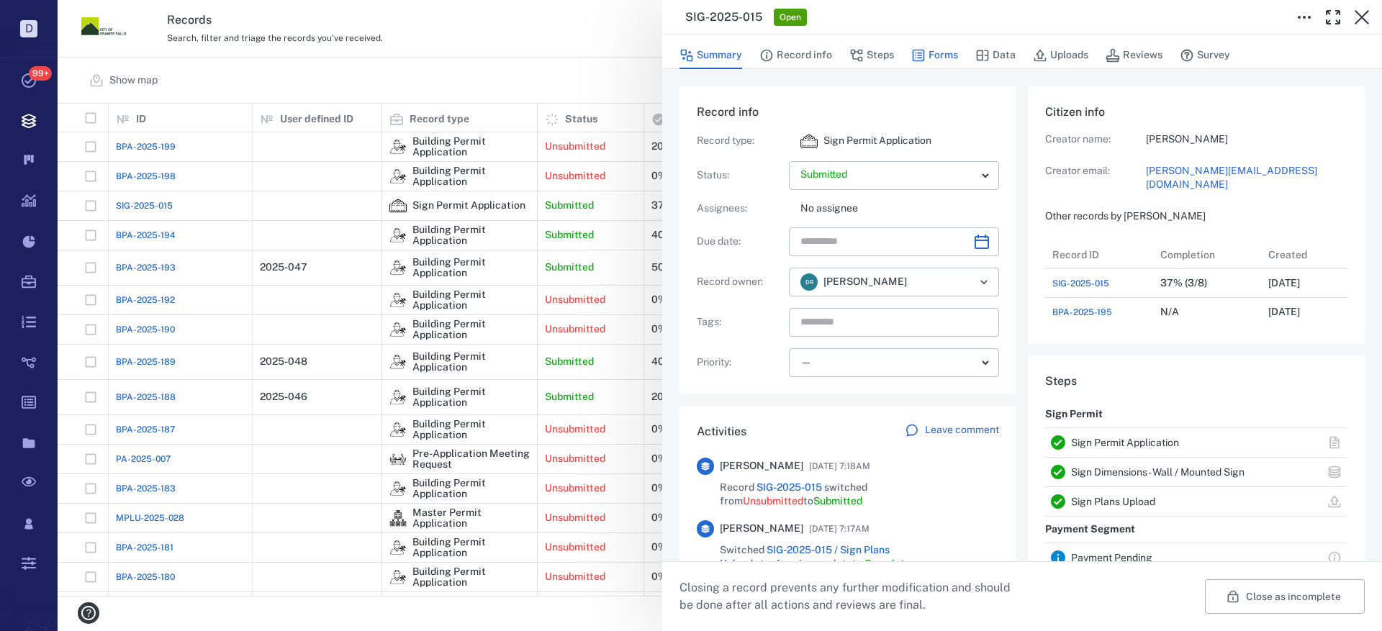
click at [929, 55] on button "Forms" at bounding box center [934, 55] width 47 height 27
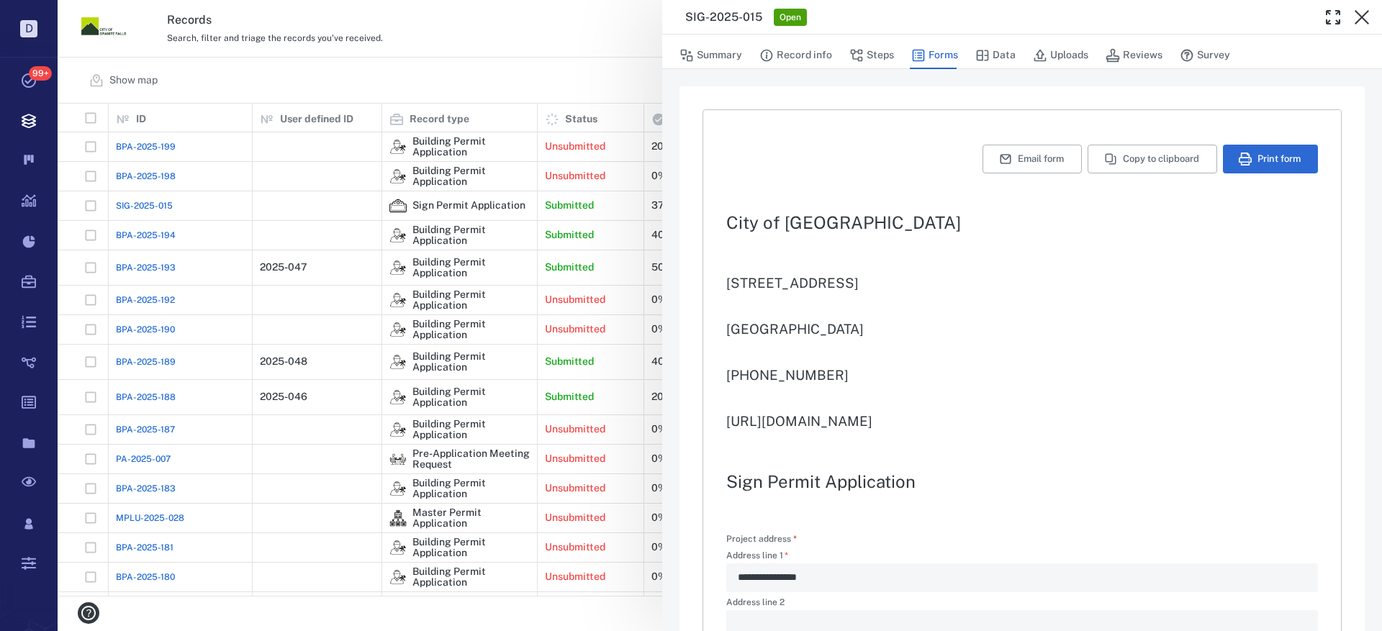
type input "**********"
click at [1286, 149] on button "Print form" at bounding box center [1270, 159] width 95 height 29
click at [1057, 60] on button "Uploads" at bounding box center [1060, 55] width 55 height 27
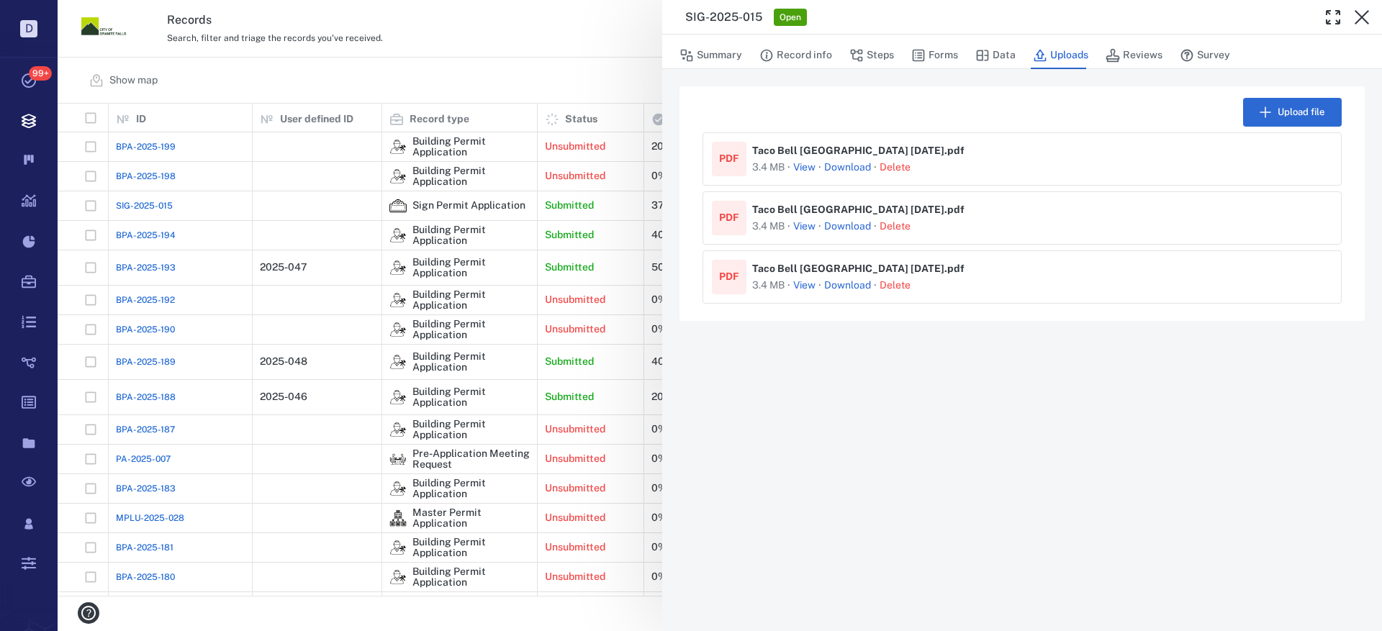
click at [806, 168] on button "View" at bounding box center [804, 168] width 22 height 14
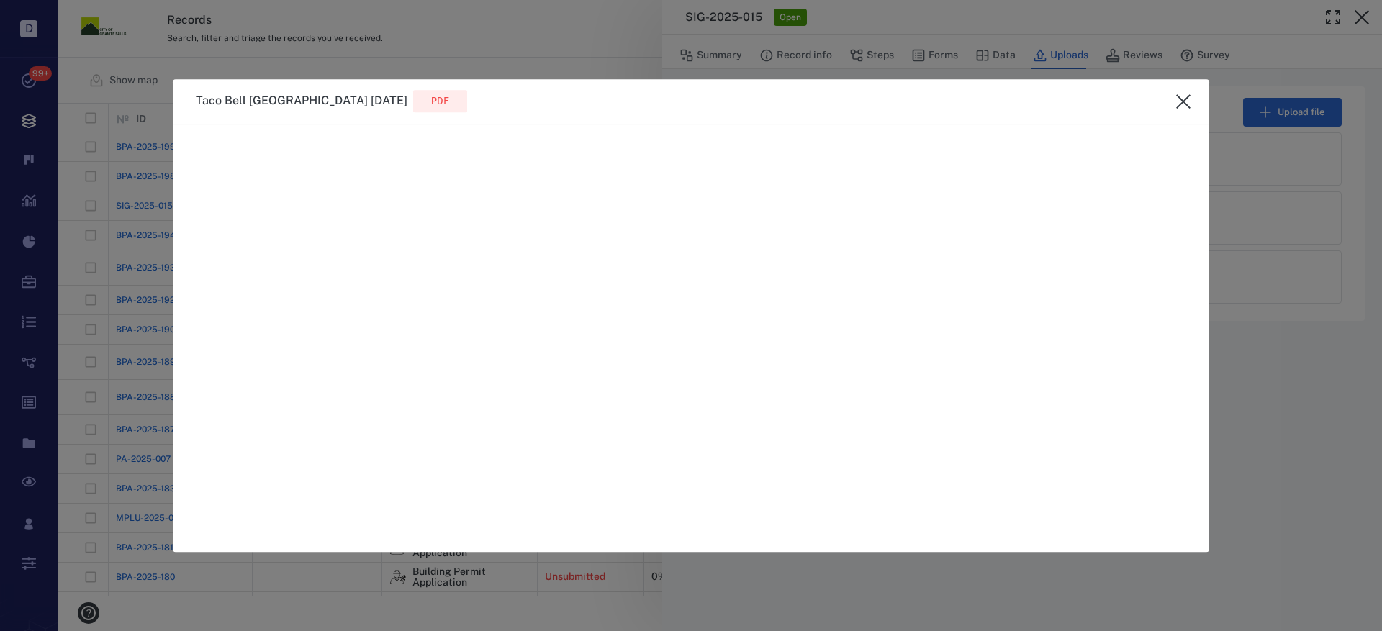
click at [1181, 93] on icon "close" at bounding box center [1183, 101] width 17 height 17
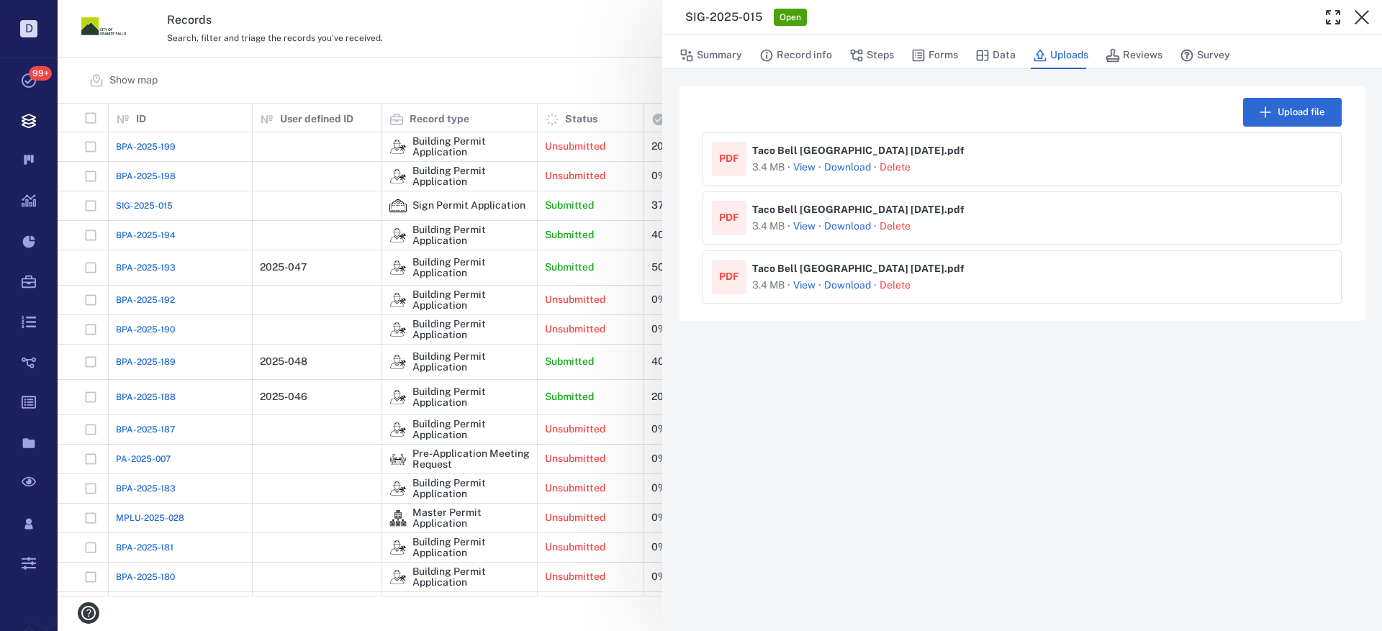
click at [836, 163] on link "Download" at bounding box center [847, 168] width 47 height 14
click at [848, 228] on link "Download" at bounding box center [847, 227] width 47 height 14
click at [808, 227] on button "View" at bounding box center [804, 227] width 22 height 14
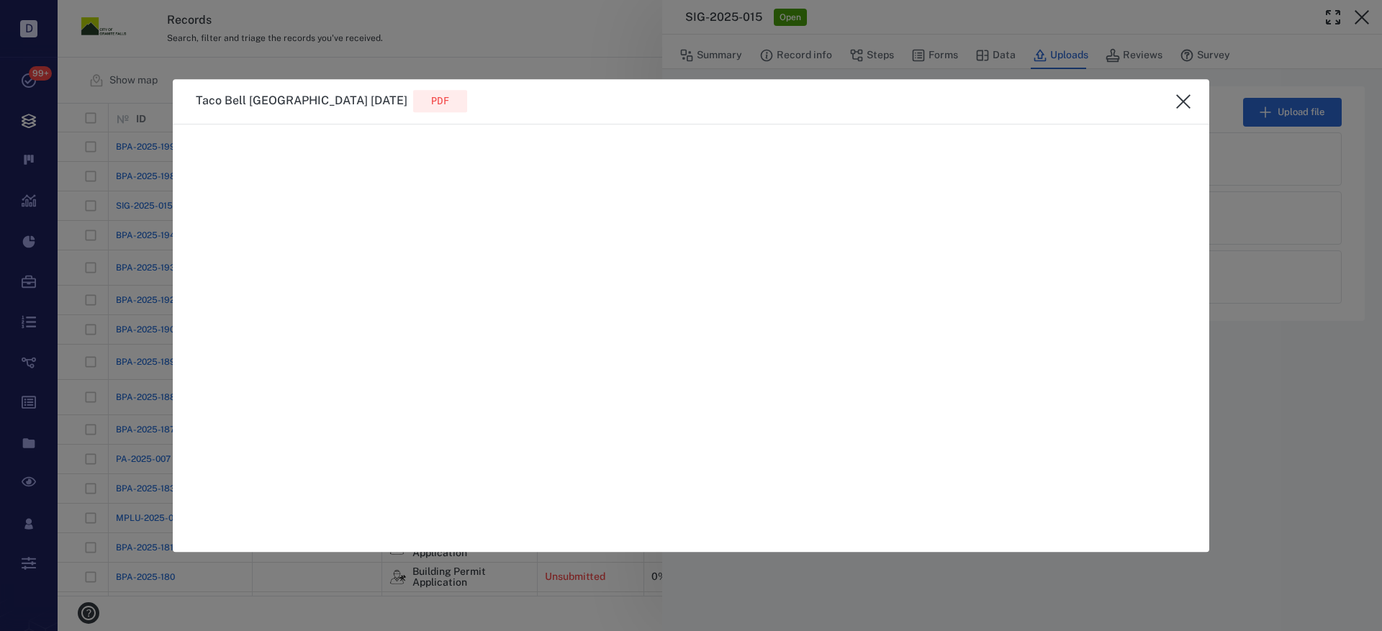
click at [1185, 97] on icon "close" at bounding box center [1183, 101] width 17 height 17
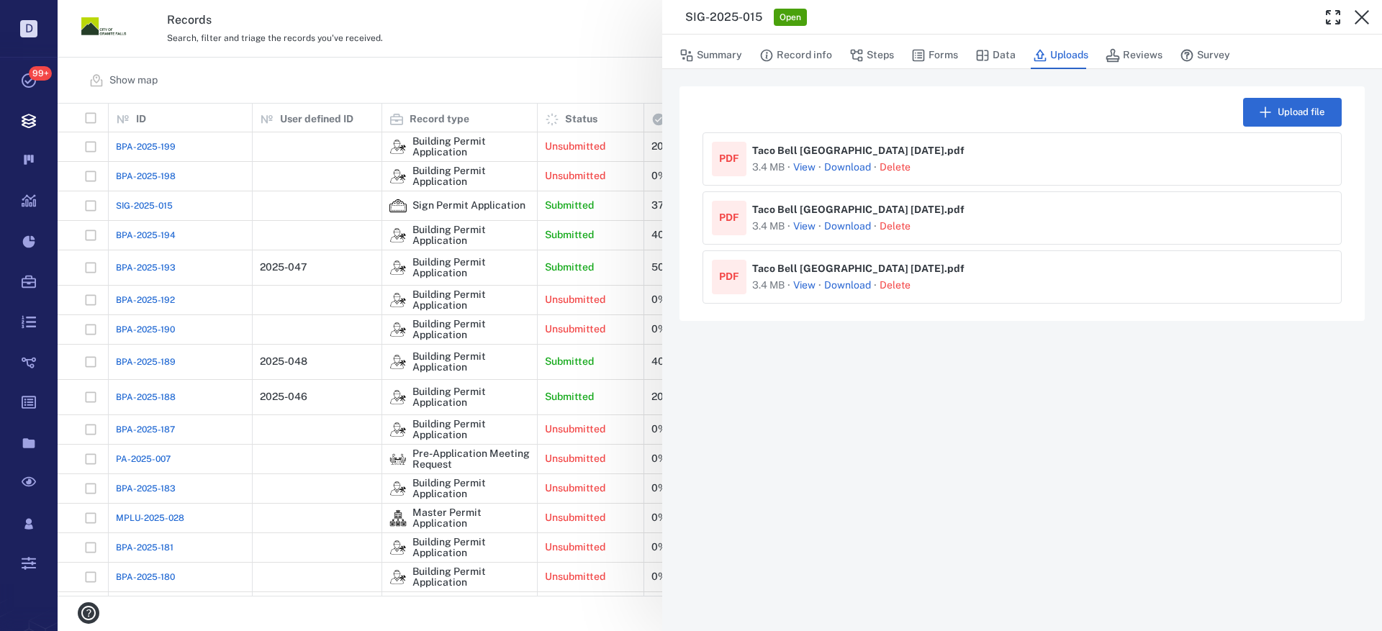
click at [799, 283] on button "View" at bounding box center [804, 286] width 22 height 14
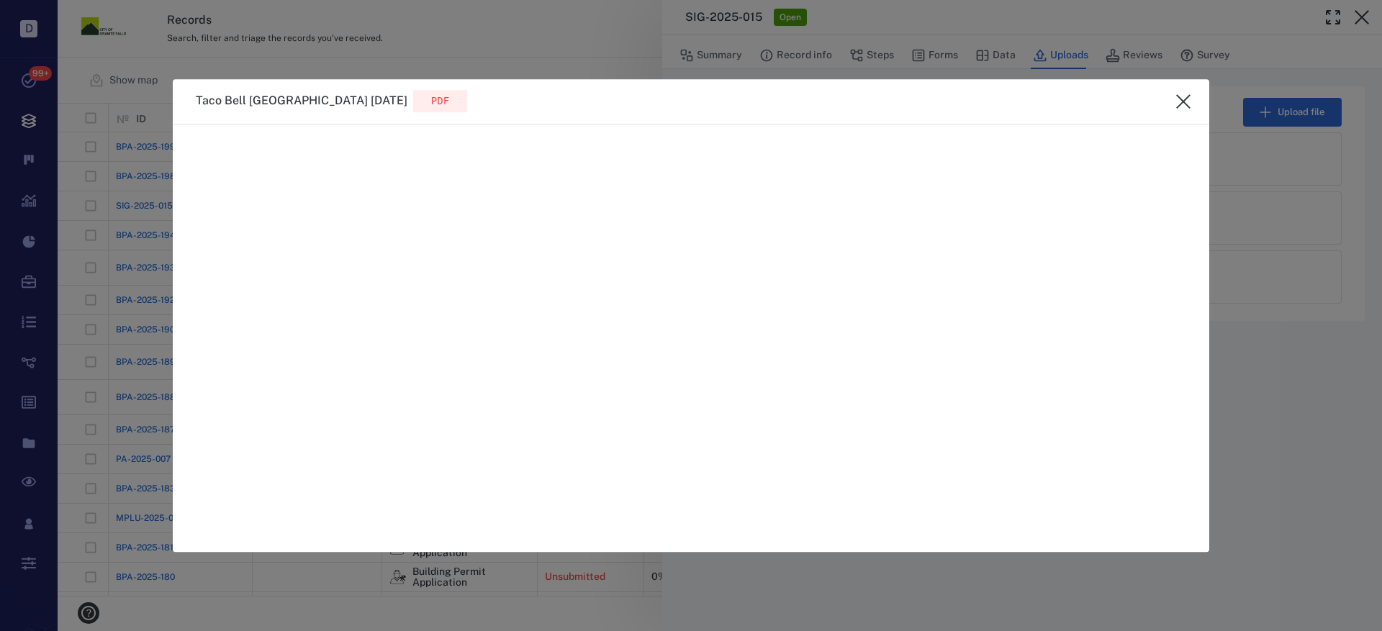
click at [1186, 96] on icon "close" at bounding box center [1183, 101] width 17 height 17
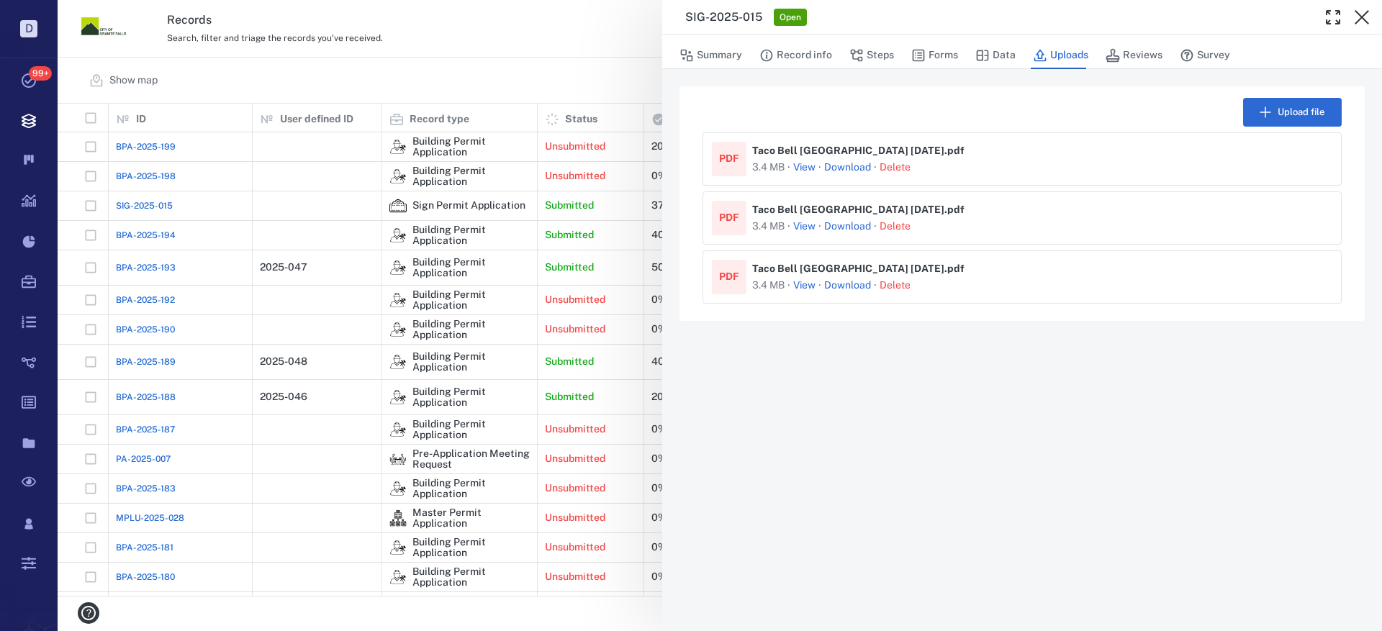
click at [844, 222] on link "Download" at bounding box center [847, 227] width 47 height 14
click at [838, 286] on link "Download" at bounding box center [847, 286] width 47 height 14
click at [1363, 21] on icon "button" at bounding box center [1361, 17] width 17 height 17
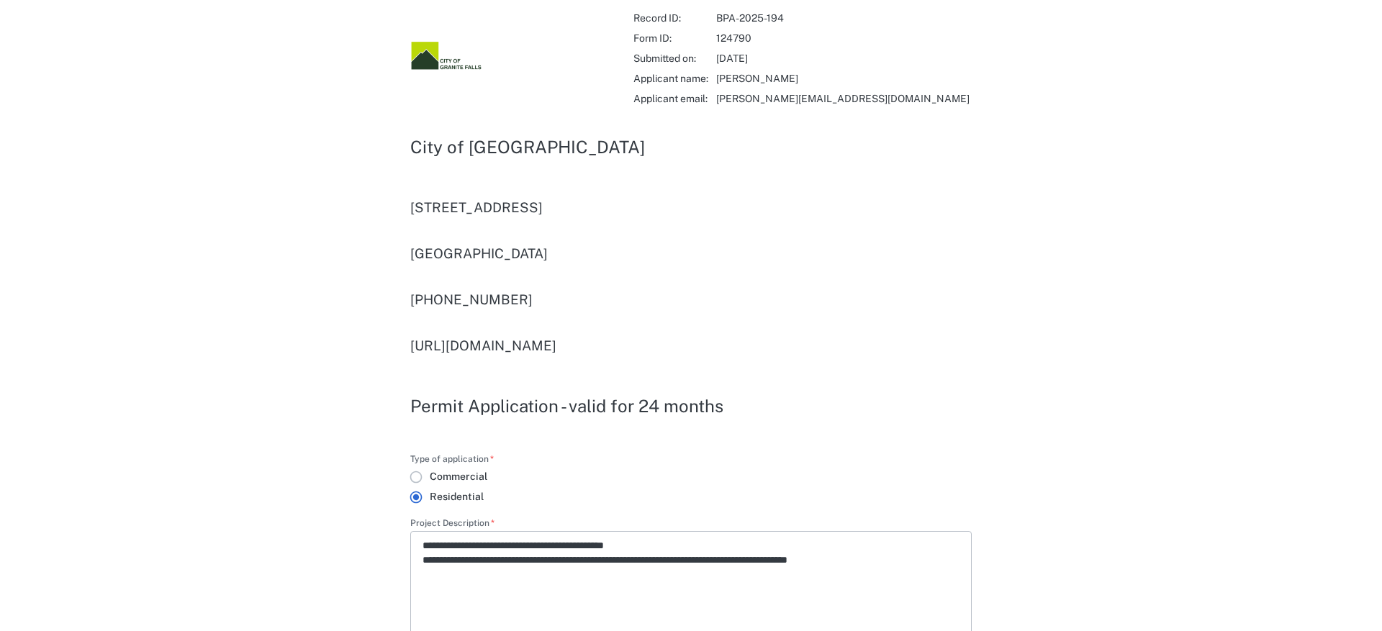
type input "**********"
